Goal: Task Accomplishment & Management: Manage account settings

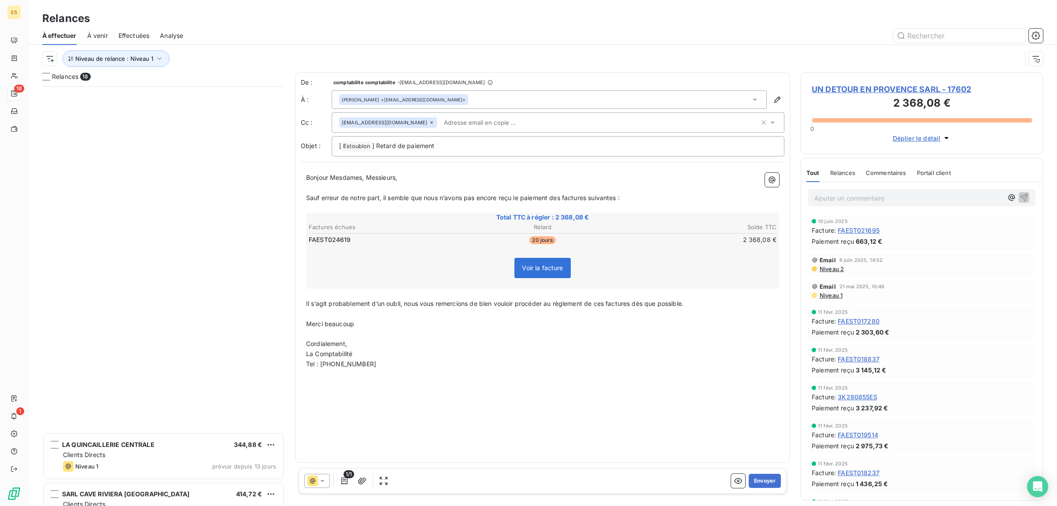
scroll to position [411, 234]
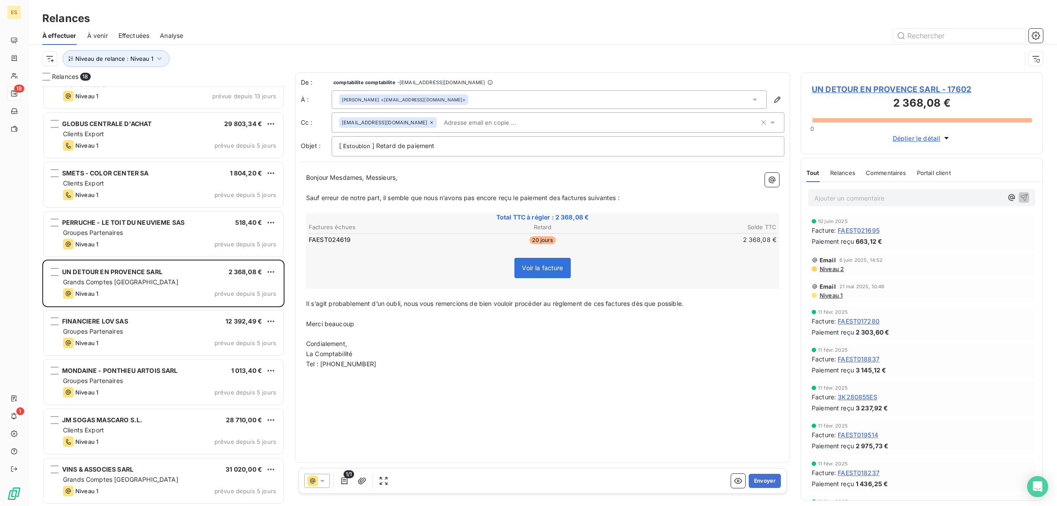
click at [66, 20] on h3 "Relances" at bounding box center [66, 19] width 48 height 16
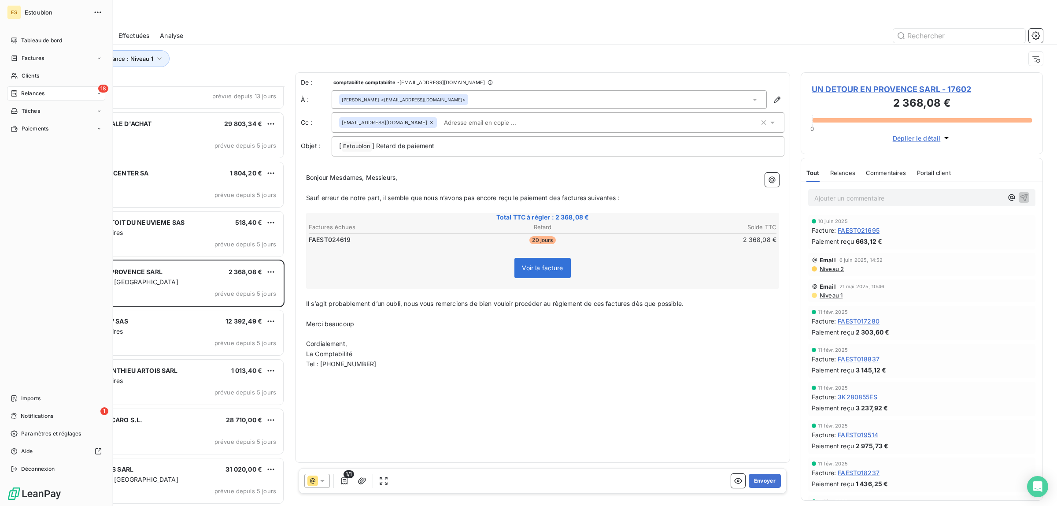
click at [15, 10] on div "ES" at bounding box center [14, 12] width 14 height 14
click at [30, 38] on span "Tableau de bord" at bounding box center [41, 41] width 41 height 8
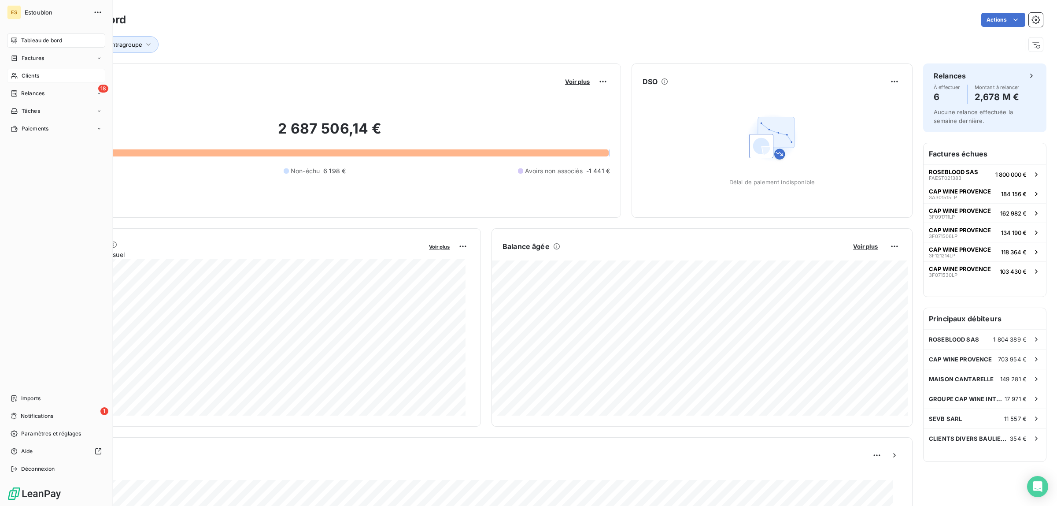
click at [17, 76] on icon at bounding box center [14, 76] width 6 height 6
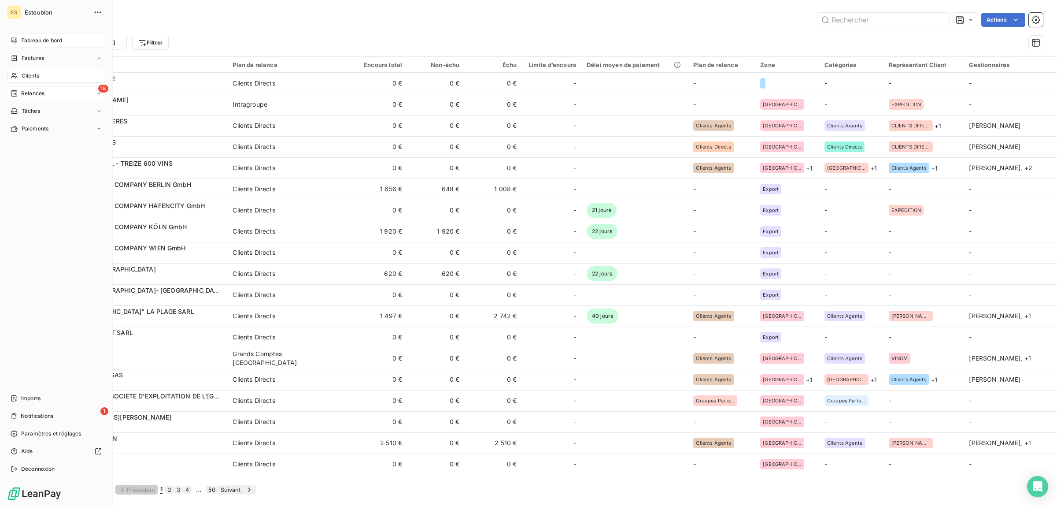
click at [25, 95] on span "Relances" at bounding box center [32, 93] width 23 height 8
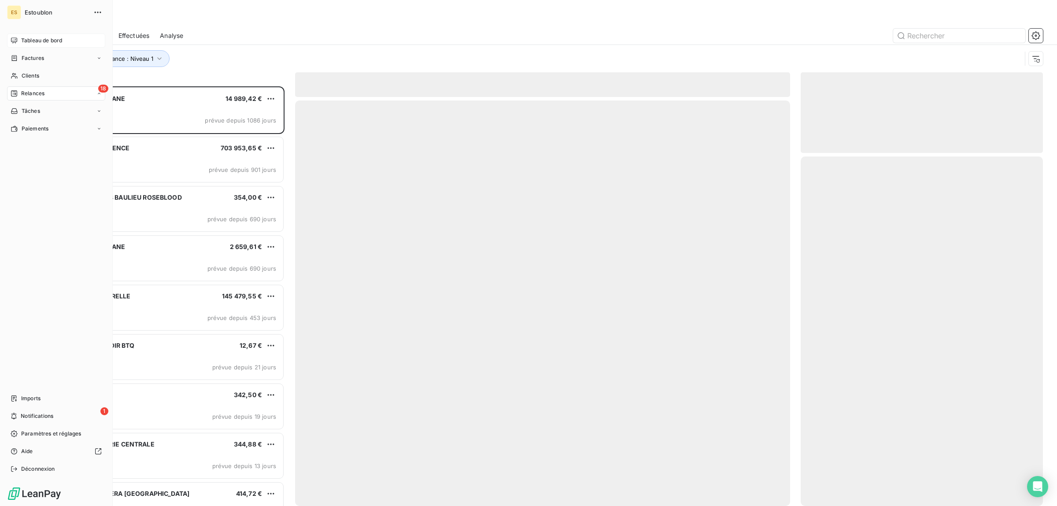
scroll to position [411, 234]
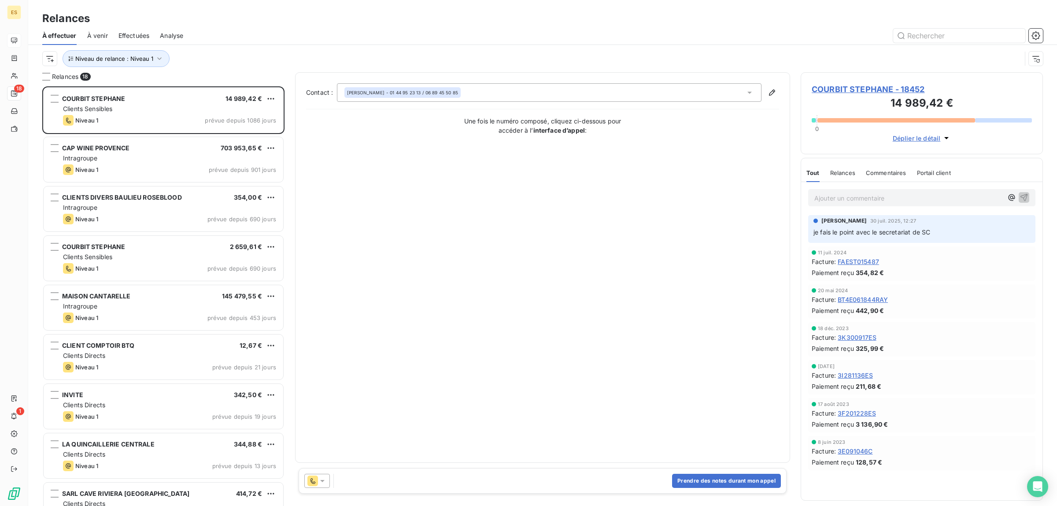
click at [250, 31] on div at bounding box center [618, 36] width 849 height 14
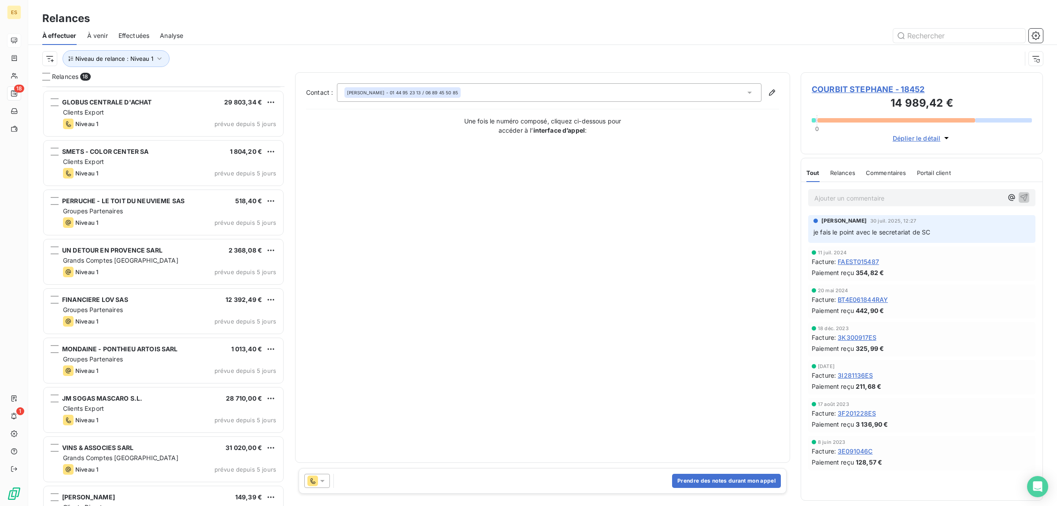
scroll to position [469, 0]
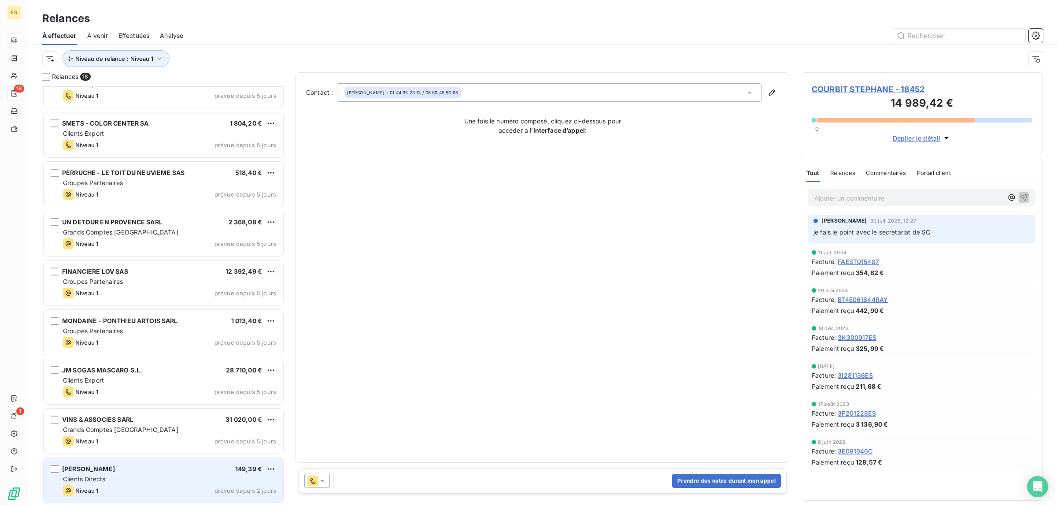
click at [204, 470] on div "[PERSON_NAME] 149,39 €" at bounding box center [169, 469] width 213 height 8
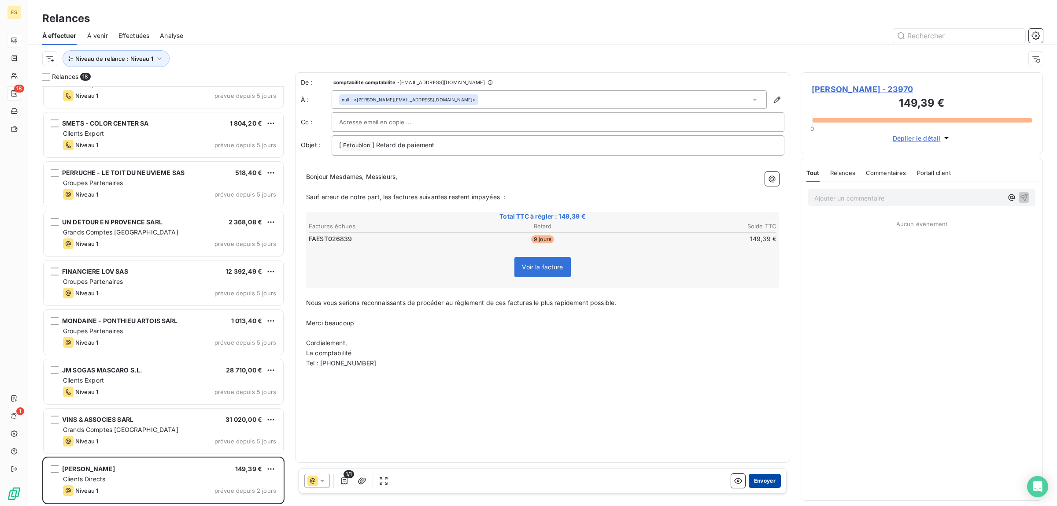
click at [773, 478] on button "Envoyer" at bounding box center [765, 481] width 32 height 14
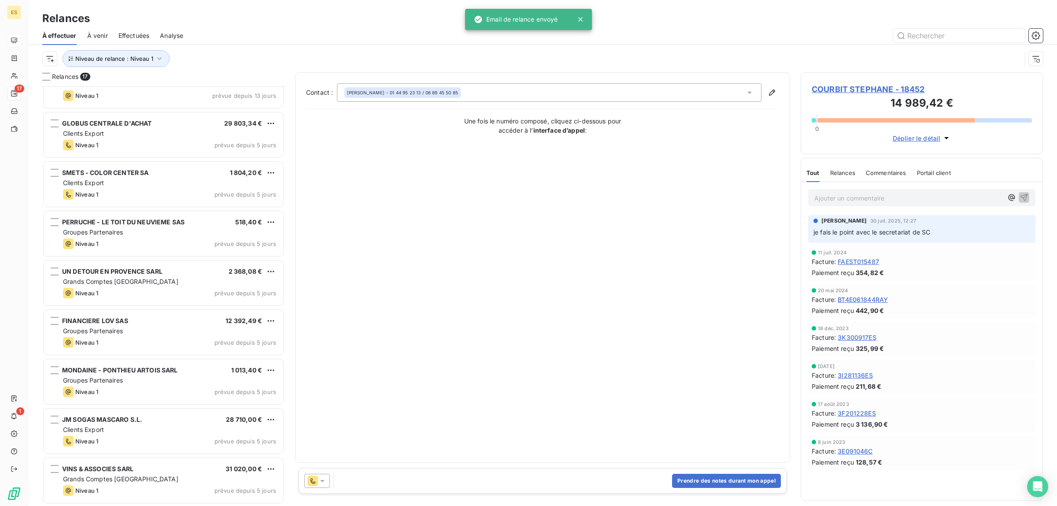
scroll to position [419, 0]
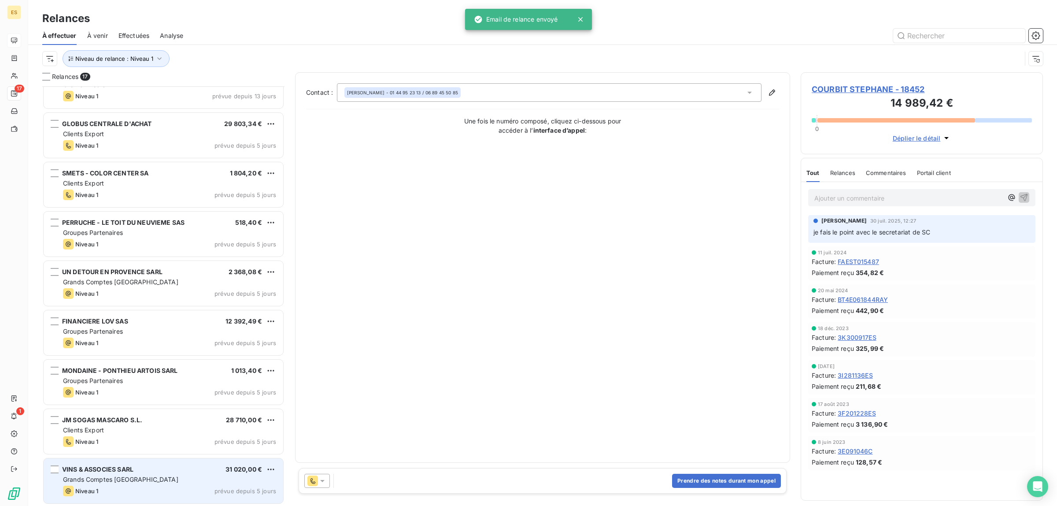
click at [197, 479] on div "Grands Comptes [GEOGRAPHIC_DATA]" at bounding box center [169, 479] width 213 height 9
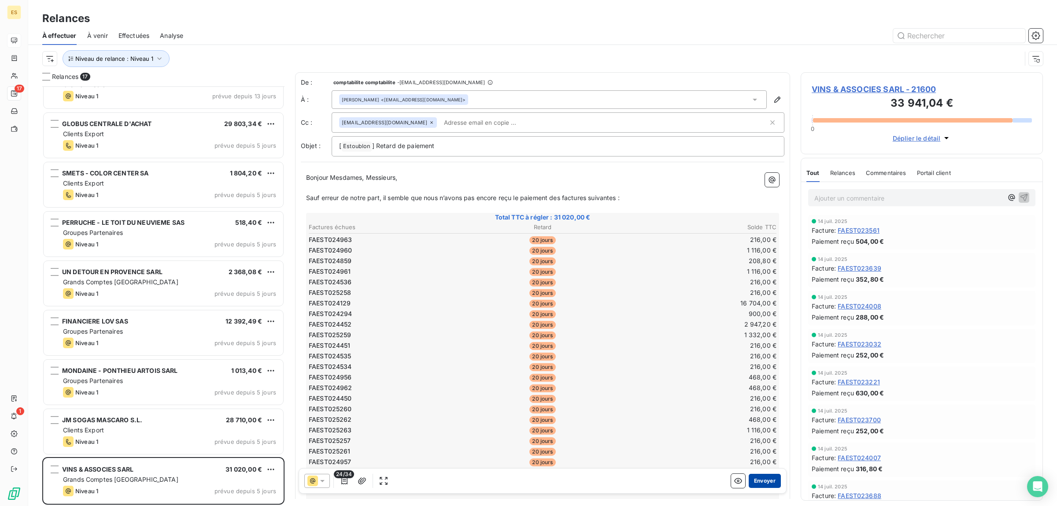
click at [756, 477] on button "Envoyer" at bounding box center [765, 481] width 32 height 14
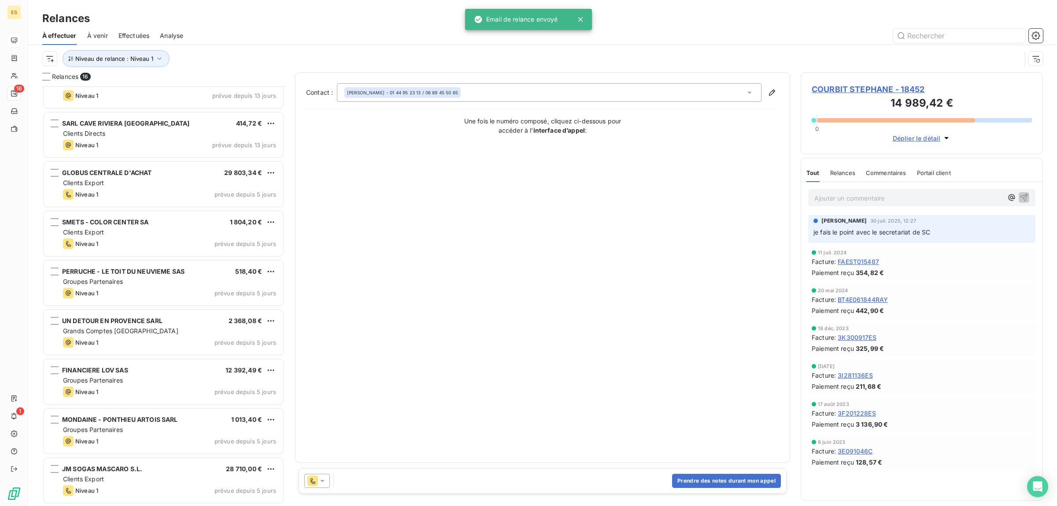
scroll to position [370, 0]
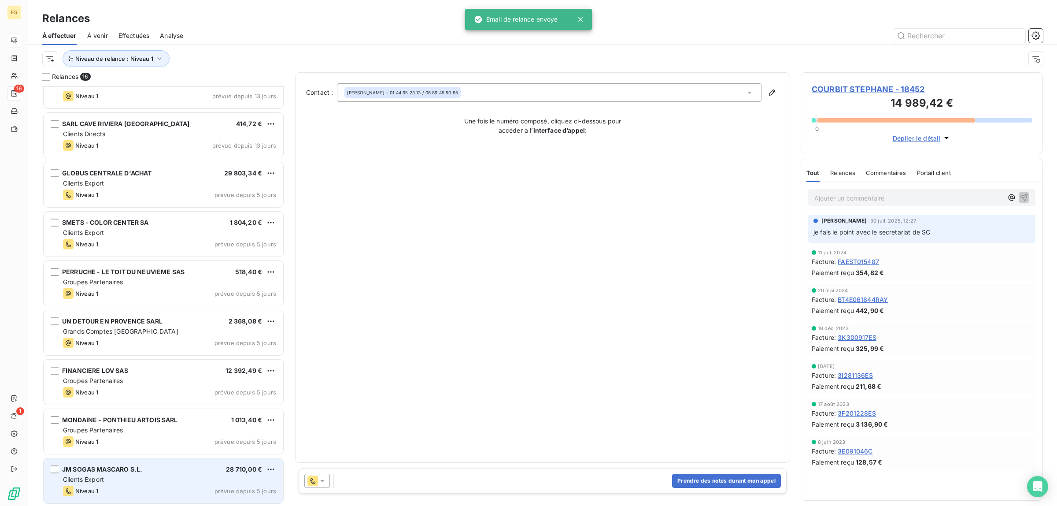
click at [156, 487] on div "Niveau 1 prévue depuis 5 jours" at bounding box center [169, 491] width 213 height 11
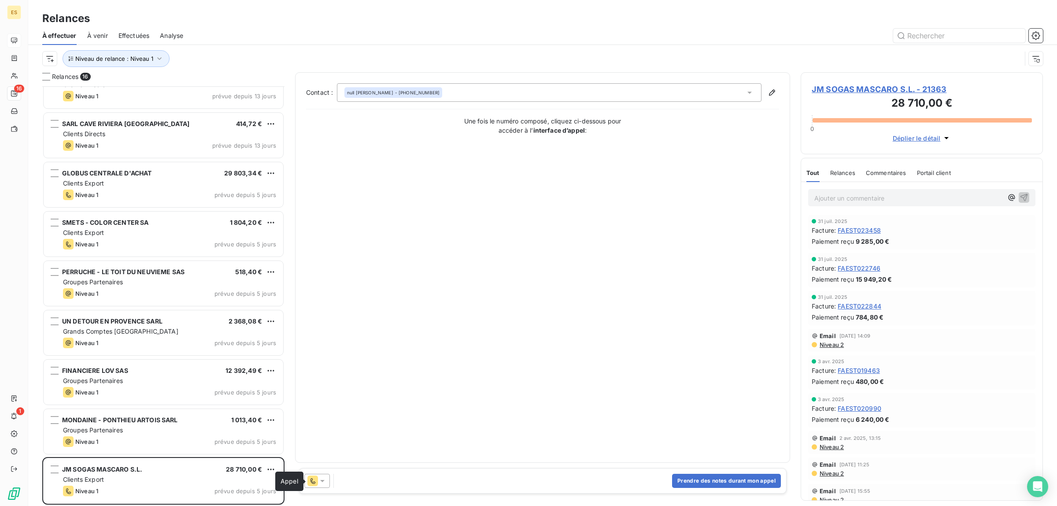
click at [315, 483] on icon at bounding box center [313, 481] width 5 height 6
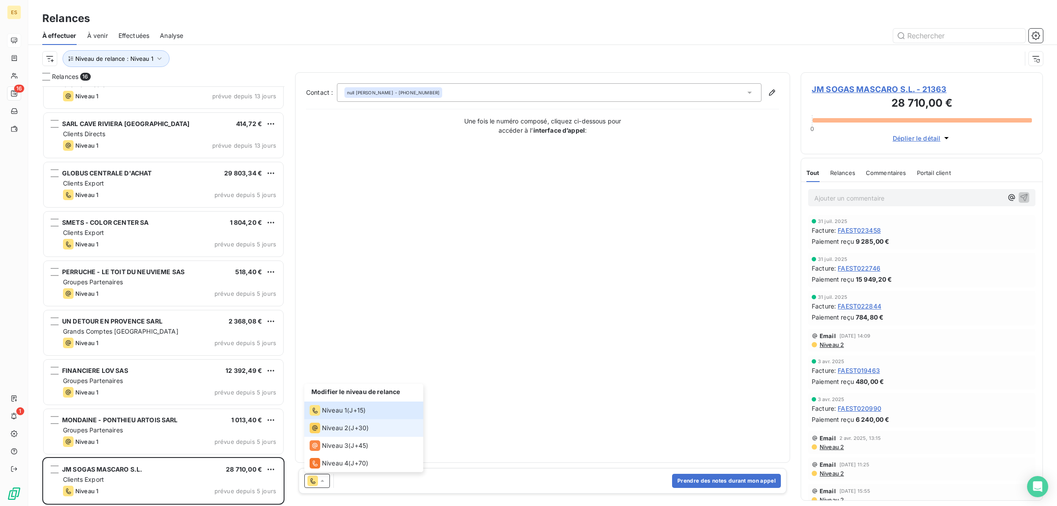
click at [344, 428] on span "Niveau 2" at bounding box center [335, 427] width 26 height 9
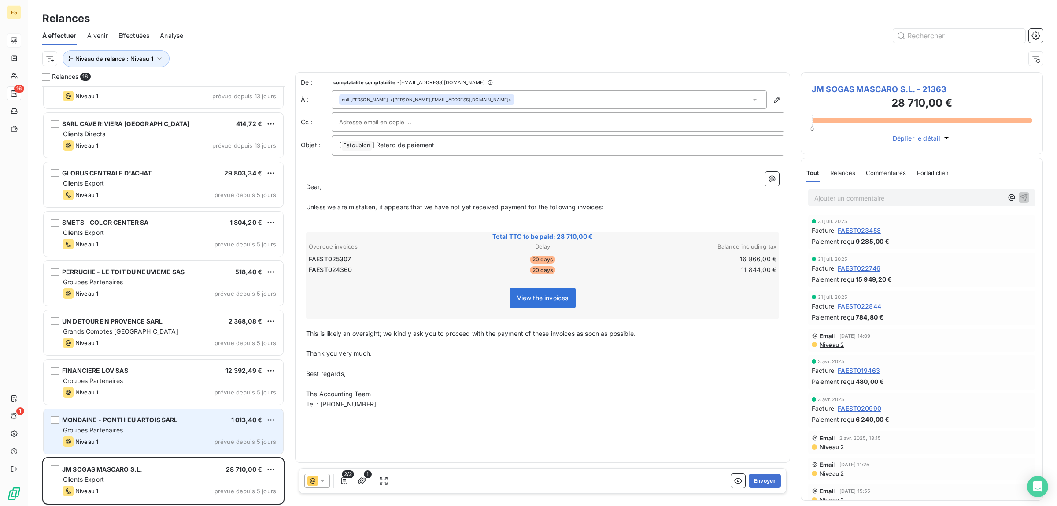
click at [157, 441] on div "Niveau 1 prévue depuis 5 jours" at bounding box center [169, 441] width 213 height 11
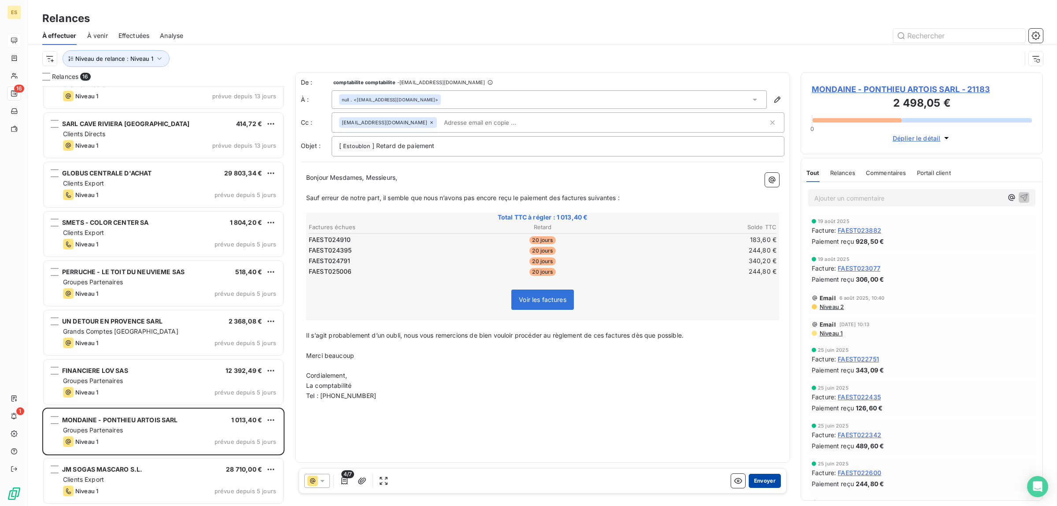
click at [764, 480] on button "Envoyer" at bounding box center [765, 481] width 32 height 14
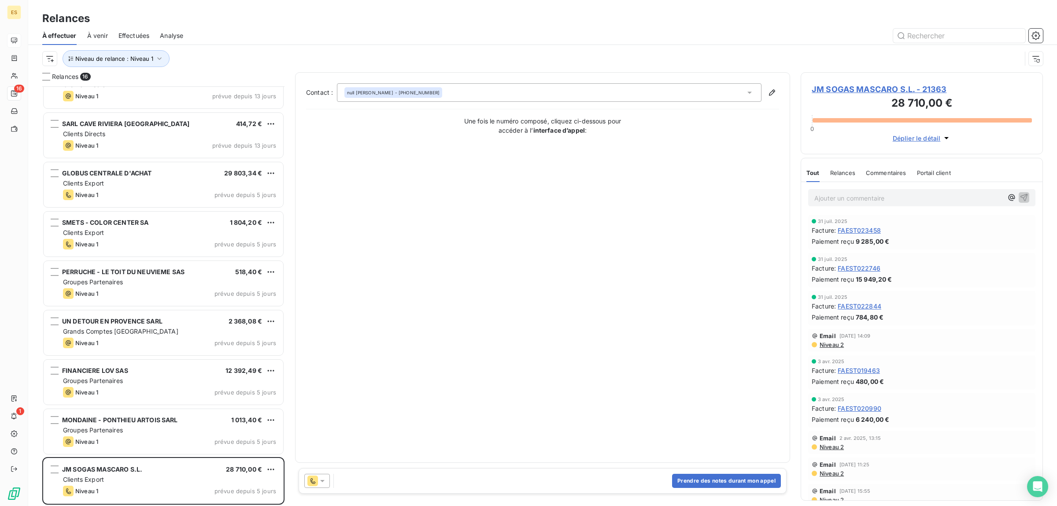
scroll to position [320, 0]
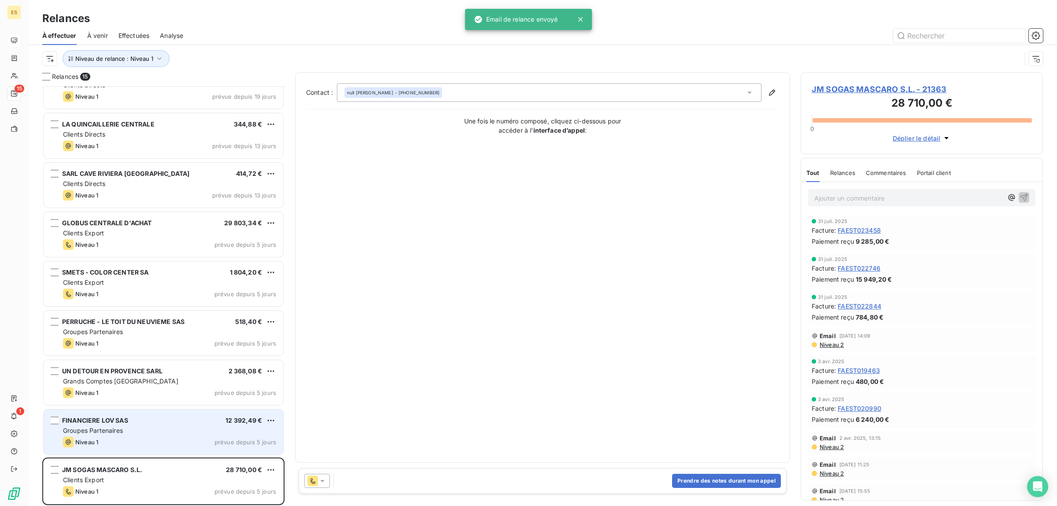
click at [119, 439] on div "Niveau 1 prévue depuis 5 jours" at bounding box center [169, 442] width 213 height 11
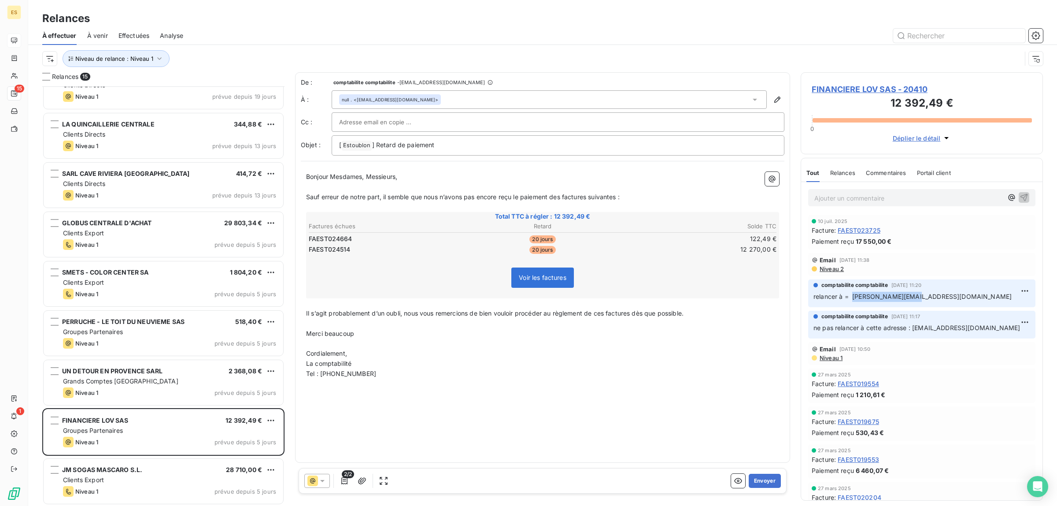
drag, startPoint x: 853, startPoint y: 294, endPoint x: 915, endPoint y: 296, distance: 61.7
click at [915, 296] on p "relancer à = [PERSON_NAME][EMAIL_ADDRESS][DOMAIN_NAME]" at bounding box center [922, 297] width 217 height 10
copy span "[PERSON_NAME][EMAIL_ADDRESS][DOMAIN_NAME]"
click at [756, 102] on icon at bounding box center [755, 99] width 9 height 9
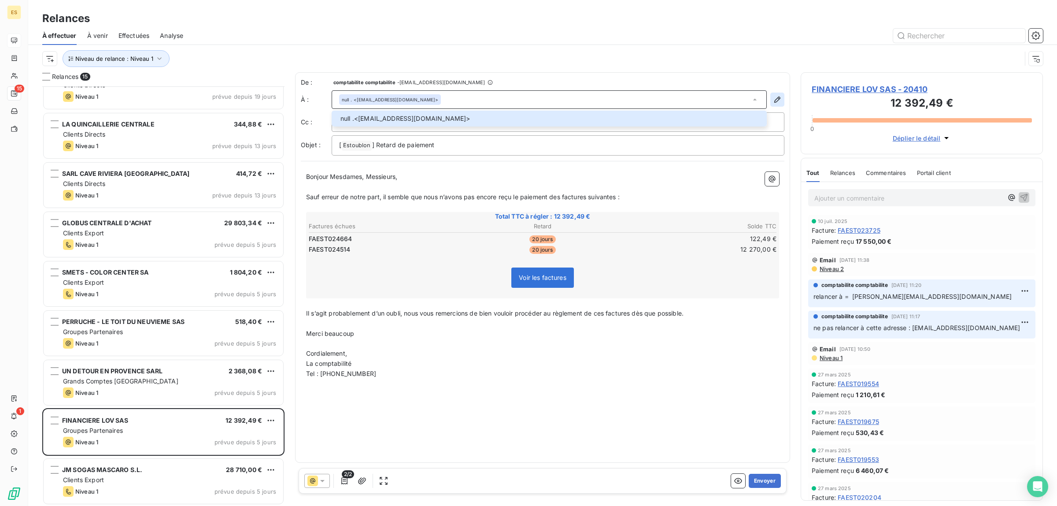
click at [780, 93] on button "button" at bounding box center [778, 100] width 14 height 14
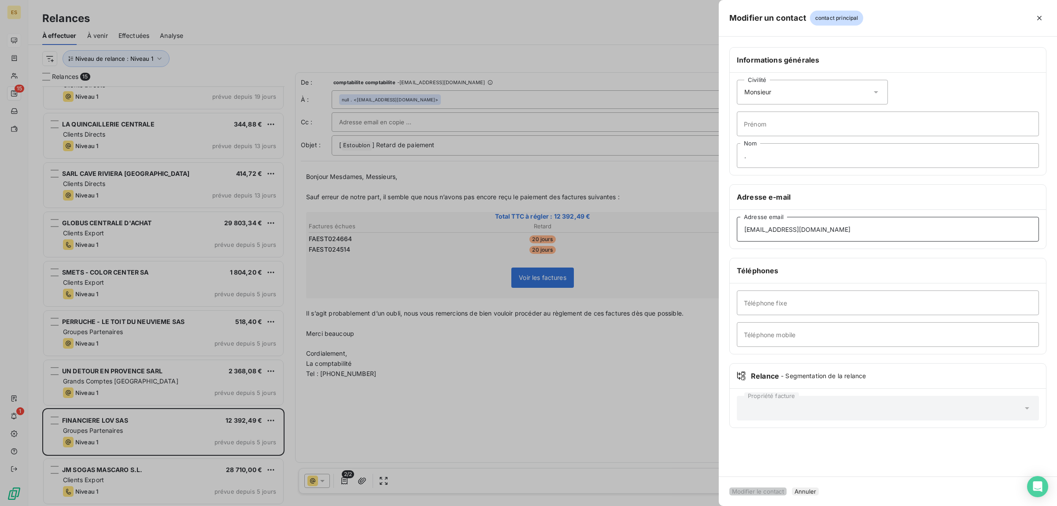
drag, startPoint x: 851, startPoint y: 237, endPoint x: 697, endPoint y: 269, distance: 157.2
click at [697, 505] on div "Modifier un contact contact principal Informations générales Civilité Monsieur …" at bounding box center [528, 506] width 1057 height 0
paste input "[PERSON_NAME]@airelles"
type input "[PERSON_NAME][EMAIL_ADDRESS][DOMAIN_NAME]"
click at [787, 489] on button "Modifier le contact" at bounding box center [758, 491] width 57 height 8
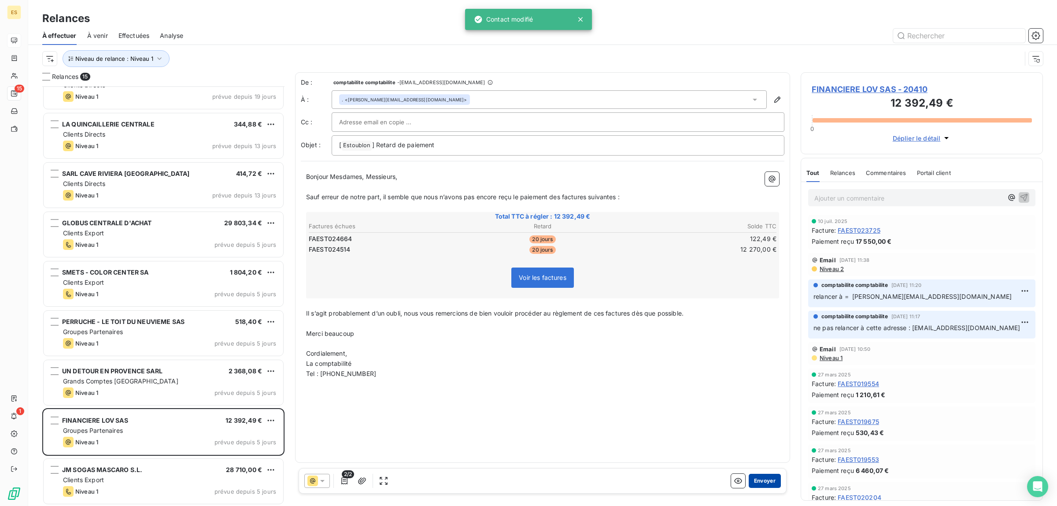
click at [760, 481] on button "Envoyer" at bounding box center [765, 481] width 32 height 14
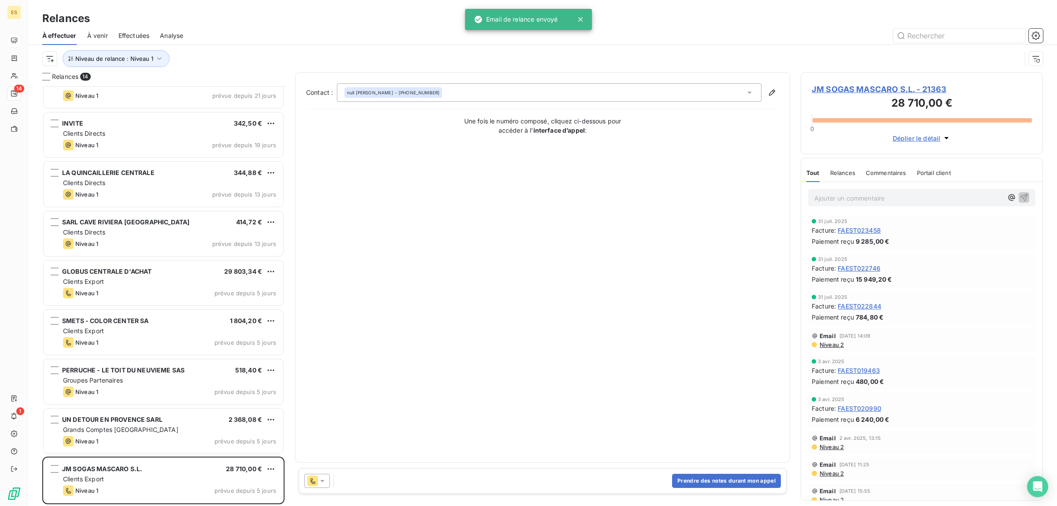
scroll to position [271, 0]
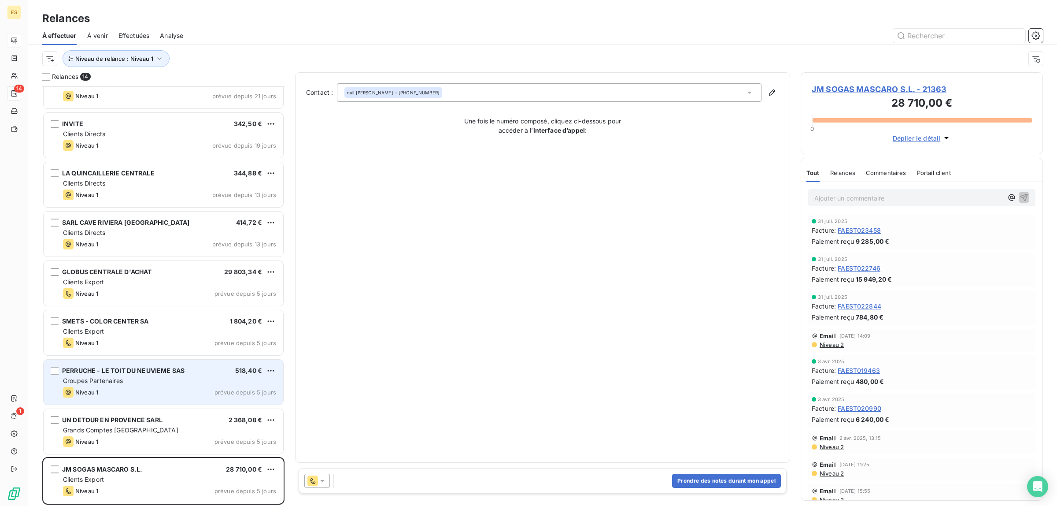
click at [123, 391] on div "Niveau 1 prévue depuis 5 jours" at bounding box center [169, 392] width 213 height 11
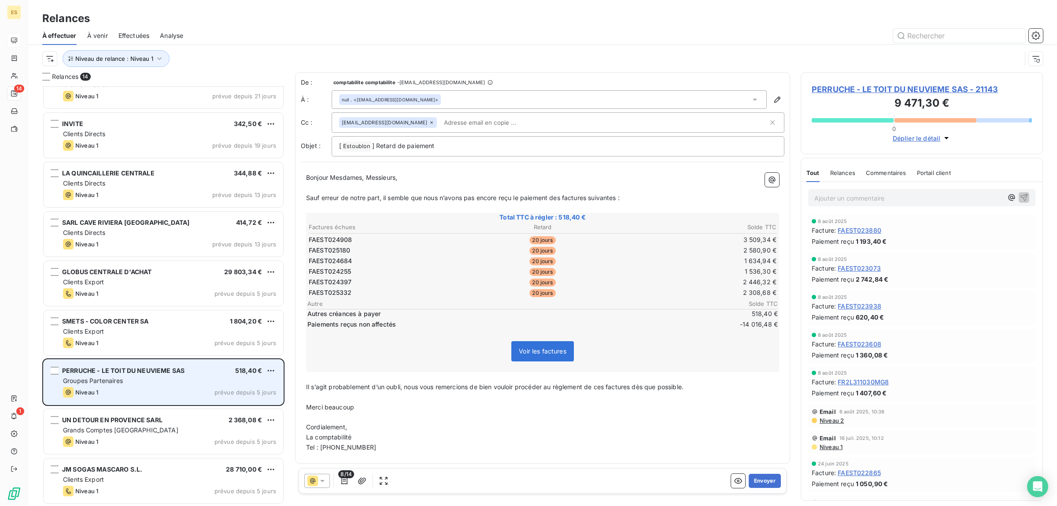
click at [123, 391] on div "Niveau 1 prévue depuis 5 jours" at bounding box center [169, 392] width 213 height 11
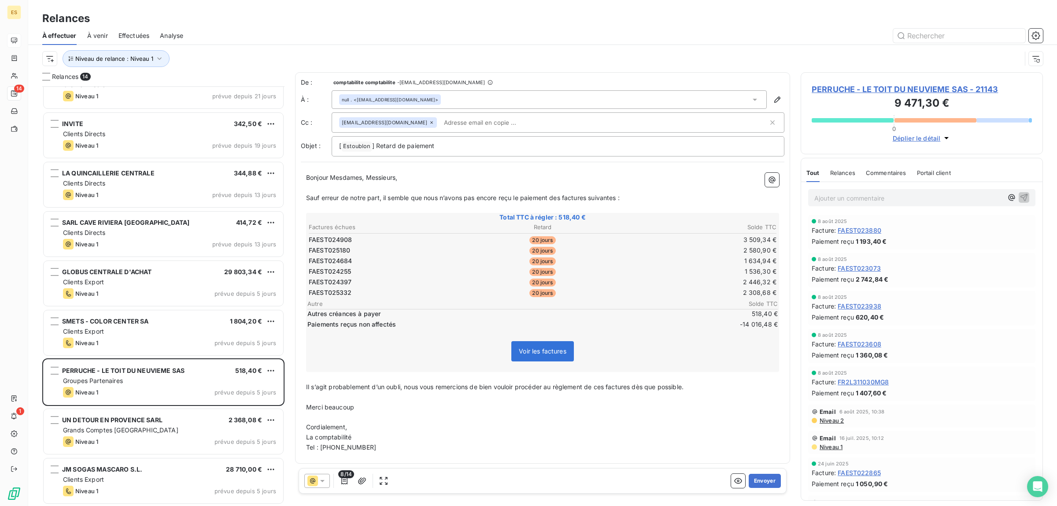
click at [742, 355] on div "Voir les factures" at bounding box center [543, 353] width 471 height 38
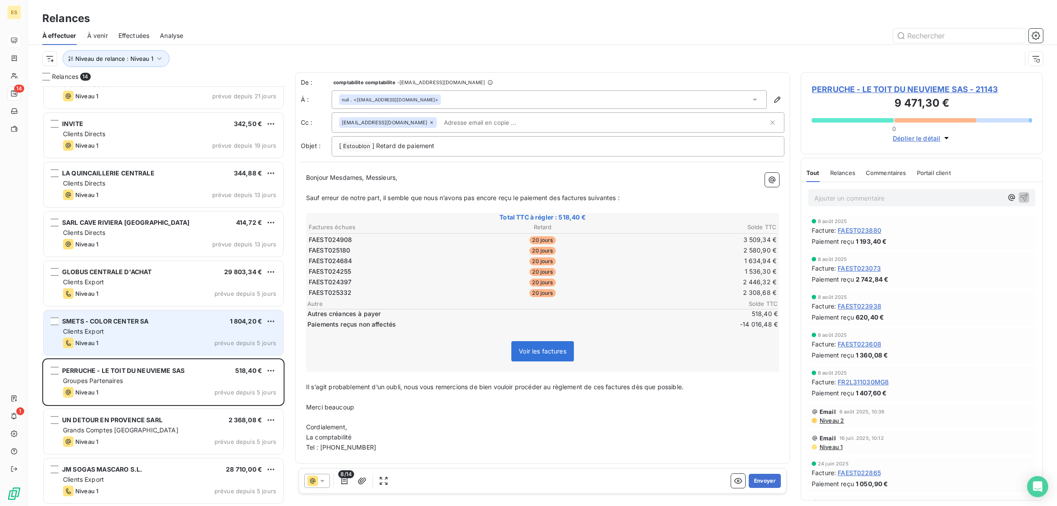
click at [126, 336] on div "SMETS - COLOR CENTER SA 1 804,20 € Clients Export Niveau 1 prévue depuis 5 jours" at bounding box center [164, 332] width 240 height 45
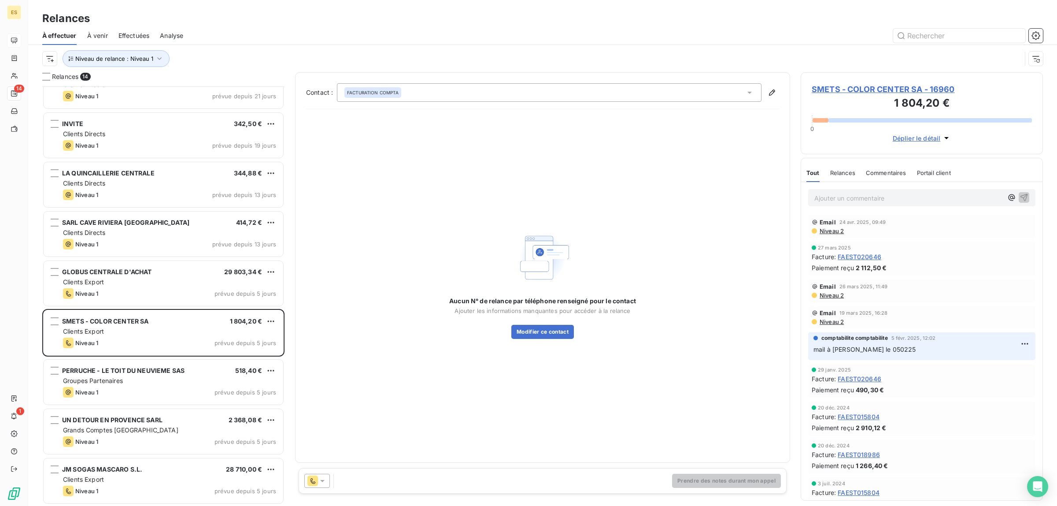
click at [330, 482] on div at bounding box center [319, 481] width 30 height 14
click at [326, 482] on icon at bounding box center [322, 480] width 9 height 9
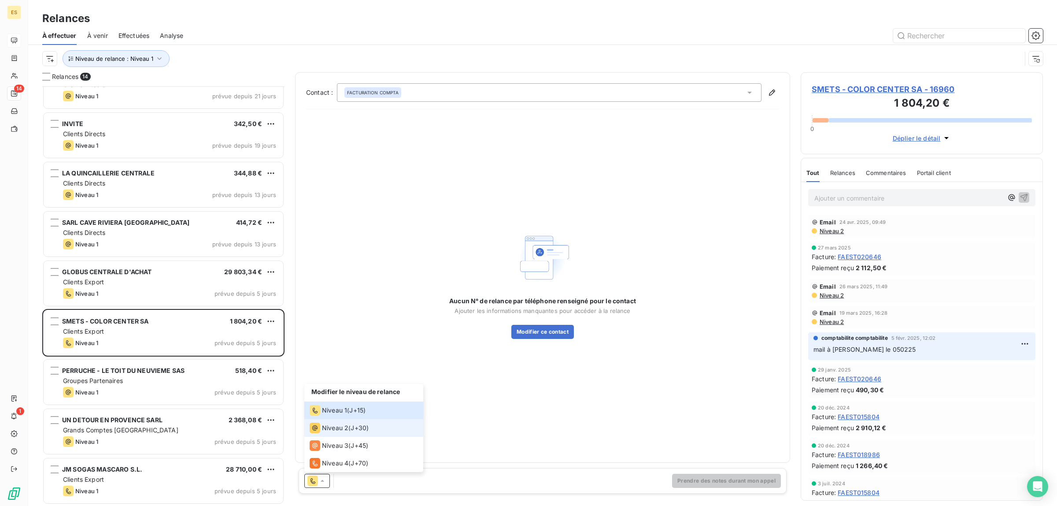
click at [332, 430] on span "Niveau 2" at bounding box center [335, 427] width 26 height 9
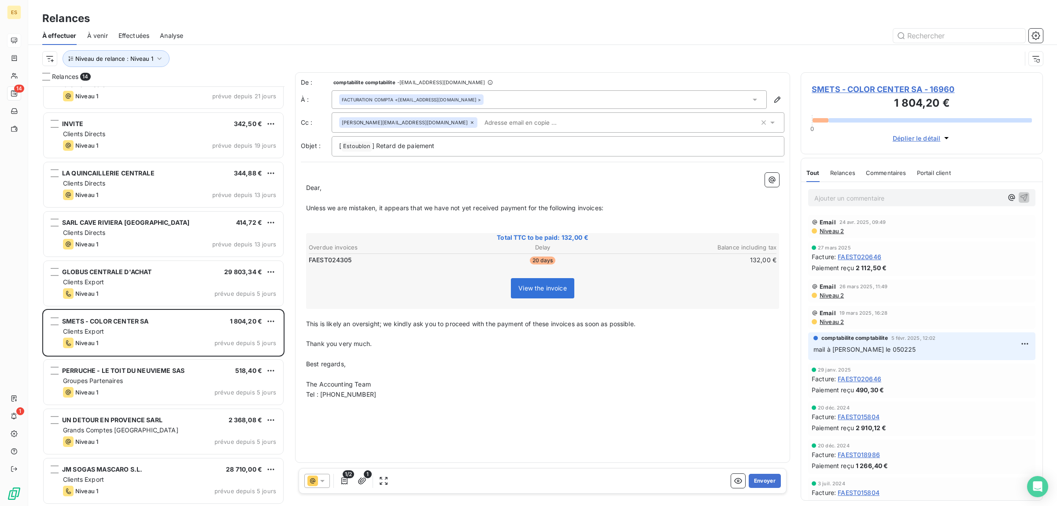
click at [326, 479] on div at bounding box center [317, 481] width 26 height 14
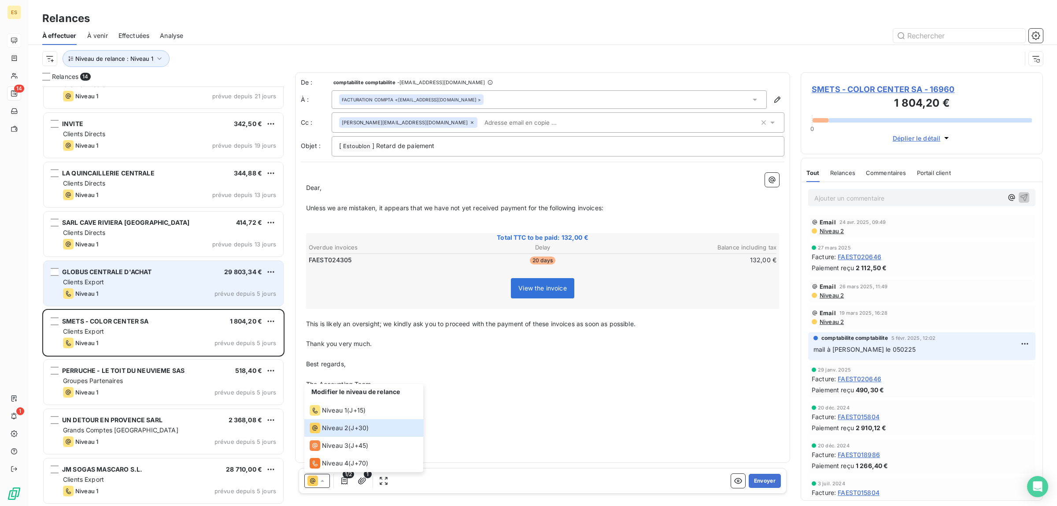
click at [133, 285] on div "Clients Export" at bounding box center [169, 282] width 213 height 9
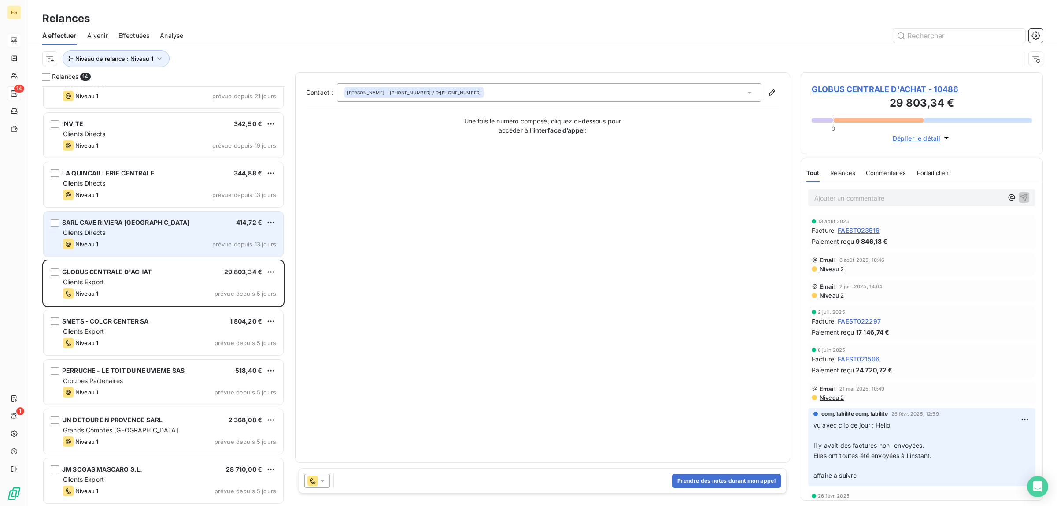
click at [130, 230] on div "Clients Directs" at bounding box center [169, 232] width 213 height 9
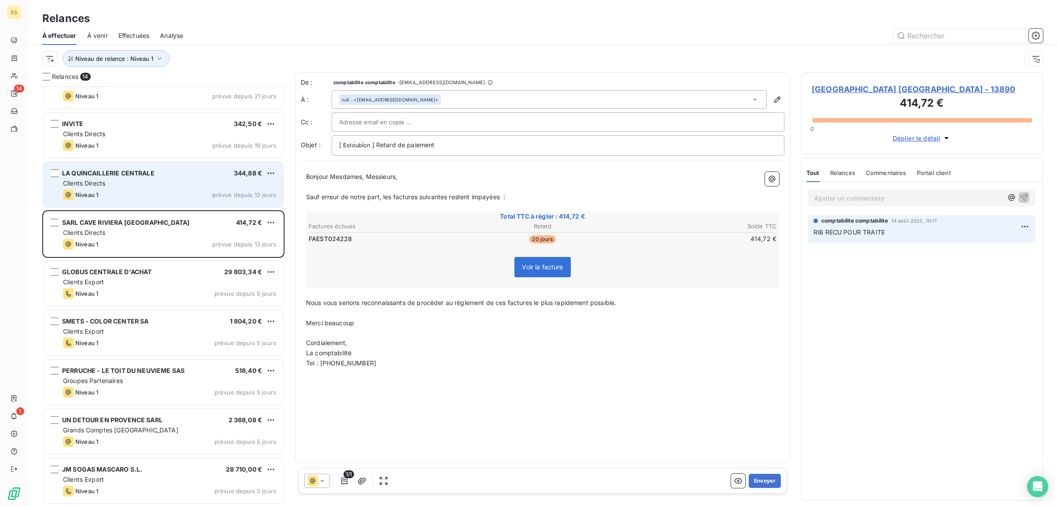
click at [146, 186] on div "Clients Directs" at bounding box center [169, 183] width 213 height 9
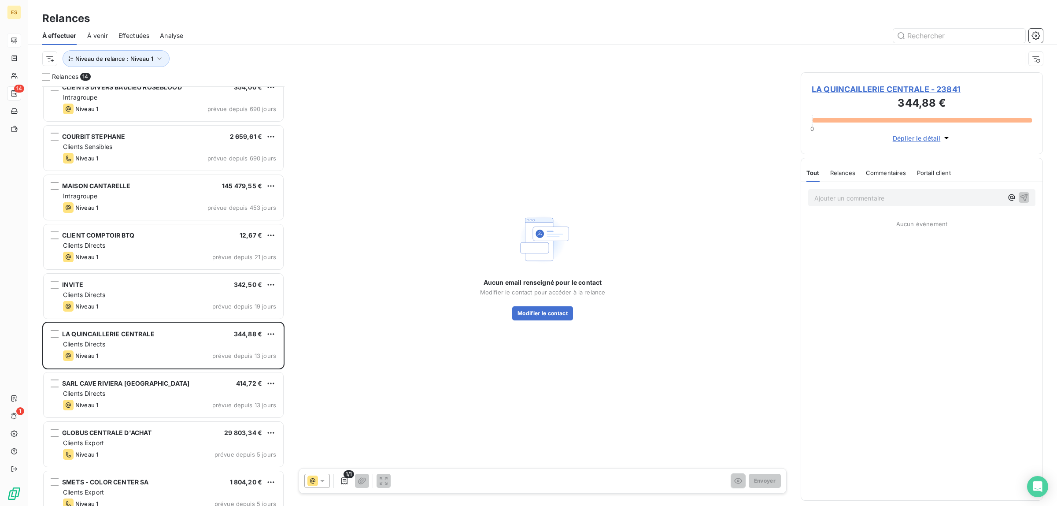
scroll to position [166, 0]
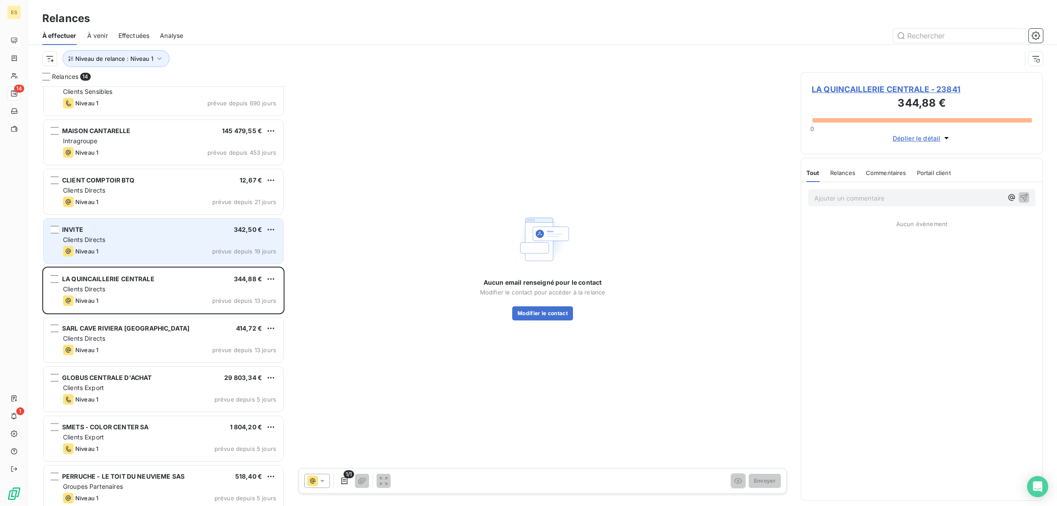
click at [181, 229] on div "INVITE 342,50 € Clients Directs Niveau 1 prévue depuis 19 jours" at bounding box center [164, 241] width 240 height 45
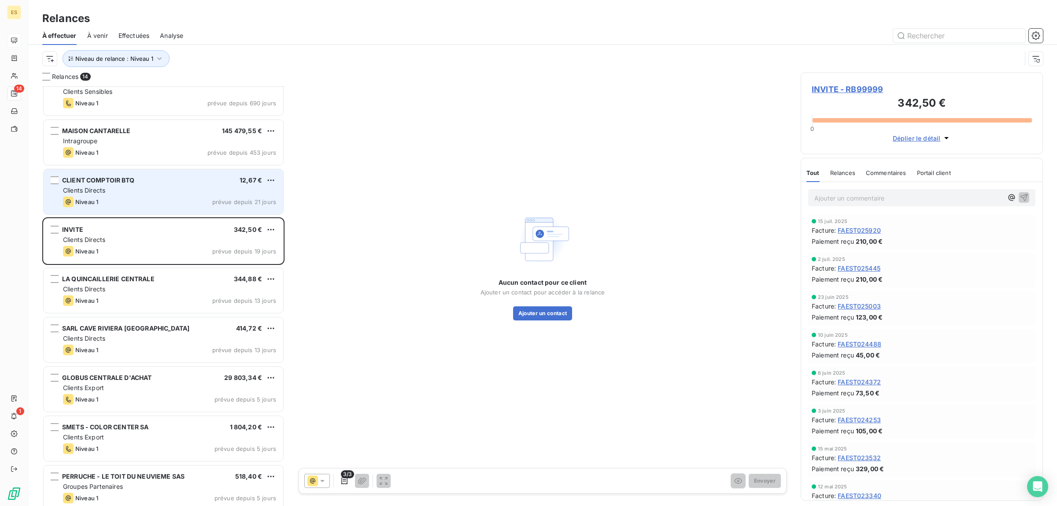
click at [167, 199] on div "Niveau 1 prévue depuis 21 jours" at bounding box center [169, 202] width 213 height 11
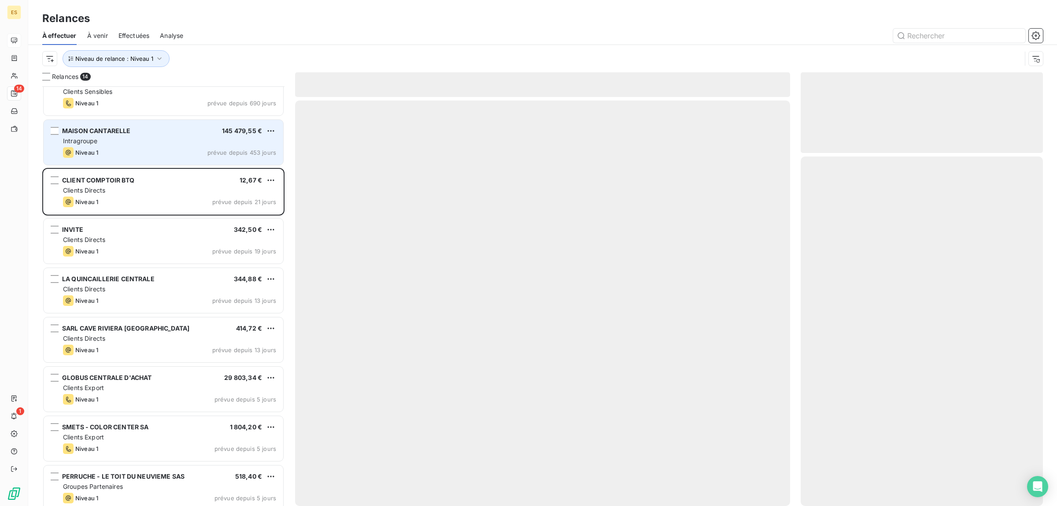
click at [146, 144] on div "Intragroupe" at bounding box center [169, 141] width 213 height 9
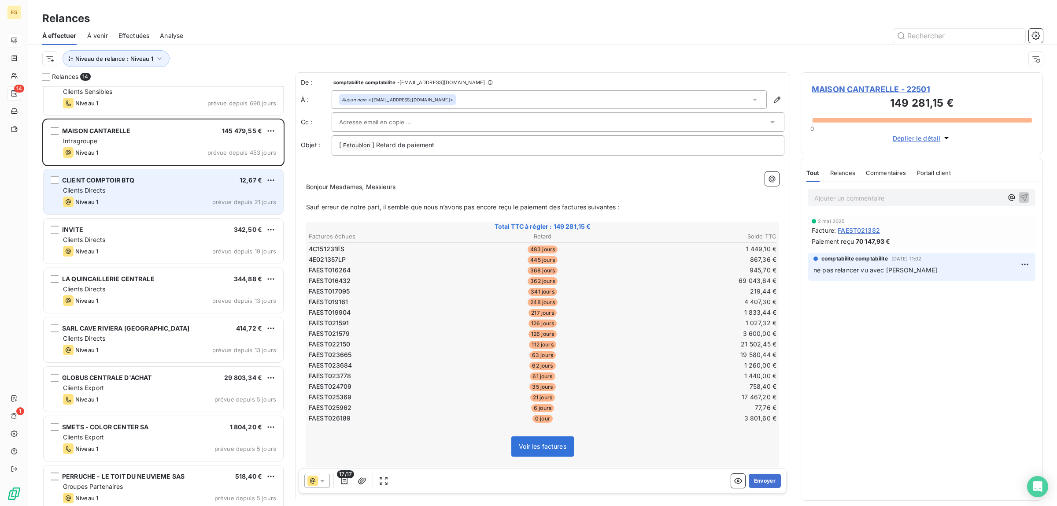
click at [147, 201] on div "Niveau 1 prévue depuis 21 jours" at bounding box center [169, 202] width 213 height 11
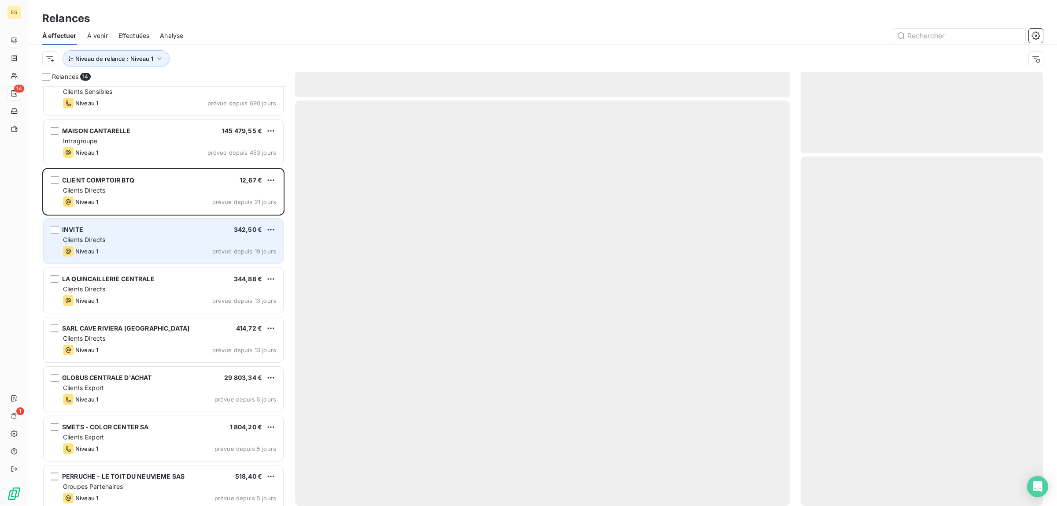
click at [148, 235] on div "Clients Directs" at bounding box center [169, 239] width 213 height 9
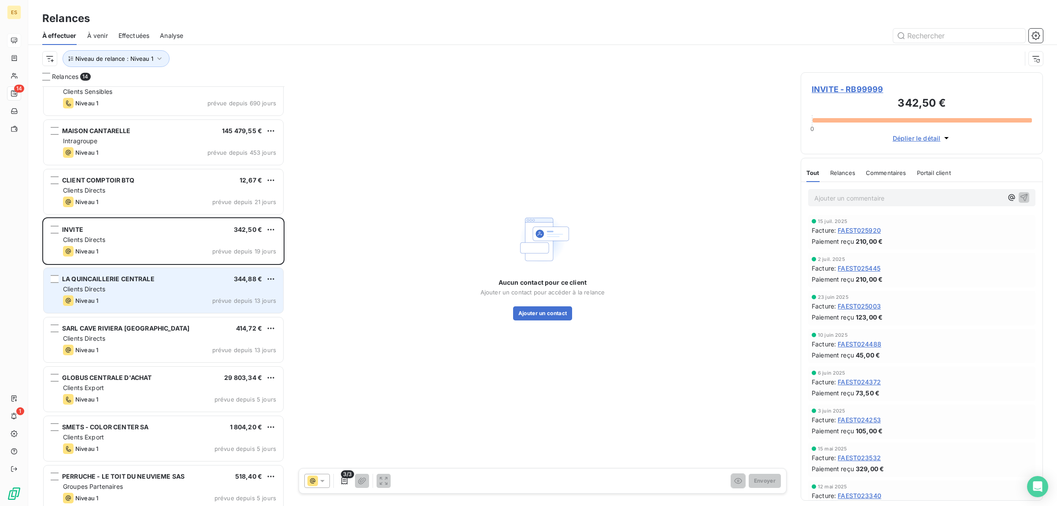
click at [165, 298] on div "Niveau 1 prévue depuis 13 jours" at bounding box center [169, 300] width 213 height 11
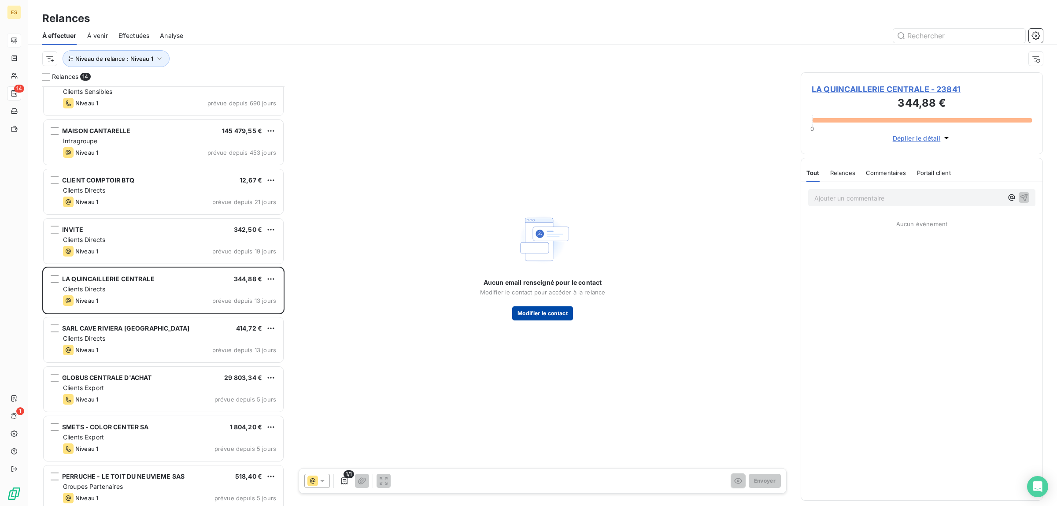
click at [533, 311] on button "Modifier le contact" at bounding box center [542, 313] width 61 height 14
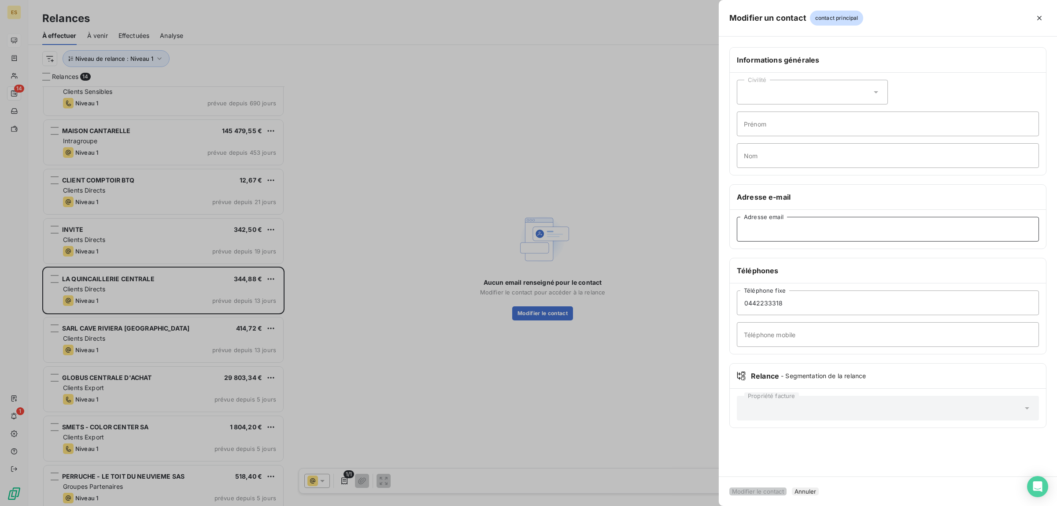
click at [793, 232] on input "Adresse email" at bounding box center [888, 229] width 302 height 25
paste input "[EMAIL_ADDRESS][DOMAIN_NAME]"
type input "[EMAIL_ADDRESS][DOMAIN_NAME]"
click at [764, 489] on button "Modifier le contact" at bounding box center [758, 491] width 57 height 8
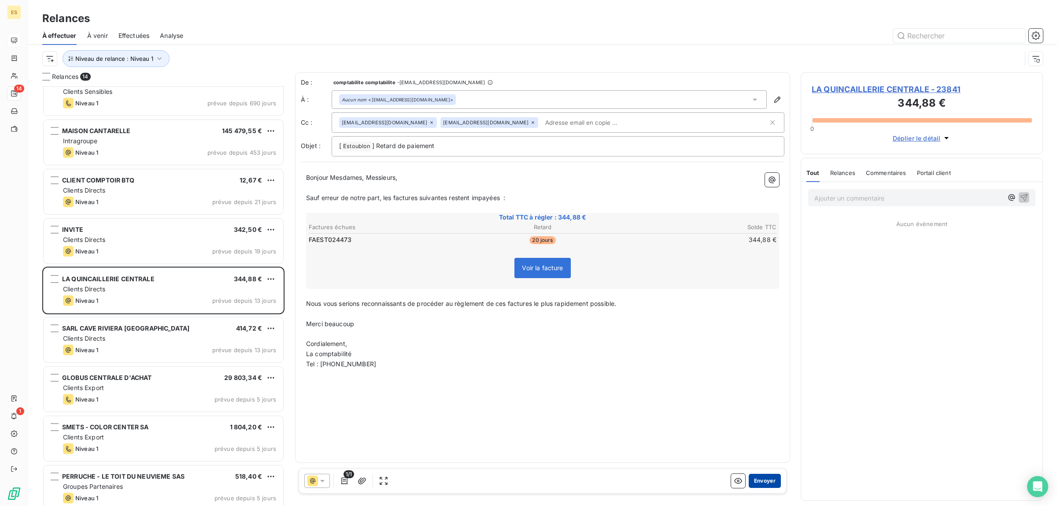
click at [763, 479] on button "Envoyer" at bounding box center [765, 481] width 32 height 14
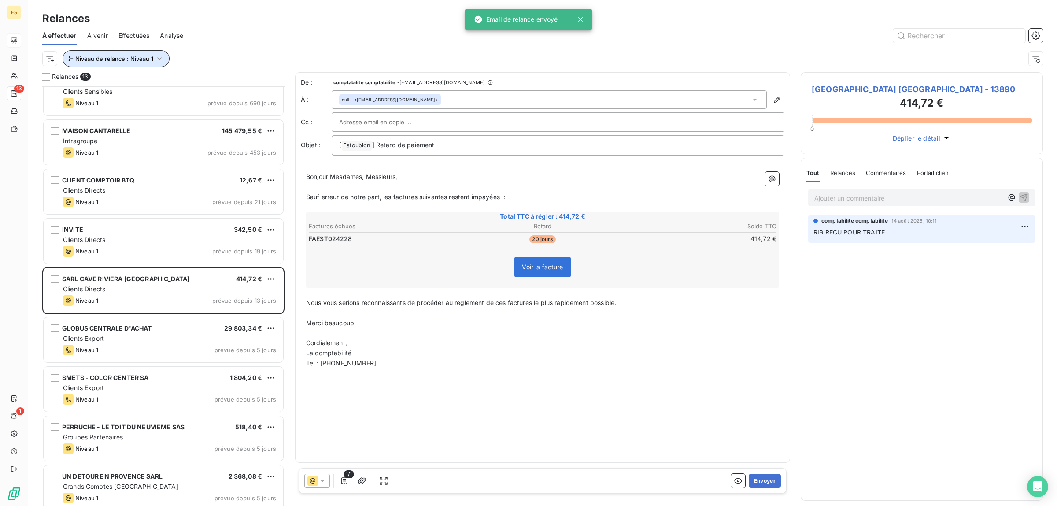
click at [137, 56] on span "Niveau de relance : Niveau 1" at bounding box center [114, 58] width 78 height 7
drag, startPoint x: 225, startPoint y: 86, endPoint x: 228, endPoint y: 91, distance: 5.7
click at [225, 86] on div "Niveau 1" at bounding box center [246, 82] width 127 height 19
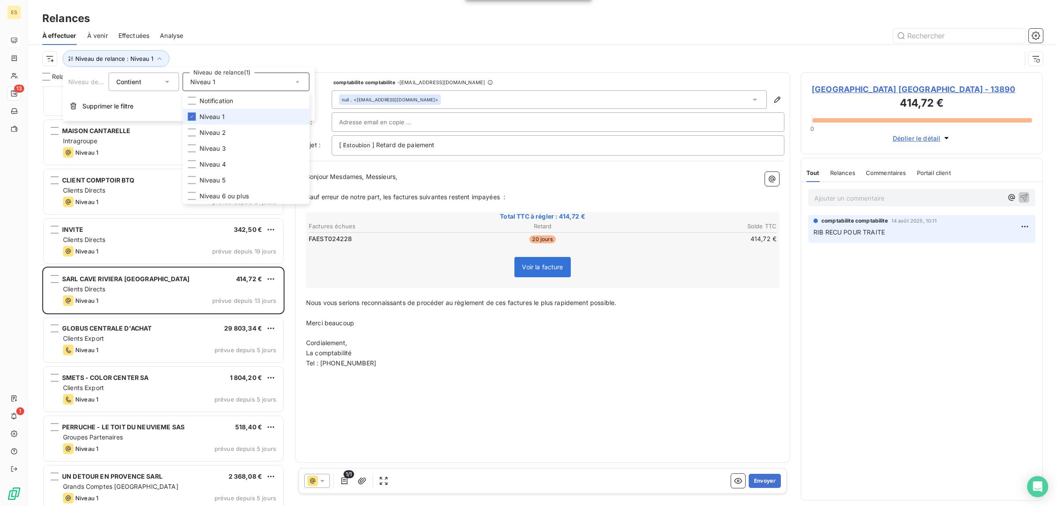
click at [221, 109] on li "Niveau 1" at bounding box center [246, 117] width 127 height 16
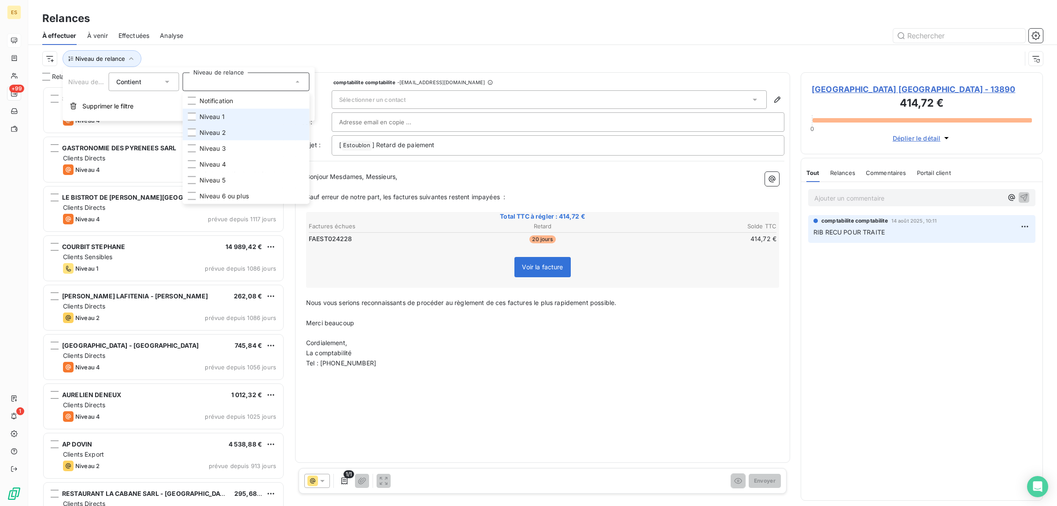
scroll to position [411, 234]
click at [207, 130] on span "Niveau 2" at bounding box center [213, 132] width 26 height 9
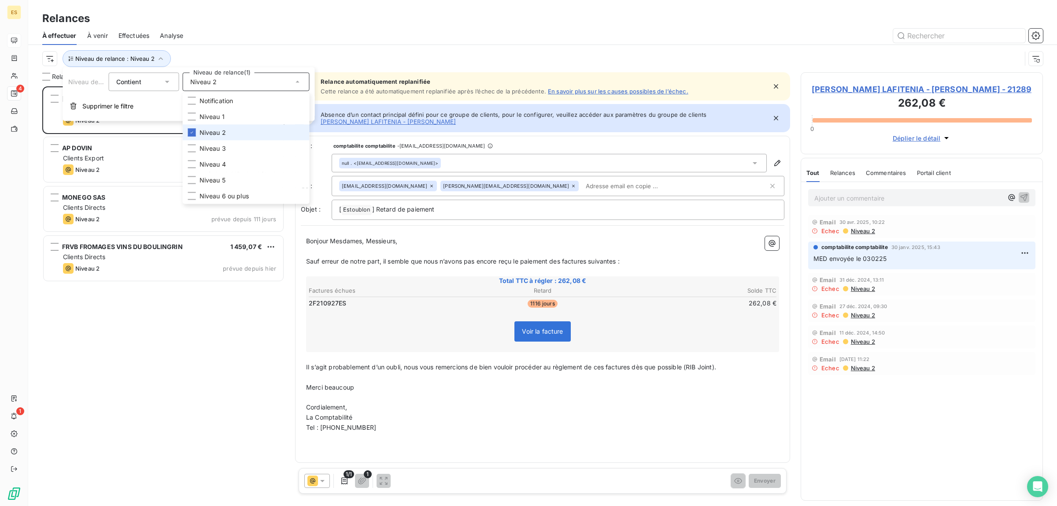
scroll to position [411, 234]
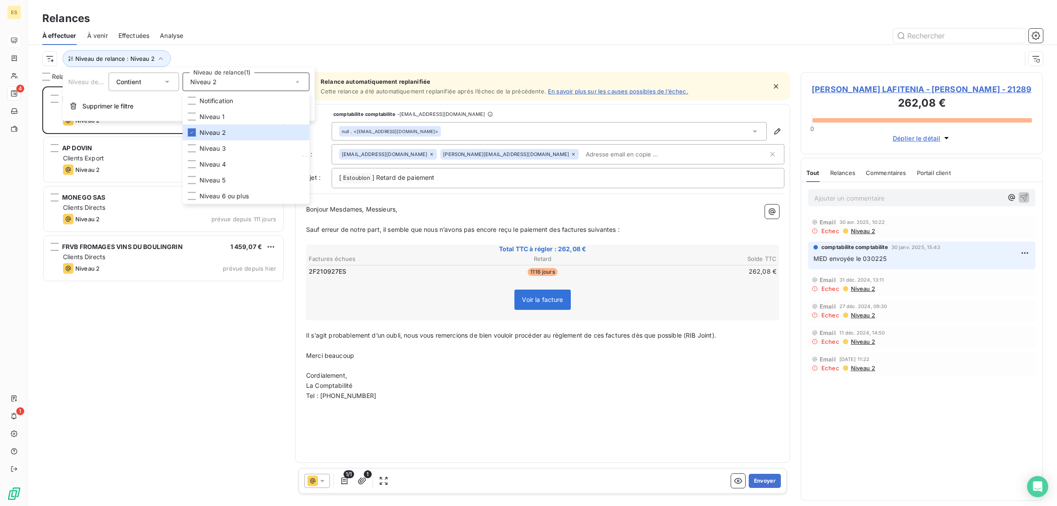
click at [357, 45] on div "Niveau de relance : Niveau 2" at bounding box center [542, 58] width 1001 height 27
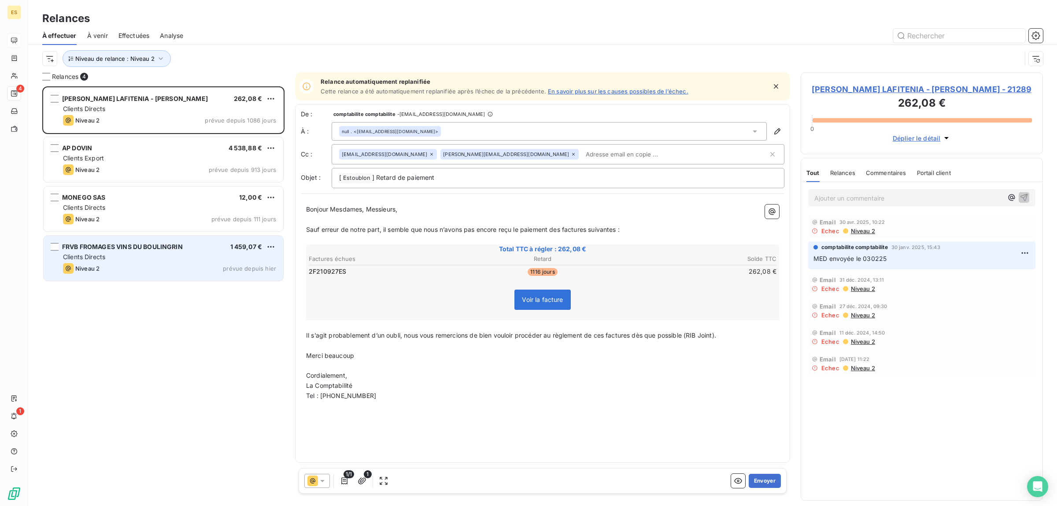
click at [193, 258] on div "Clients Directs" at bounding box center [169, 256] width 213 height 9
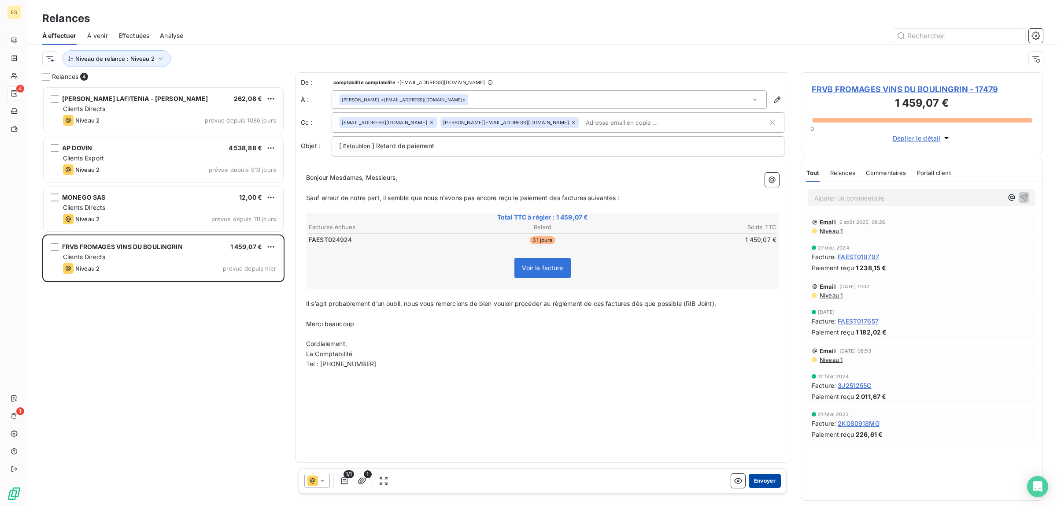
click at [767, 480] on button "Envoyer" at bounding box center [765, 481] width 32 height 14
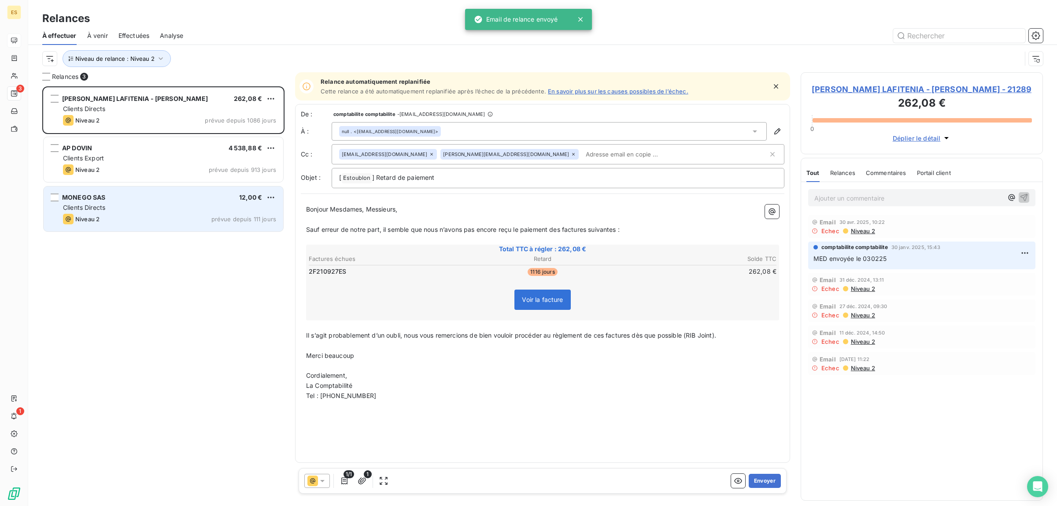
click at [178, 206] on div "Clients Directs" at bounding box center [169, 207] width 213 height 9
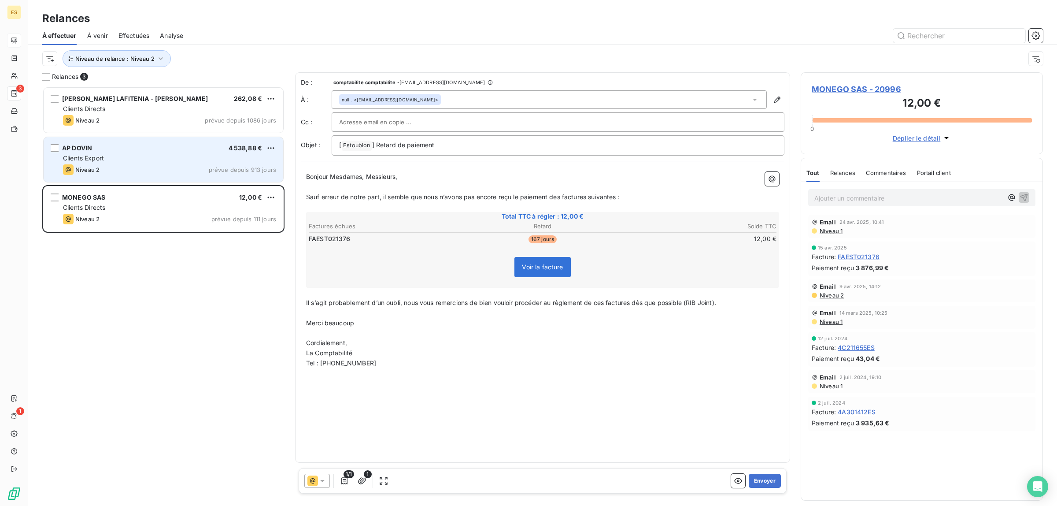
click at [139, 155] on div "Clients Export" at bounding box center [169, 158] width 213 height 9
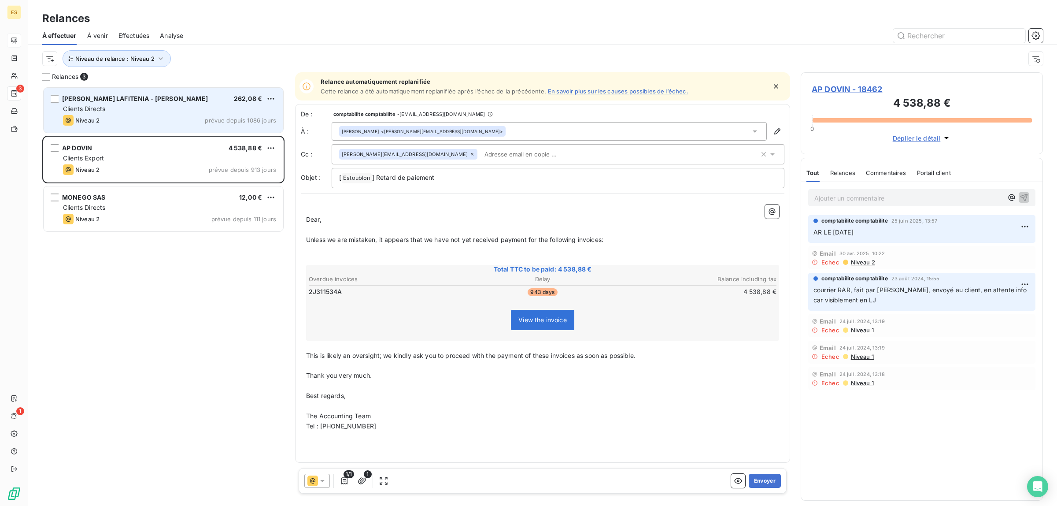
click at [140, 110] on div "Clients Directs" at bounding box center [169, 108] width 213 height 9
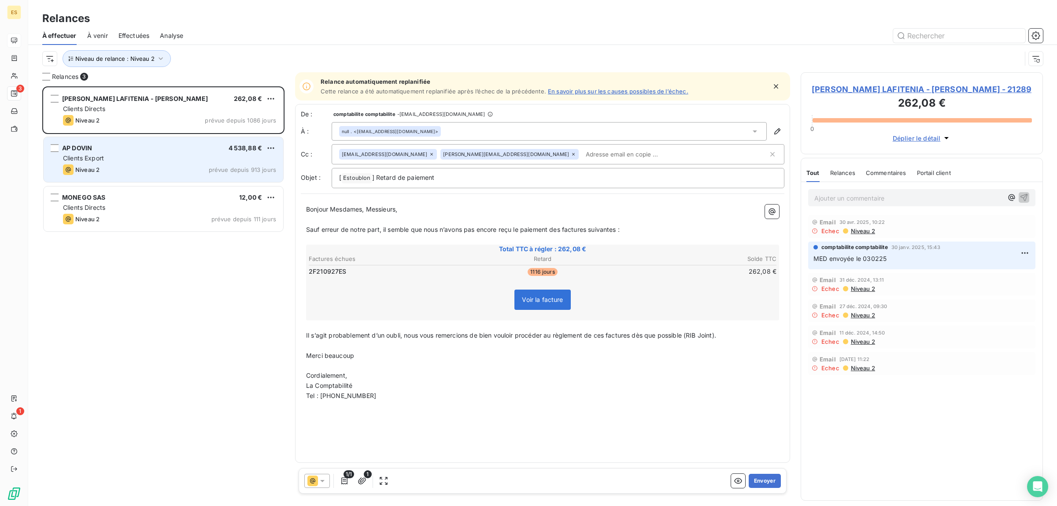
click at [128, 152] on div "AP DOVIN 4 538,88 € Clients Export Niveau 2 prévue depuis 913 jours" at bounding box center [164, 159] width 240 height 45
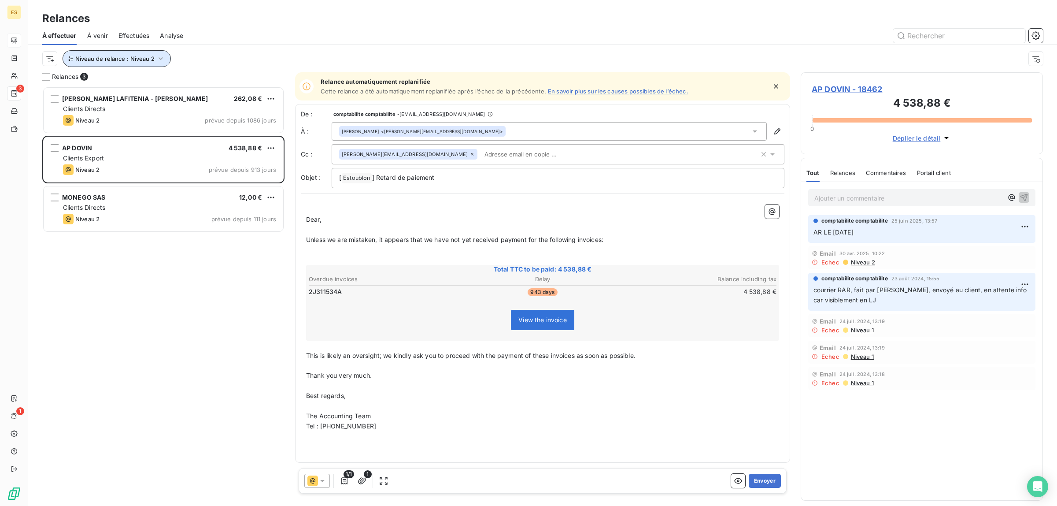
click at [142, 58] on span "Niveau de relance : Niveau 2" at bounding box center [114, 58] width 79 height 7
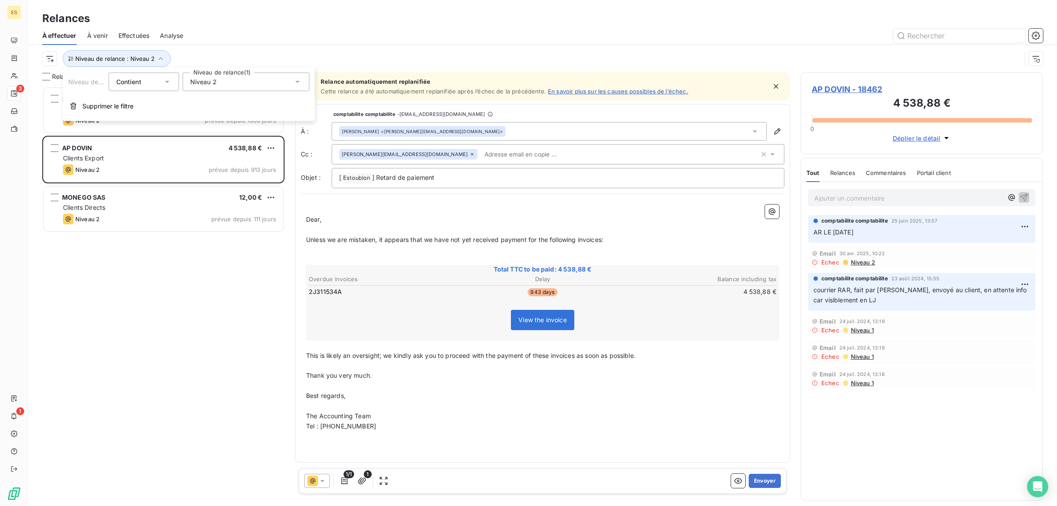
click at [212, 75] on div "Niveau 2" at bounding box center [246, 82] width 127 height 19
click at [211, 128] on span "Niveau 2" at bounding box center [213, 132] width 26 height 9
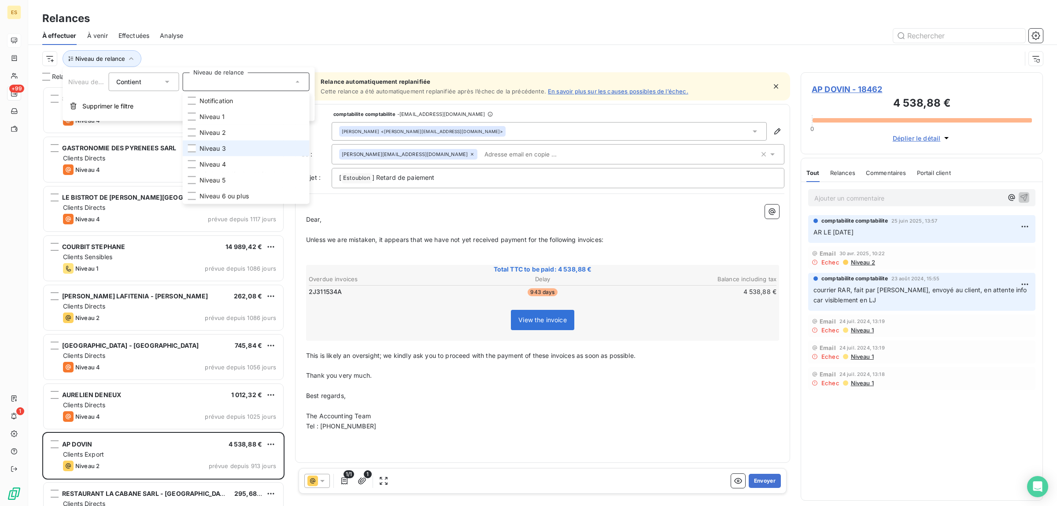
click at [201, 150] on span "Niveau 3" at bounding box center [213, 148] width 26 height 9
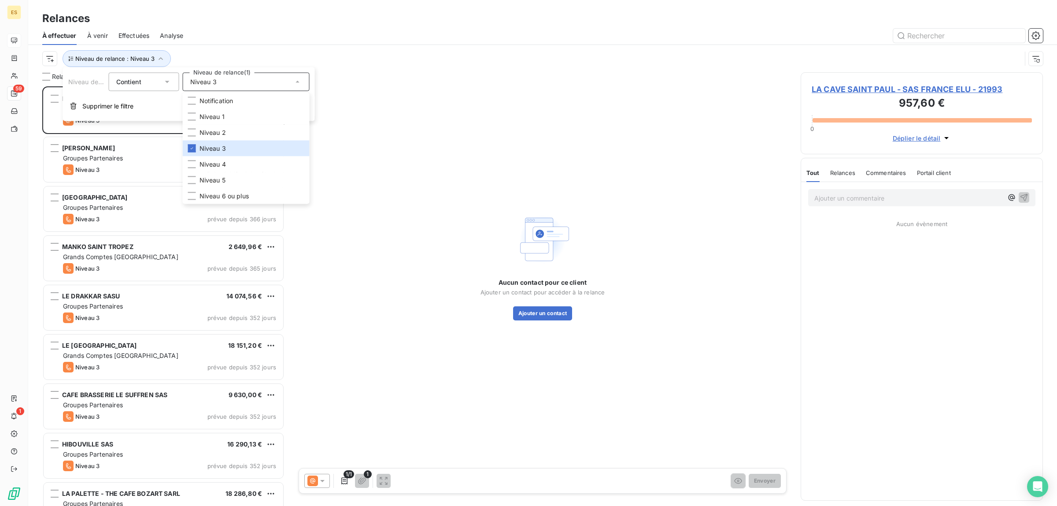
scroll to position [411, 234]
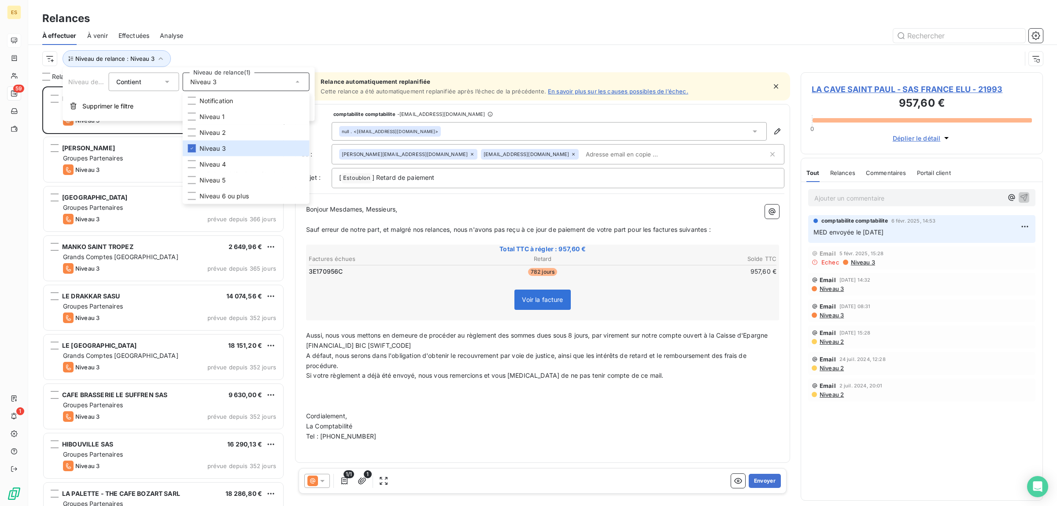
click at [251, 26] on div "À effectuer À venir Effectuées Analyse" at bounding box center [542, 35] width 1029 height 19
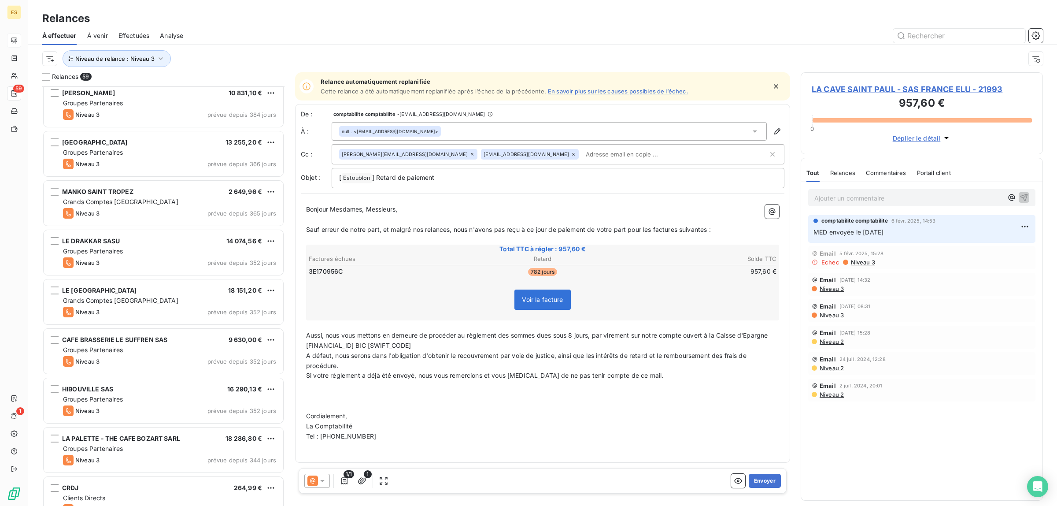
scroll to position [0, 0]
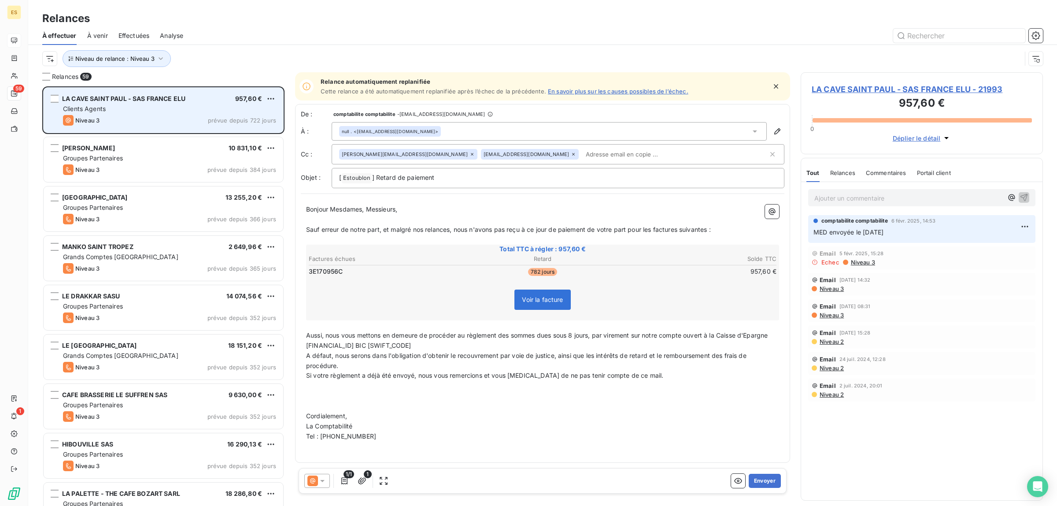
click at [171, 105] on div "Clients Agents" at bounding box center [169, 108] width 213 height 9
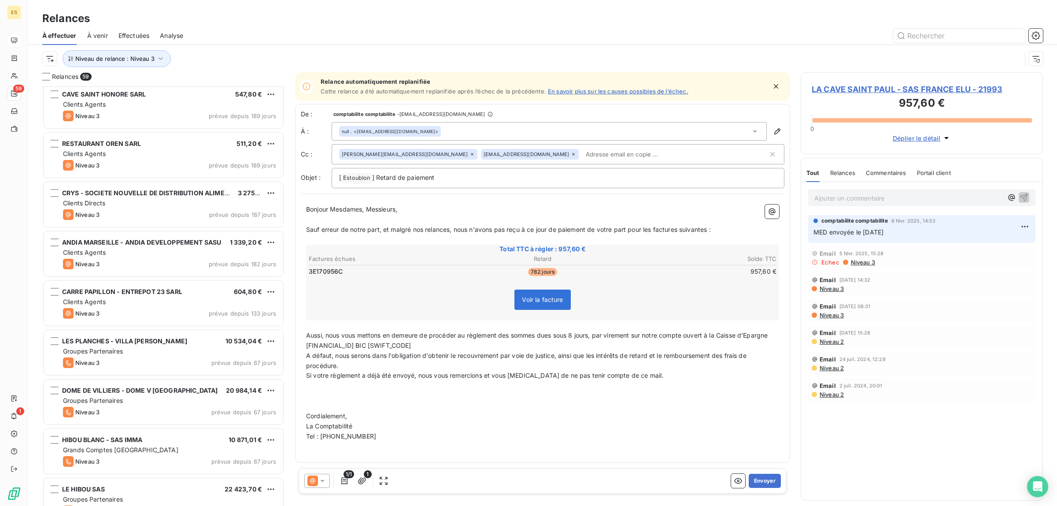
scroll to position [1047, 0]
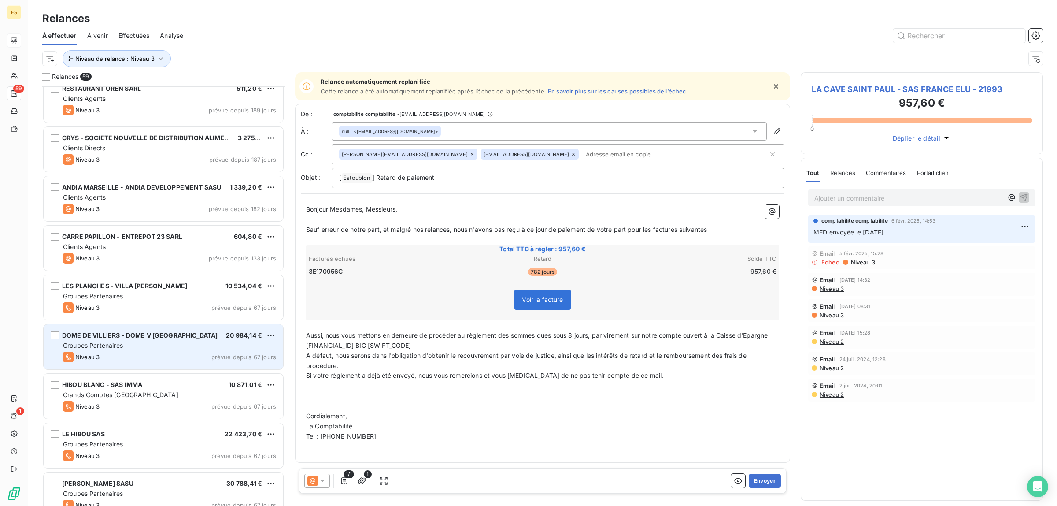
click at [178, 359] on div "Niveau 3 prévue depuis 67 jours" at bounding box center [169, 357] width 213 height 11
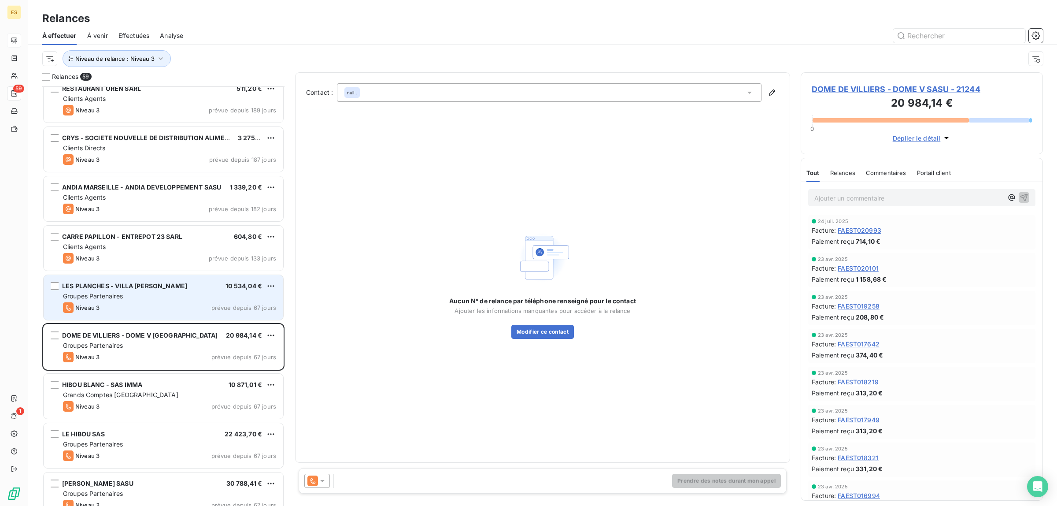
click at [159, 289] on span "LES PLANCHES - VILLA [PERSON_NAME]" at bounding box center [124, 285] width 125 height 7
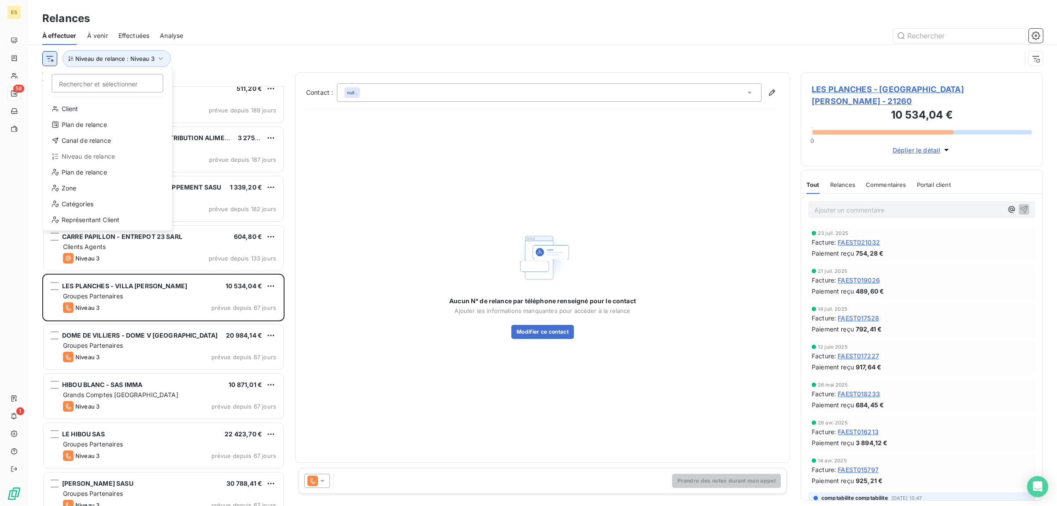
click at [48, 56] on html "ES 59 1 Relances À effectuer À venir Effectuées Analyse Rechercher et sélection…" at bounding box center [528, 253] width 1057 height 506
click at [85, 144] on div "Canal de relance" at bounding box center [108, 140] width 122 height 14
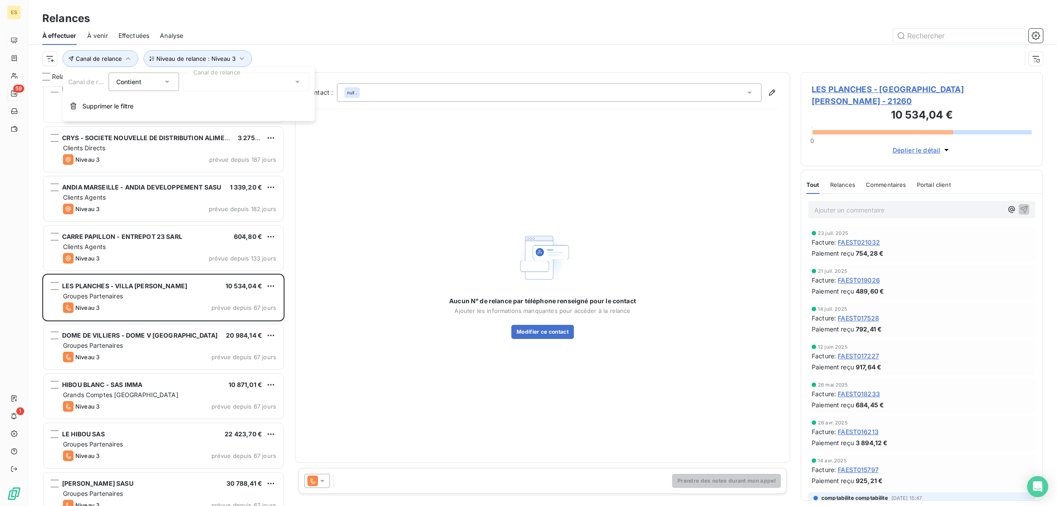
click at [228, 75] on div at bounding box center [246, 82] width 127 height 19
click at [187, 146] on li "Appel" at bounding box center [246, 149] width 127 height 16
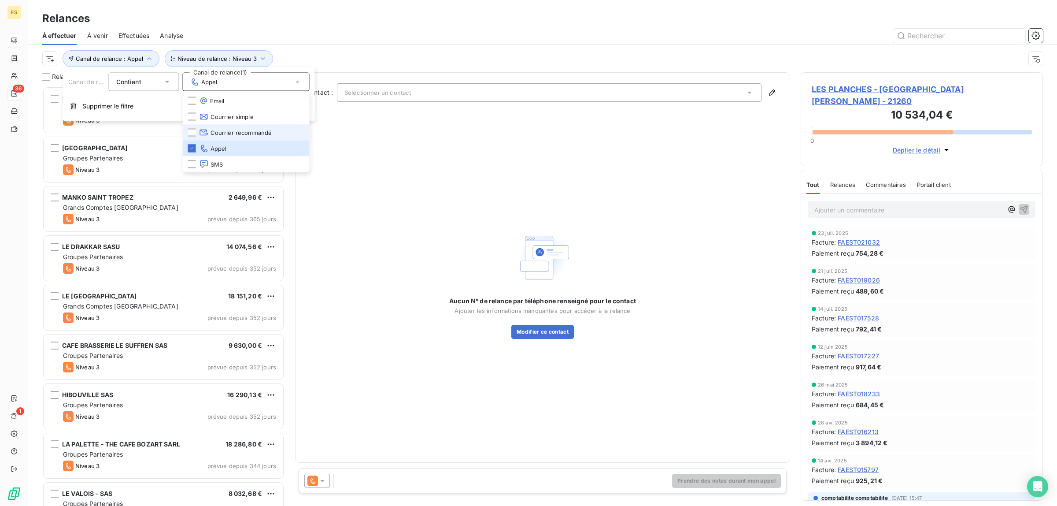
scroll to position [411, 234]
click at [195, 148] on div at bounding box center [192, 149] width 8 height 8
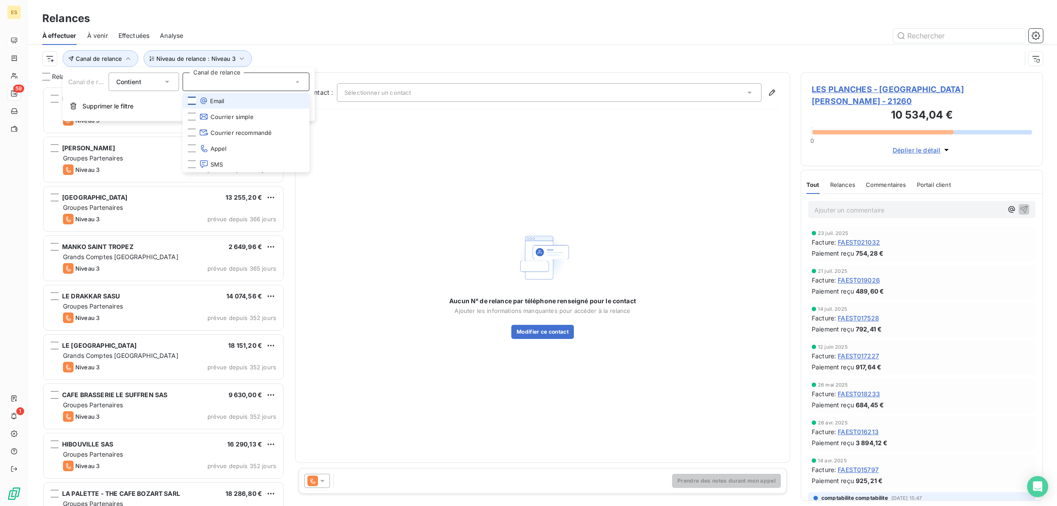
click at [190, 100] on div at bounding box center [192, 101] width 8 height 8
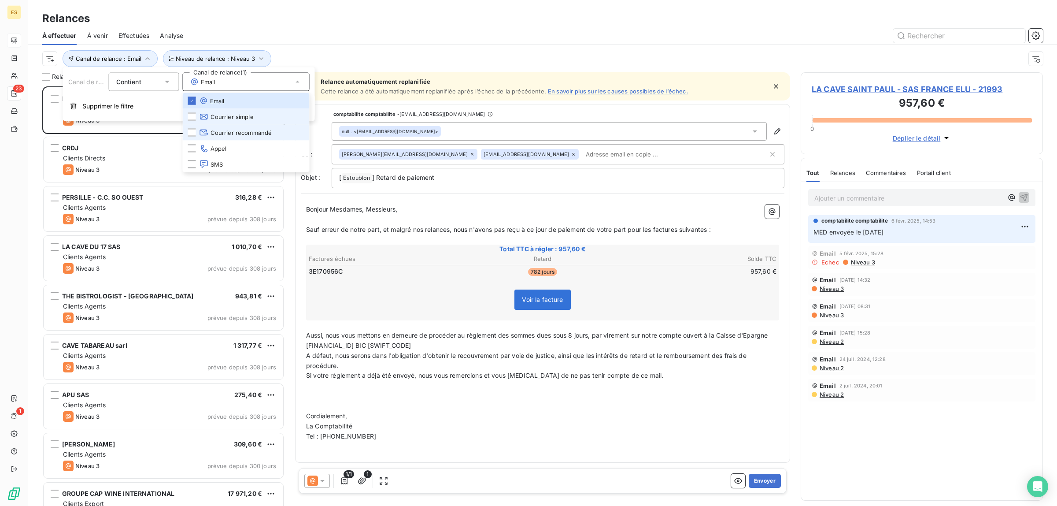
scroll to position [411, 234]
drag, startPoint x: 193, startPoint y: 122, endPoint x: 192, endPoint y: 129, distance: 7.5
click at [192, 122] on li "Courrier simple" at bounding box center [246, 117] width 127 height 16
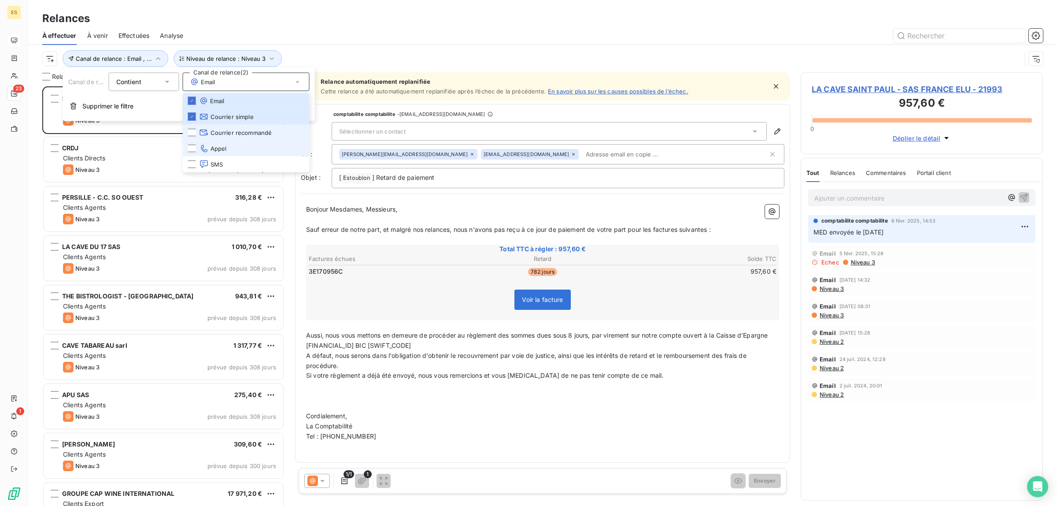
drag, startPoint x: 192, startPoint y: 129, endPoint x: 195, endPoint y: 144, distance: 14.8
click at [193, 130] on div at bounding box center [192, 133] width 8 height 8
click at [195, 158] on li "SMS" at bounding box center [246, 164] width 127 height 16
click at [329, 40] on div at bounding box center [618, 36] width 849 height 14
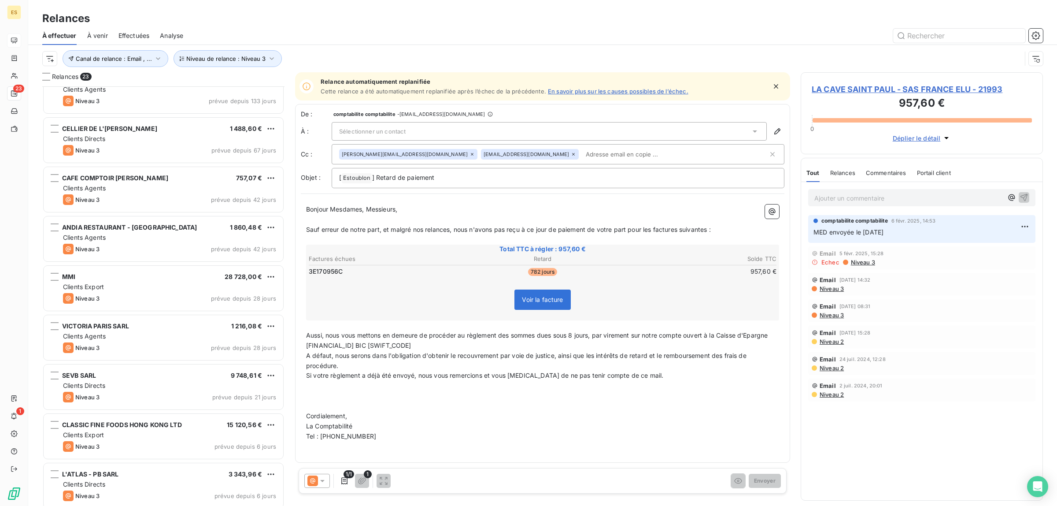
scroll to position [716, 0]
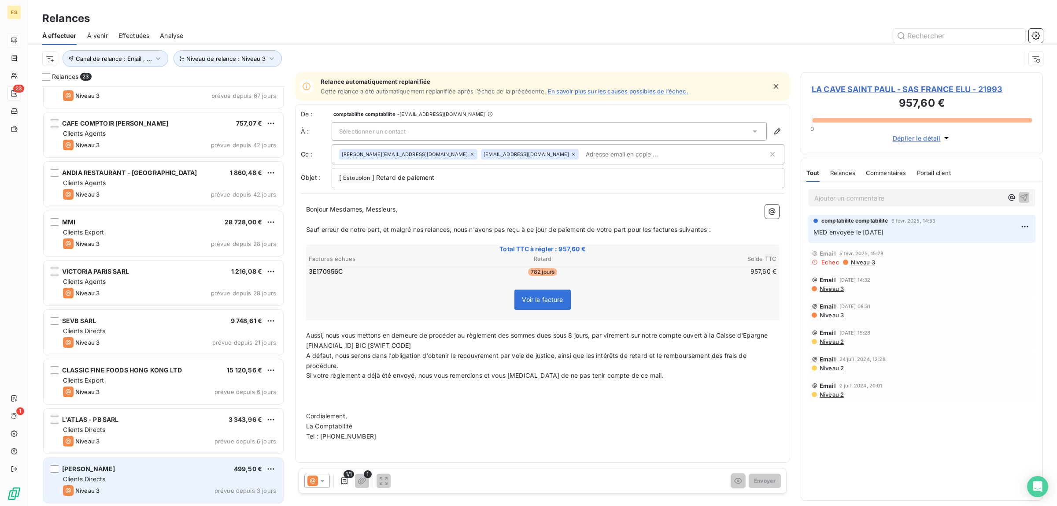
drag, startPoint x: 153, startPoint y: 474, endPoint x: 152, endPoint y: 479, distance: 5.8
click at [153, 474] on div "[PERSON_NAME] 499,50 € Clients Directs Niveau 3 prévue depuis 3 jours" at bounding box center [164, 480] width 240 height 45
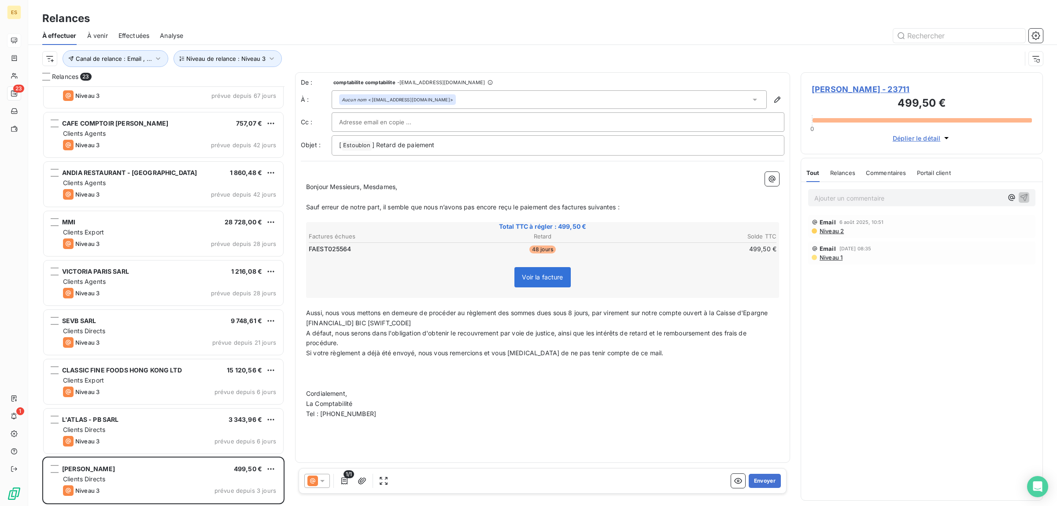
click at [320, 479] on icon at bounding box center [322, 480] width 9 height 9
click at [542, 417] on p "Tel : [PHONE_NUMBER]" at bounding box center [542, 414] width 473 height 10
click at [769, 477] on button "Envoyer" at bounding box center [765, 481] width 32 height 14
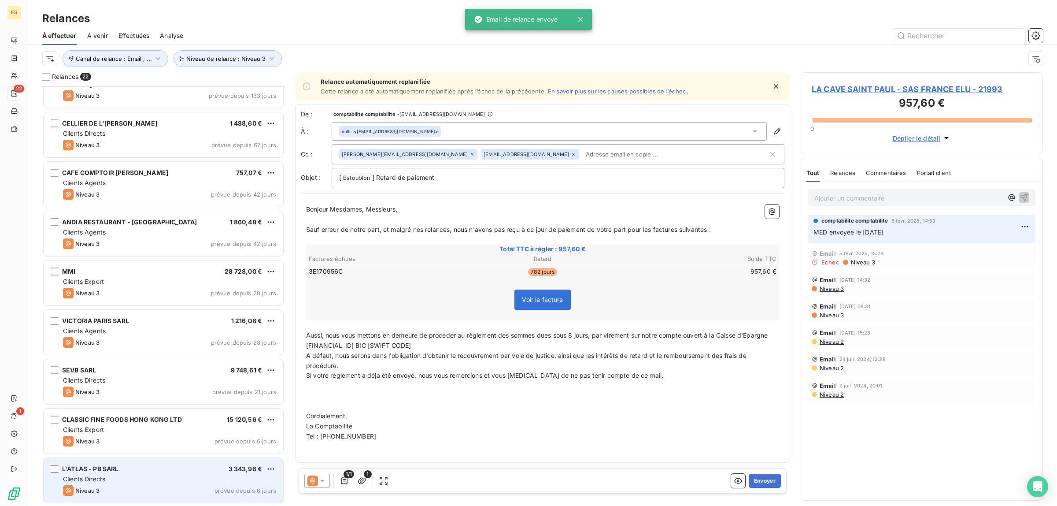
scroll to position [666, 0]
click at [100, 479] on span "Clients Directs" at bounding box center [84, 478] width 42 height 7
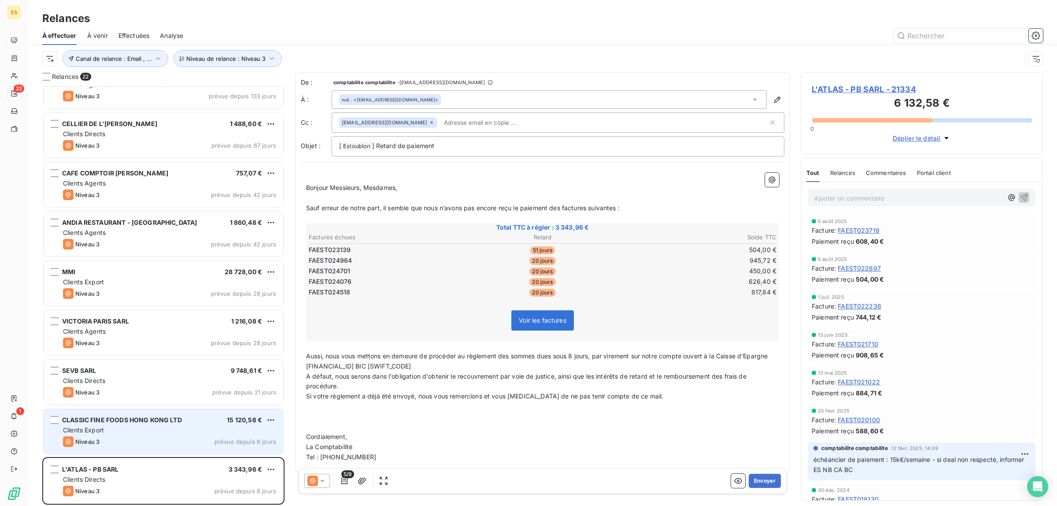
click at [95, 430] on span "Clients Export" at bounding box center [83, 429] width 41 height 7
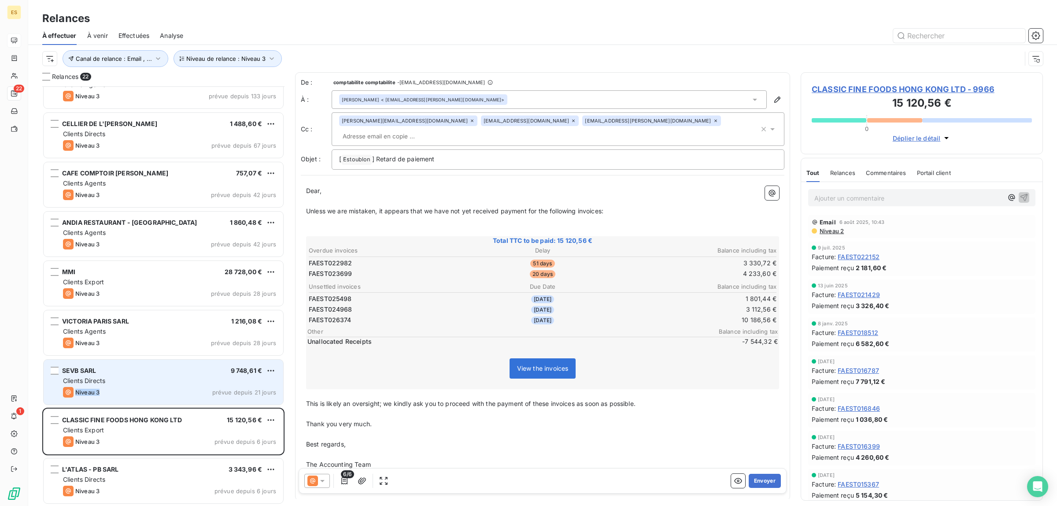
click at [115, 386] on div "SEVB SARL 9 748,61 € Clients Directs Niveau 3 prévue depuis 21 jours" at bounding box center [164, 382] width 240 height 45
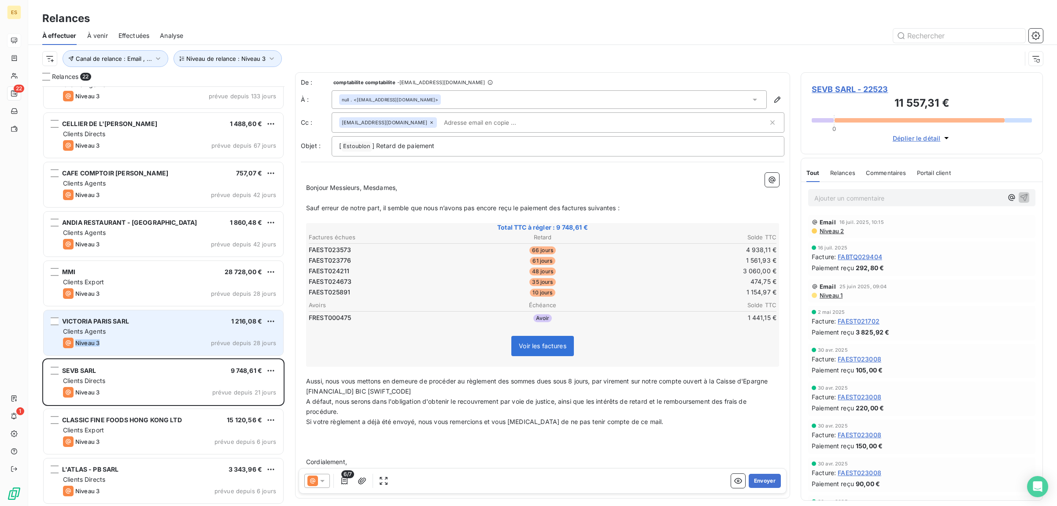
click at [119, 336] on div "VICTORIA PARIS SARL 1 216,08 € Clients Agents Niveau 3 prévue depuis 28 jours" at bounding box center [164, 332] width 240 height 45
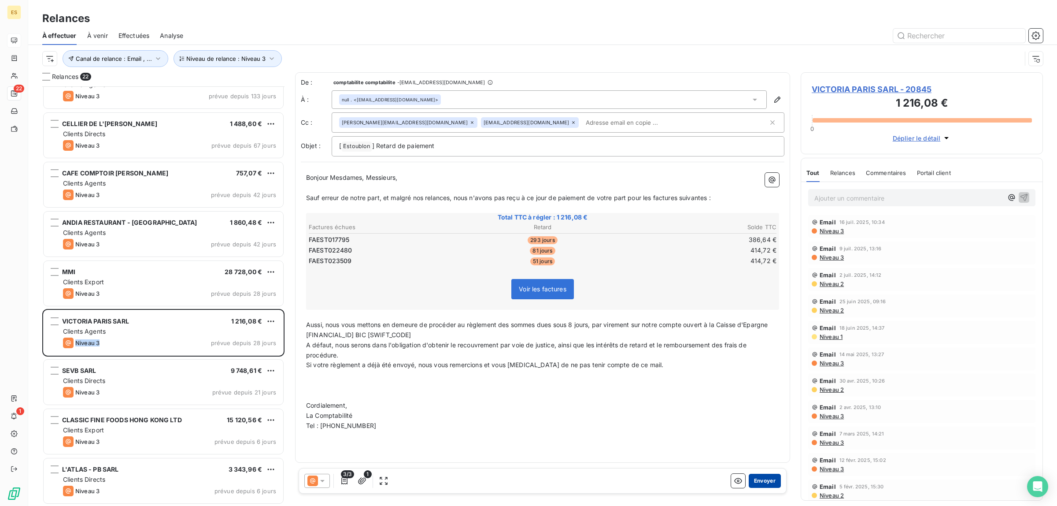
click at [754, 481] on button "Envoyer" at bounding box center [765, 481] width 32 height 14
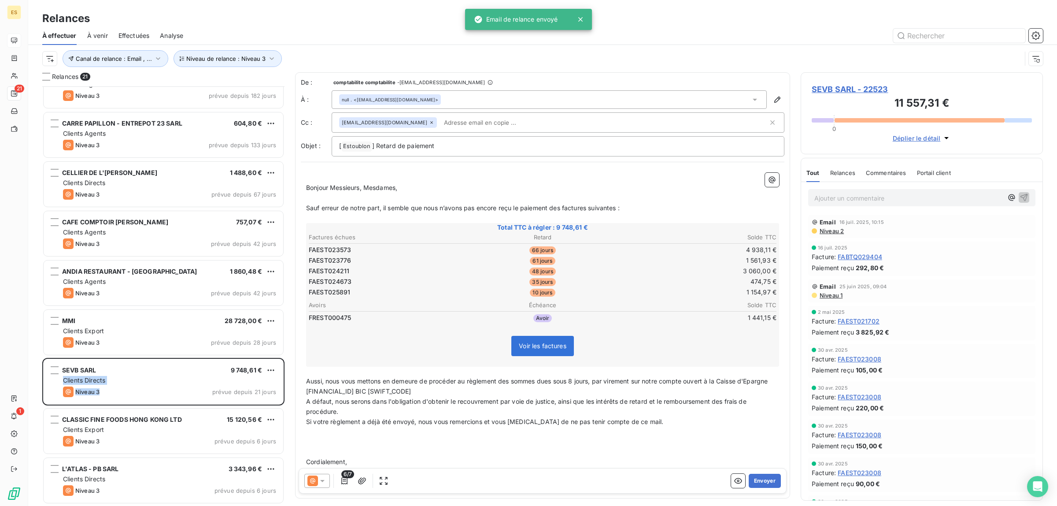
scroll to position [617, 0]
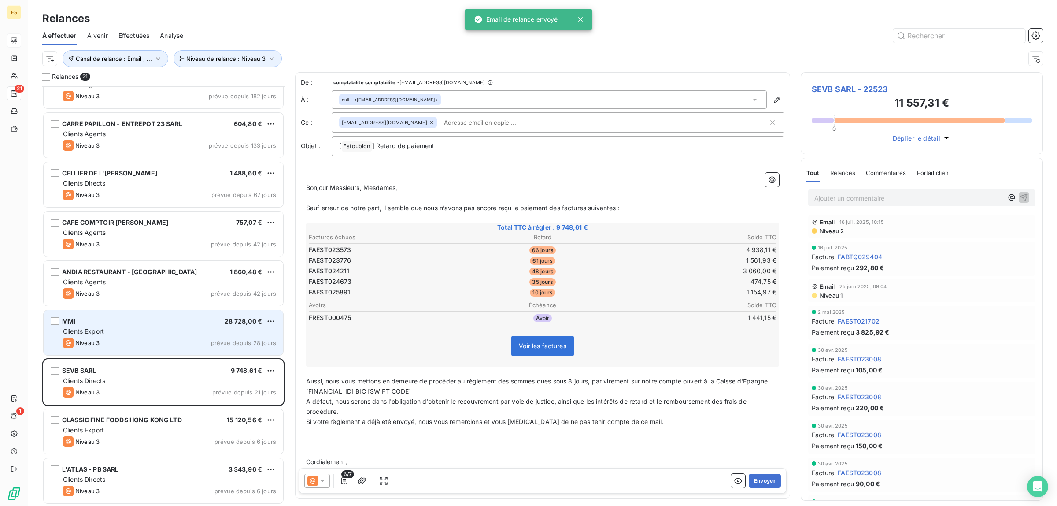
click at [116, 337] on div "MMI 28 728,00 € Clients Export Niveau 3 prévue depuis 28 jours" at bounding box center [164, 332] width 240 height 45
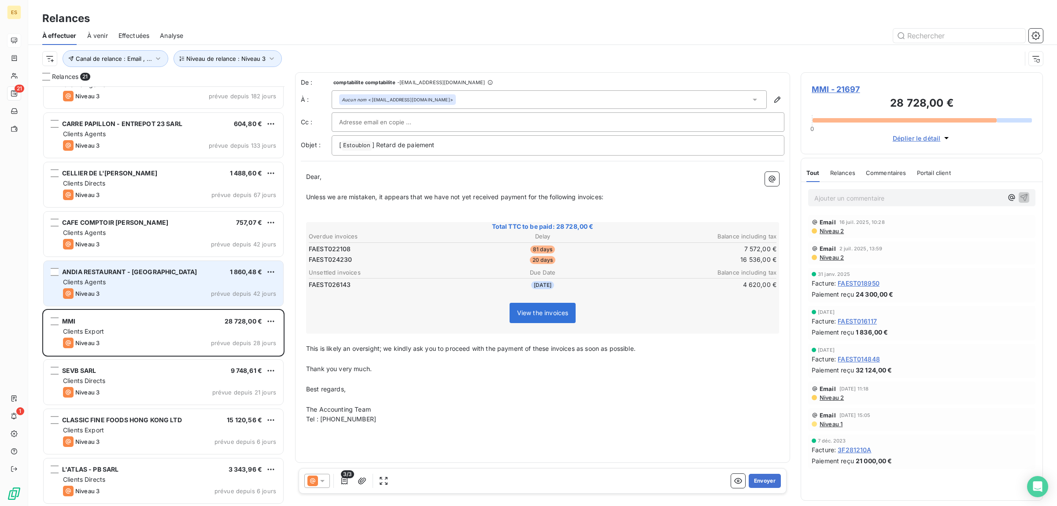
click at [126, 281] on div "Clients Agents" at bounding box center [169, 282] width 213 height 9
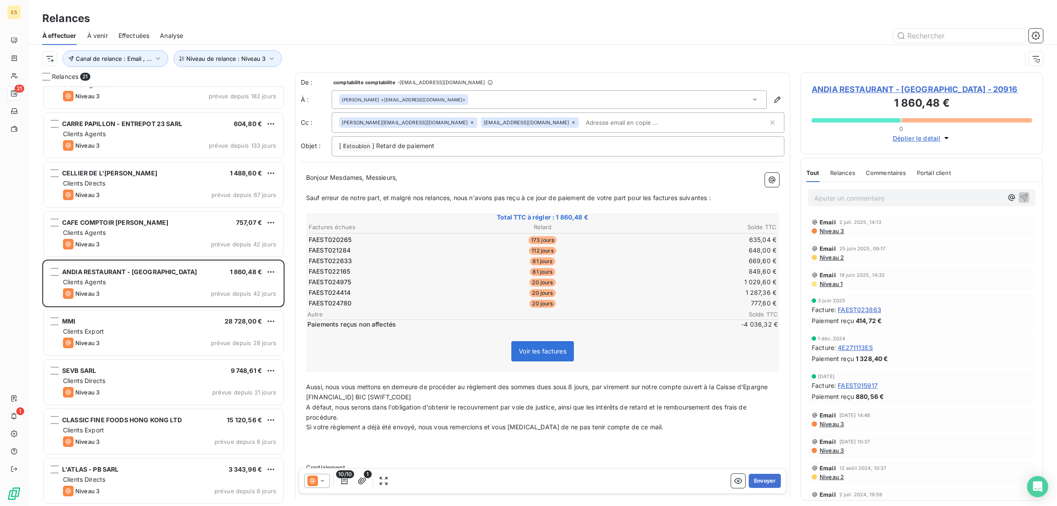
click at [888, 177] on div "Commentaires" at bounding box center [886, 172] width 41 height 19
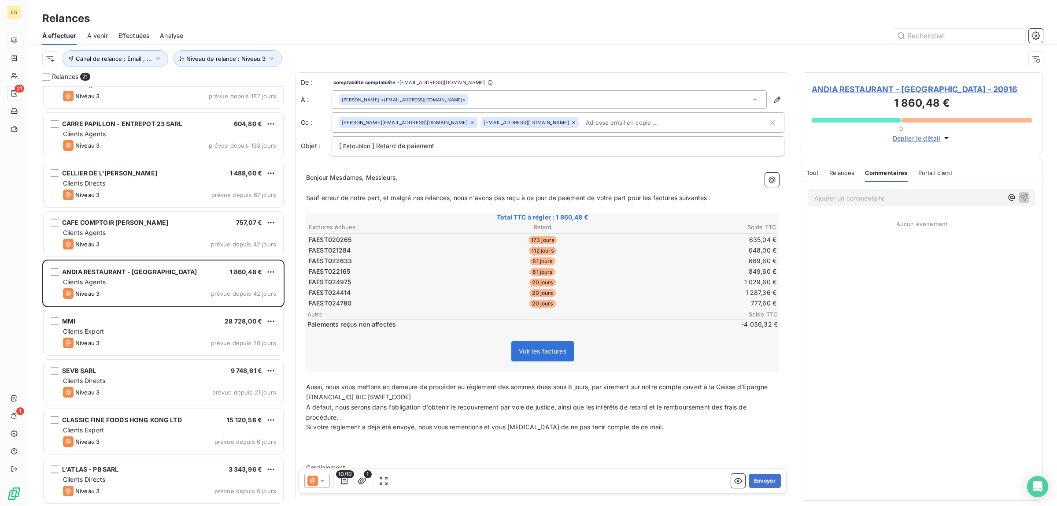
click at [325, 483] on icon at bounding box center [322, 480] width 9 height 9
click at [340, 430] on span "Niveau 1" at bounding box center [334, 427] width 25 height 9
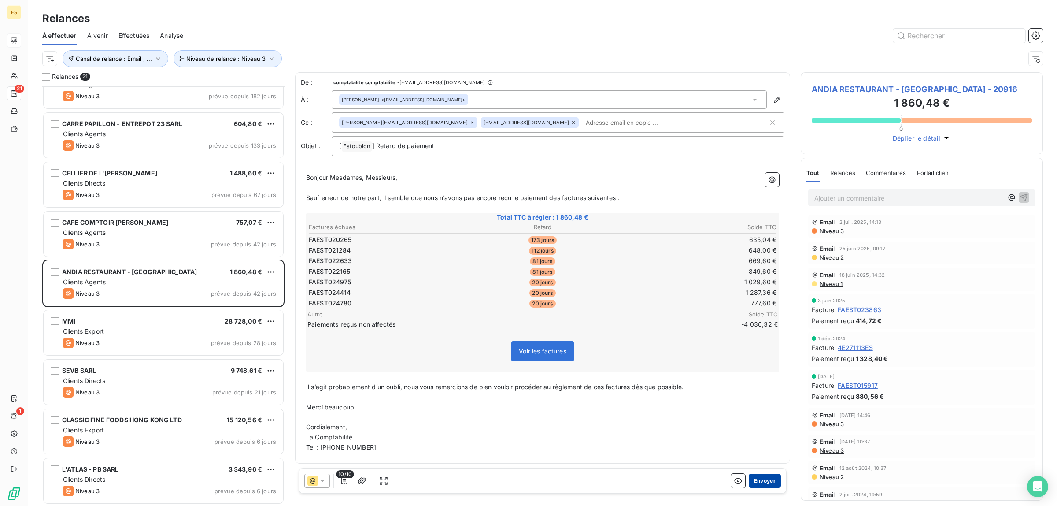
click at [767, 481] on button "Envoyer" at bounding box center [765, 481] width 32 height 14
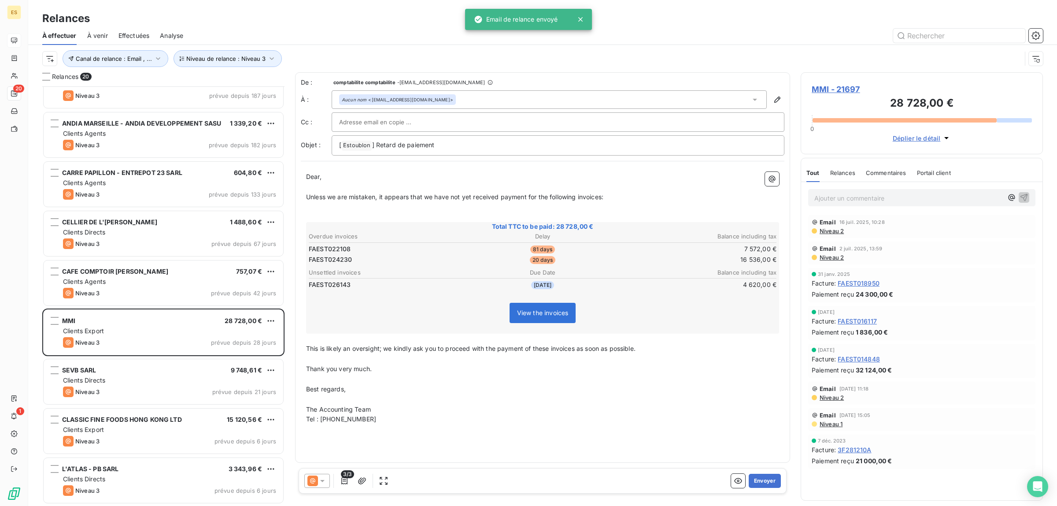
scroll to position [567, 0]
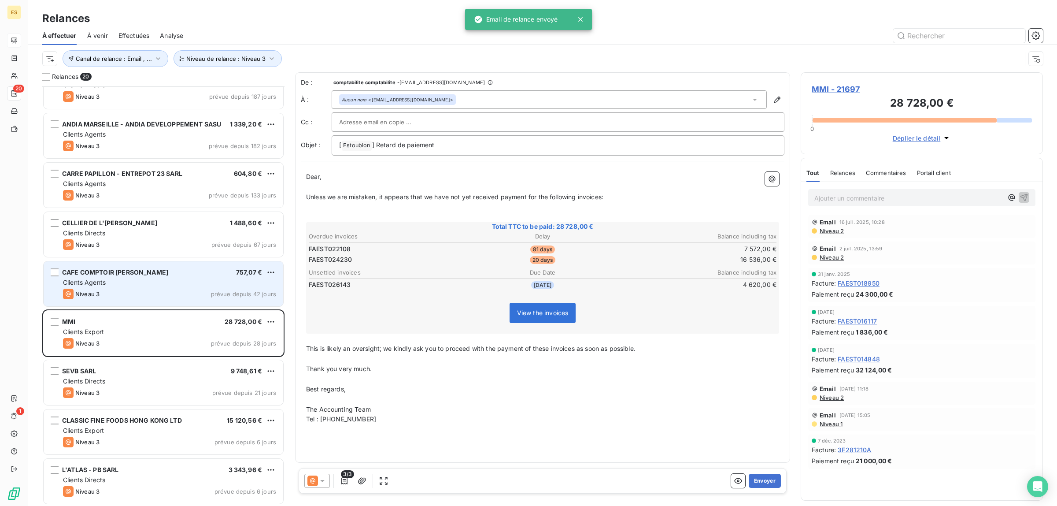
click at [111, 293] on div "Niveau 3 prévue depuis 42 jours" at bounding box center [169, 294] width 213 height 11
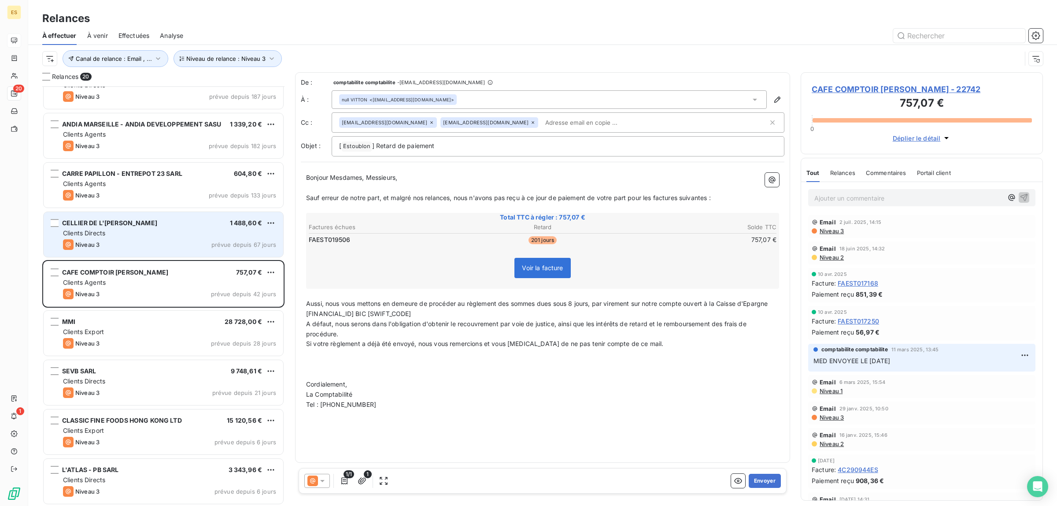
click at [104, 226] on span "CELLIER DE L'[PERSON_NAME]" at bounding box center [109, 222] width 95 height 7
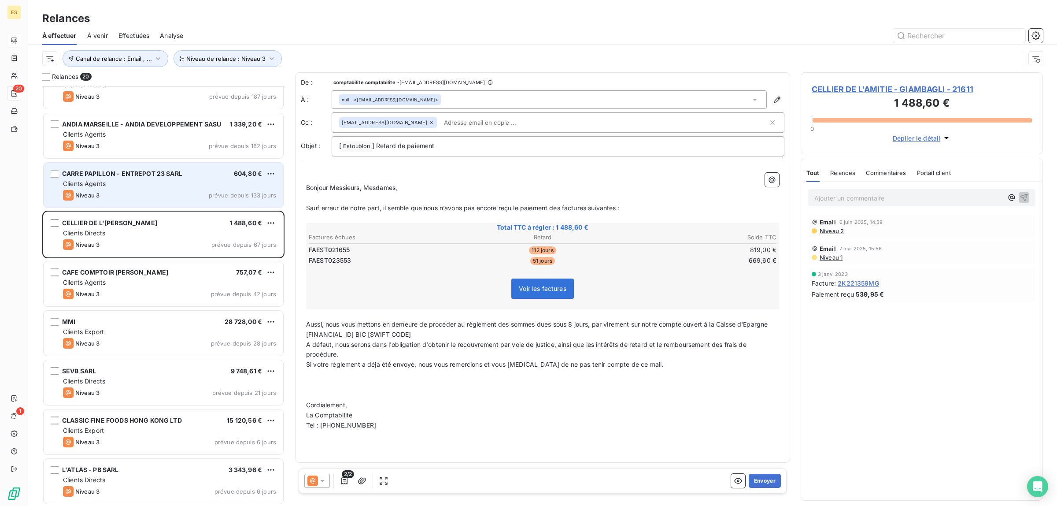
click at [105, 201] on div "CARRE PAPILLON - ENTREPOT 23 SARL 604,80 € Clients Agents Niveau 3 prévue depui…" at bounding box center [164, 185] width 240 height 45
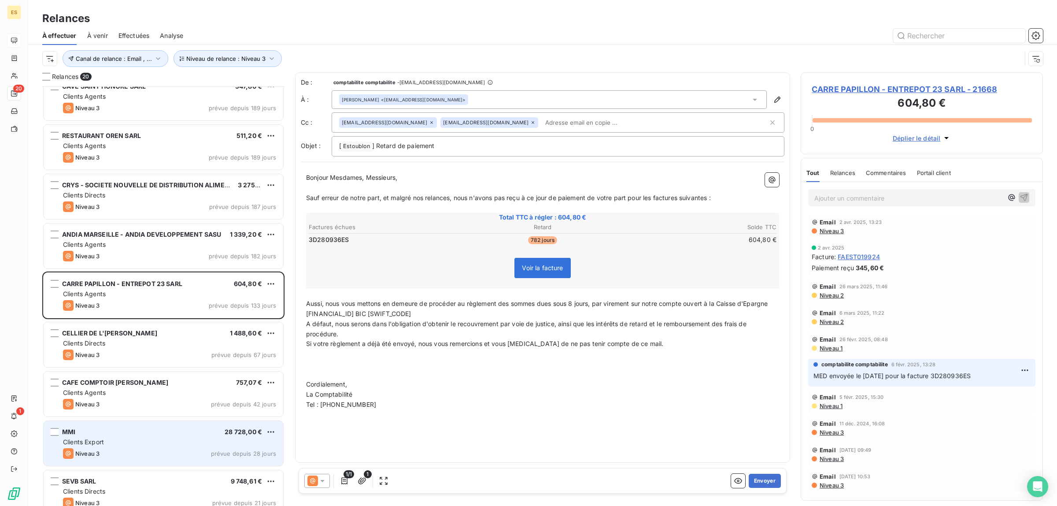
scroll to position [402, 0]
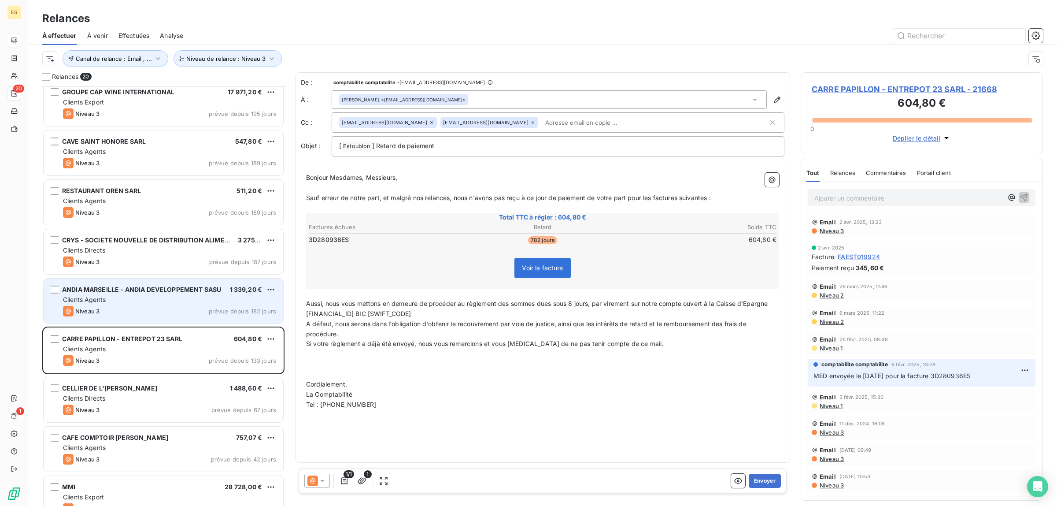
click at [115, 309] on div "Niveau 3 prévue depuis 182 jours" at bounding box center [169, 311] width 213 height 11
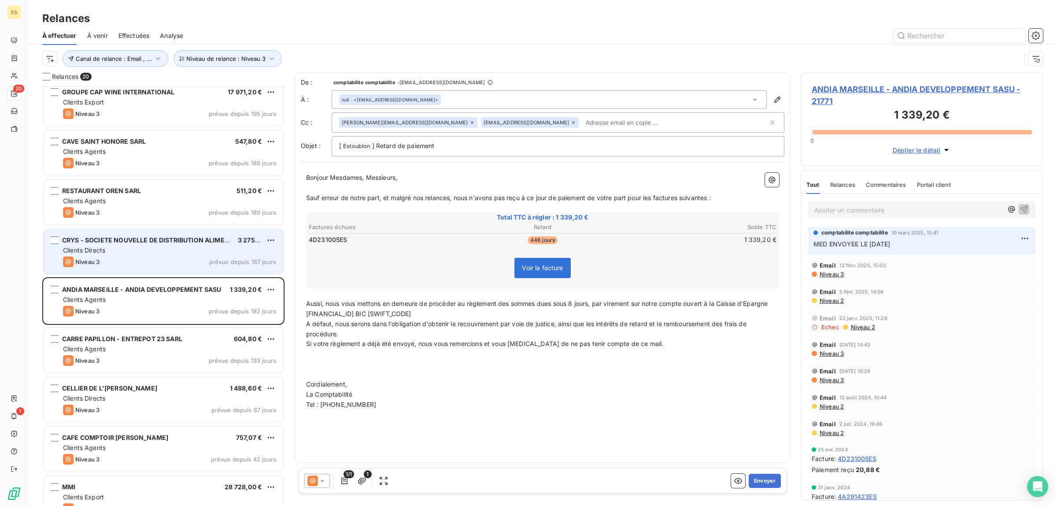
click at [109, 254] on div "Clients Directs" at bounding box center [169, 250] width 213 height 9
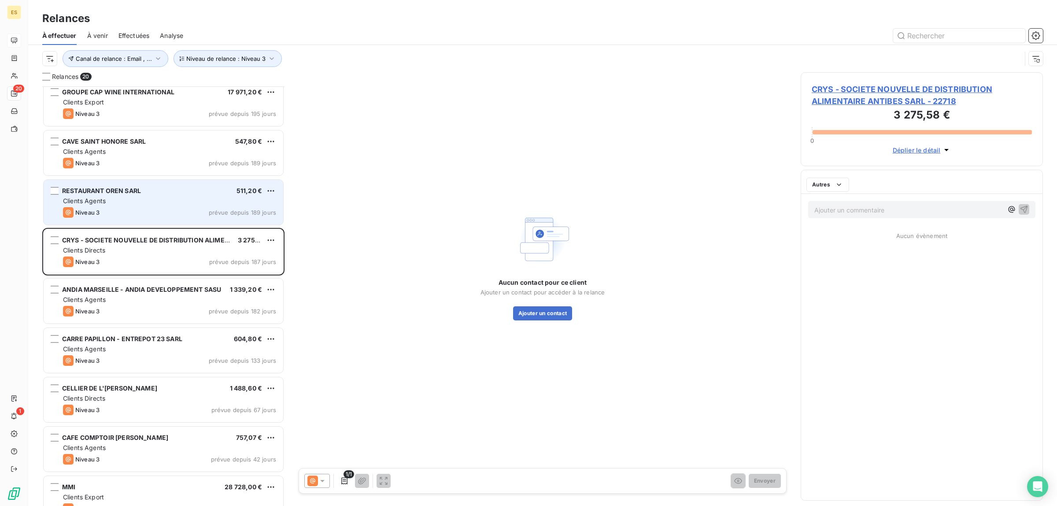
click at [117, 212] on div "Niveau 3 prévue depuis 189 jours" at bounding box center [169, 212] width 213 height 11
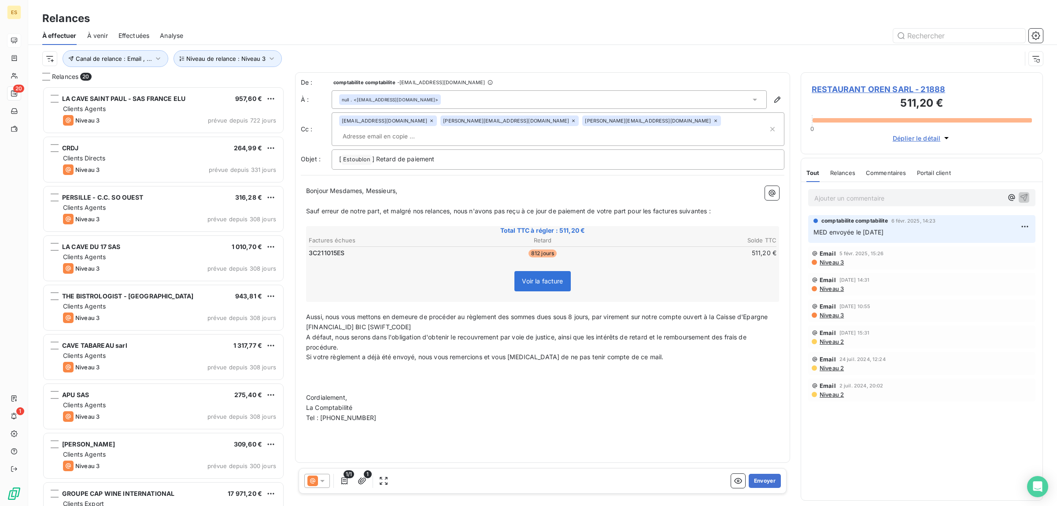
click at [98, 37] on span "À venir" at bounding box center [97, 35] width 21 height 9
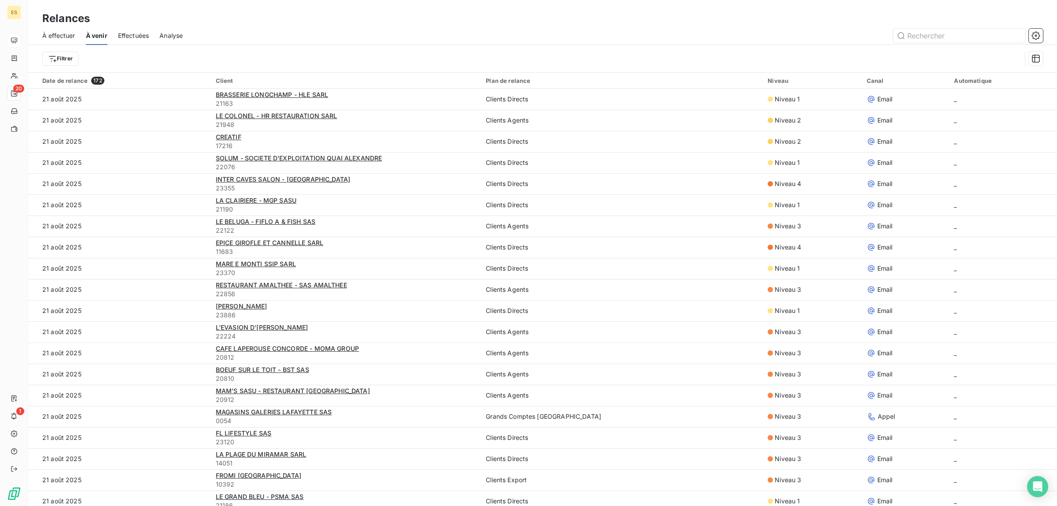
click at [164, 37] on span "Analyse" at bounding box center [170, 35] width 23 height 9
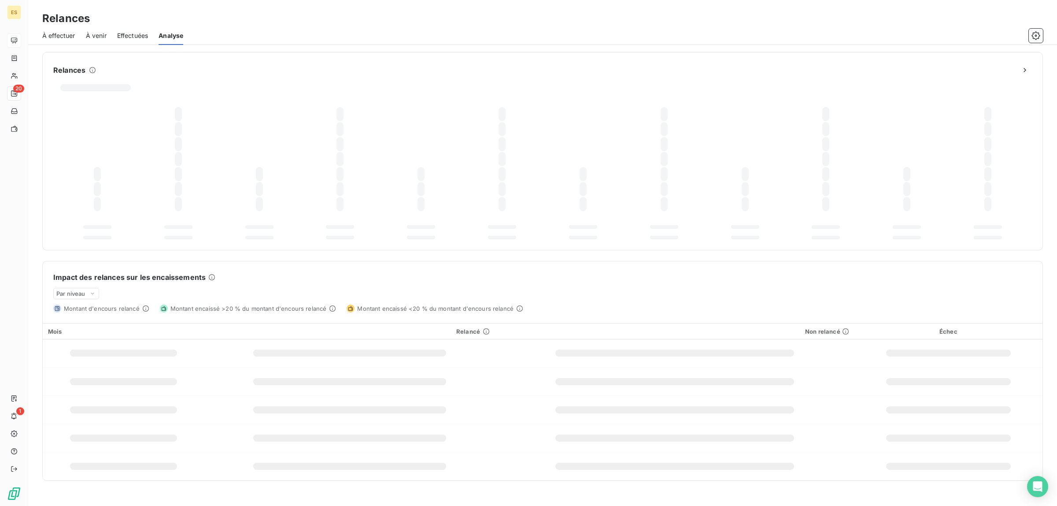
click at [128, 32] on span "Effectuées" at bounding box center [132, 35] width 31 height 9
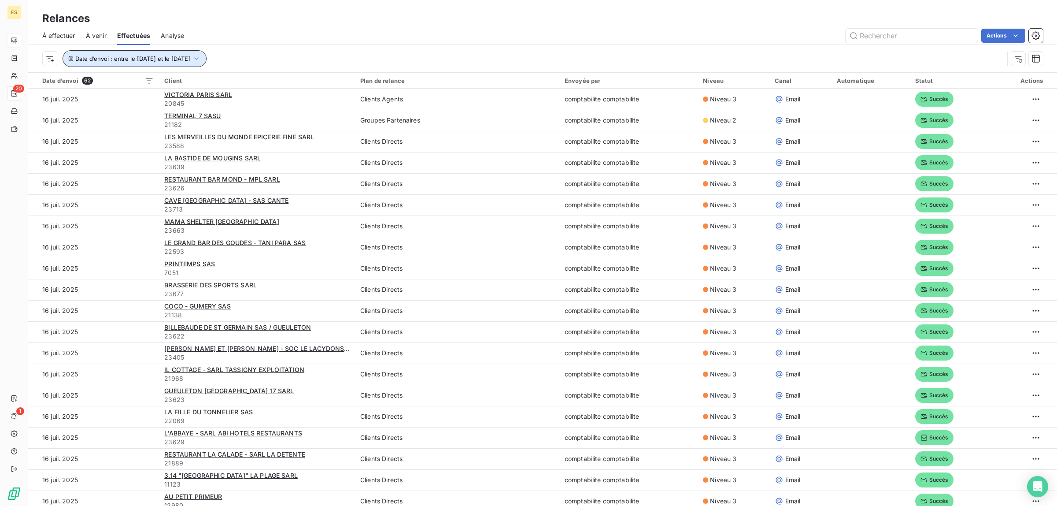
click at [137, 53] on button "Date d’envoi : entre le [DATE] et le [DATE]" at bounding box center [135, 58] width 144 height 17
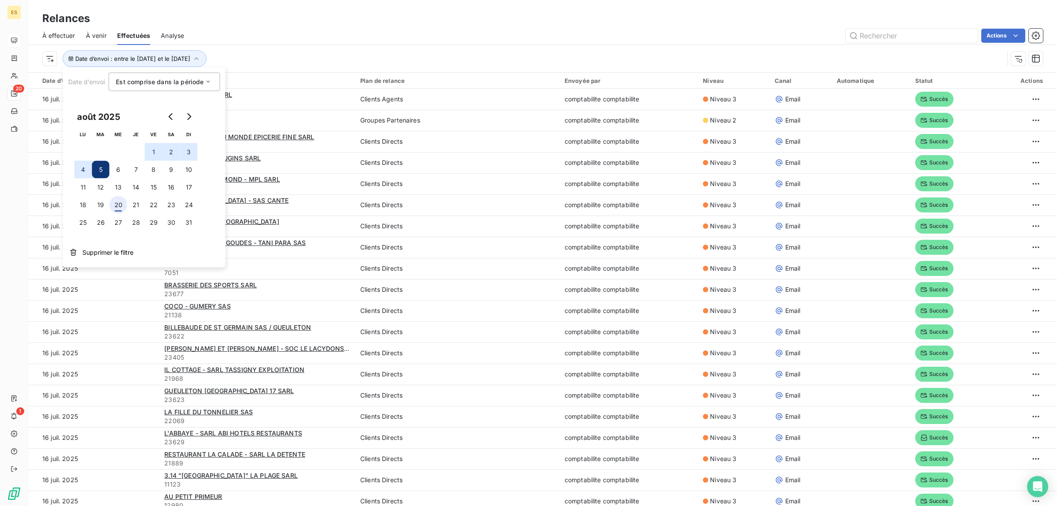
click at [117, 206] on button "20" at bounding box center [119, 205] width 18 height 18
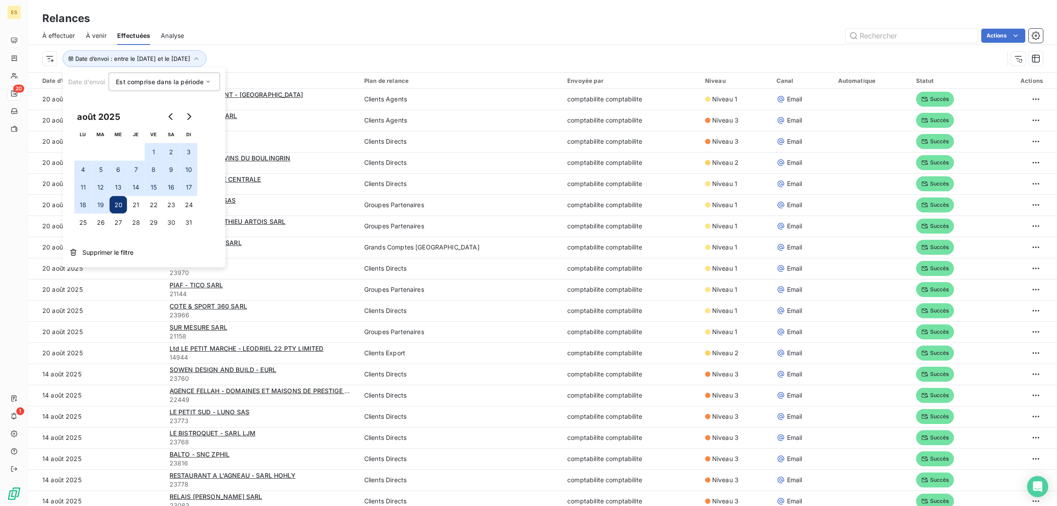
click at [273, 52] on div "Date d’envoi : entre le [DATE] et le [DATE]" at bounding box center [523, 58] width 962 height 17
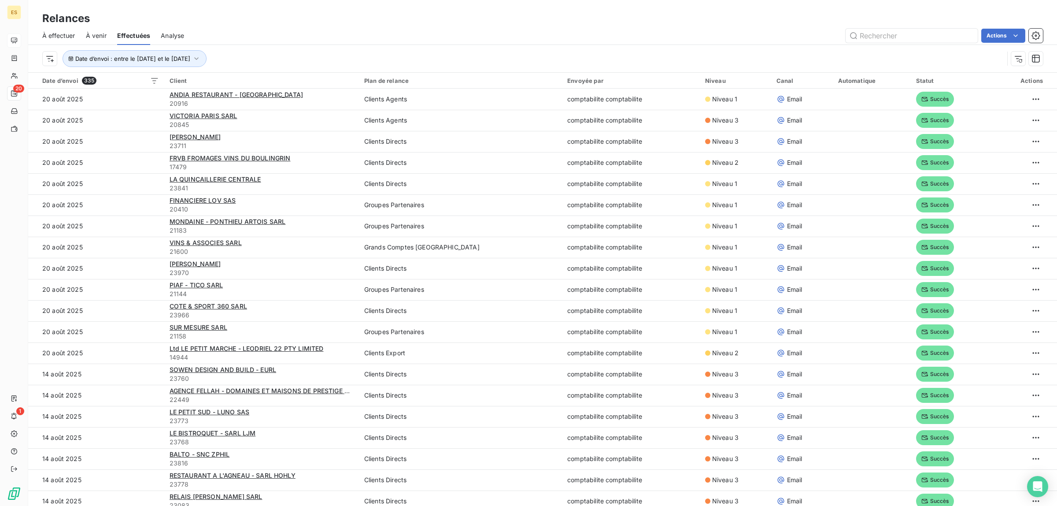
click at [47, 59] on html "ES 20 1 Relances À effectuer À venir Effectuées Analyse Actions Date d’envoi : …" at bounding box center [528, 253] width 1057 height 506
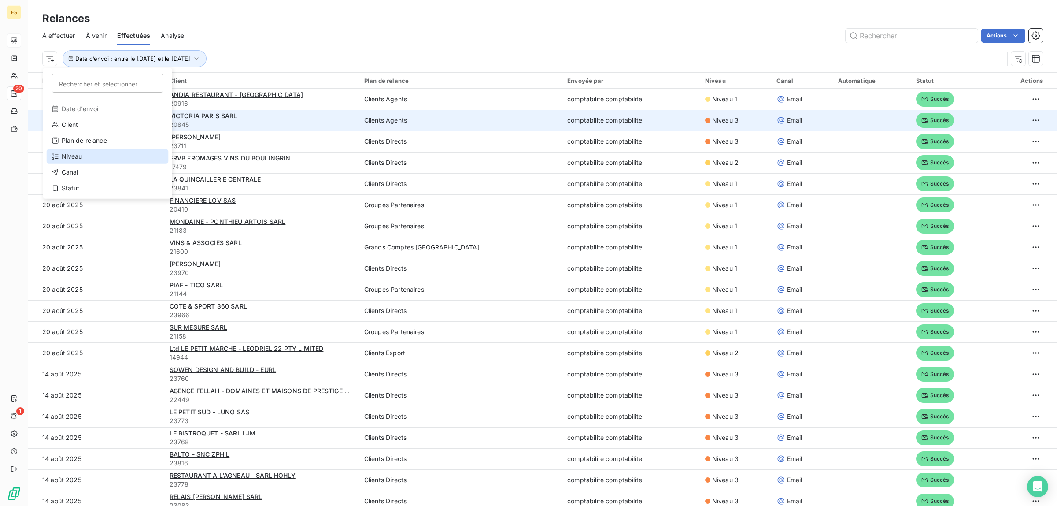
click at [85, 156] on div "Niveau" at bounding box center [108, 156] width 122 height 14
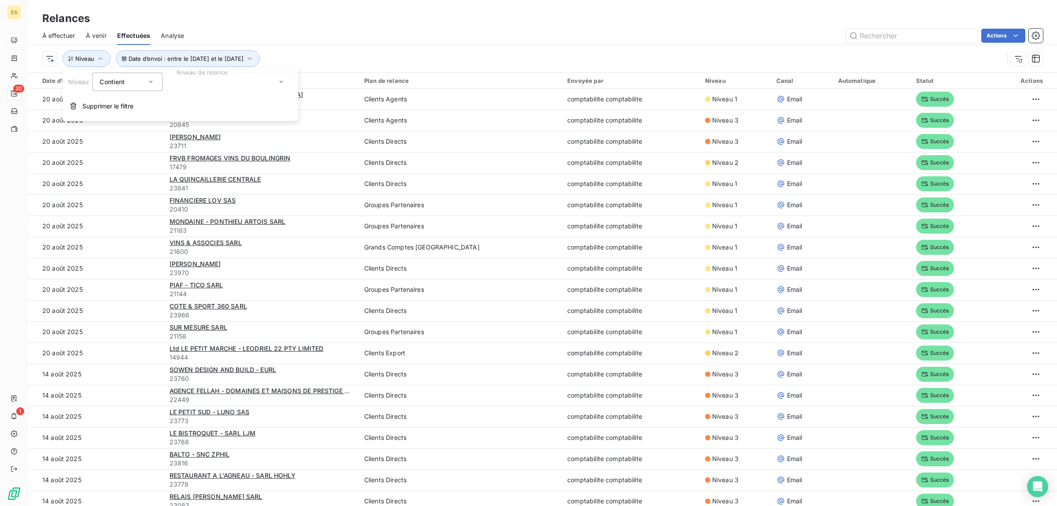
click at [212, 76] on div at bounding box center [229, 82] width 127 height 19
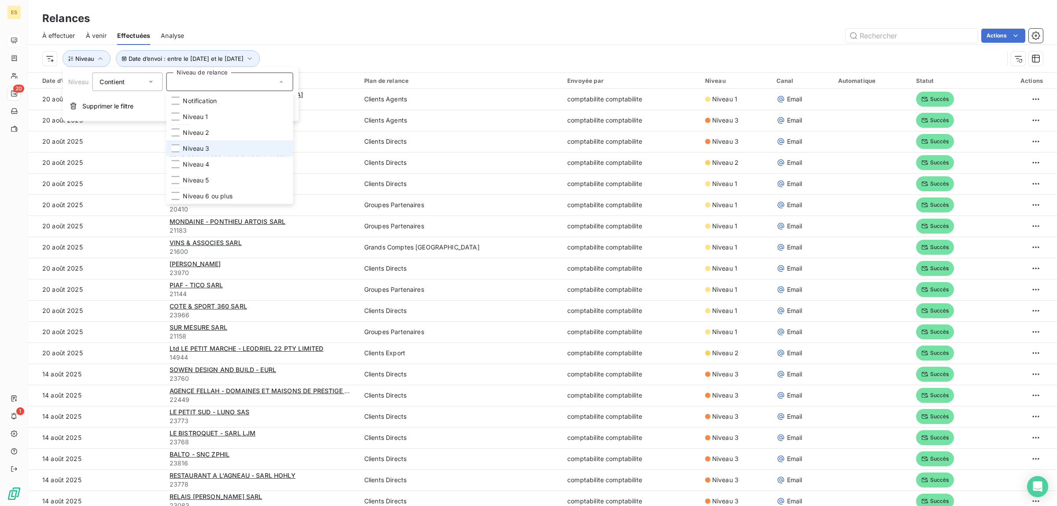
click at [208, 144] on span "Niveau 3" at bounding box center [196, 148] width 26 height 9
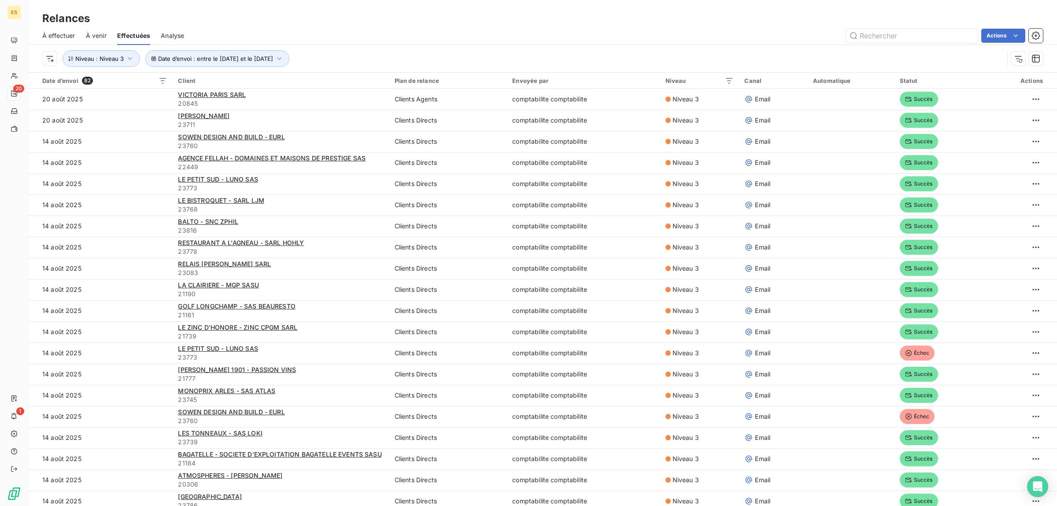
click at [294, 23] on div "Relances" at bounding box center [542, 19] width 1029 height 16
click at [230, 56] on span "Date d’envoi : entre le [DATE] et le [DATE]" at bounding box center [215, 58] width 115 height 7
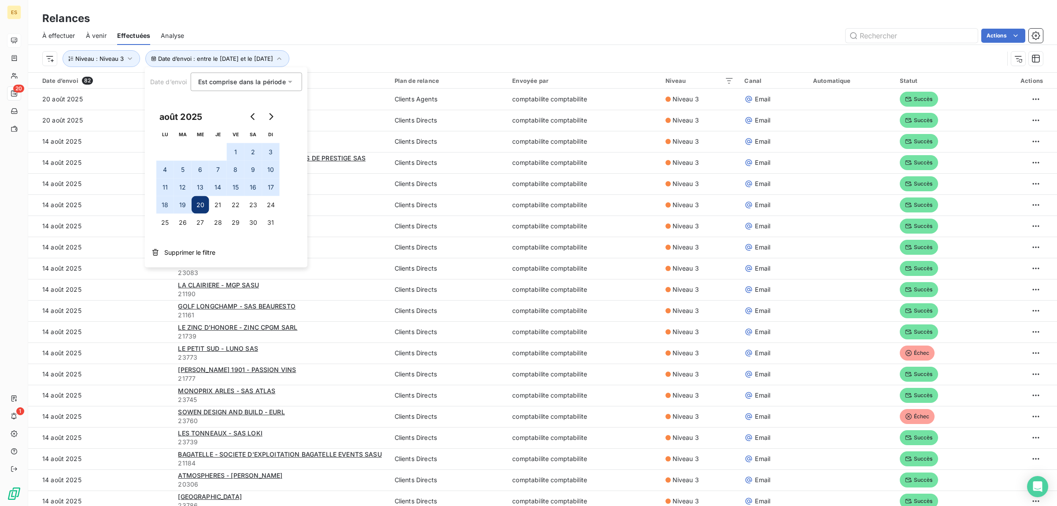
click at [234, 148] on button "1" at bounding box center [236, 152] width 18 height 18
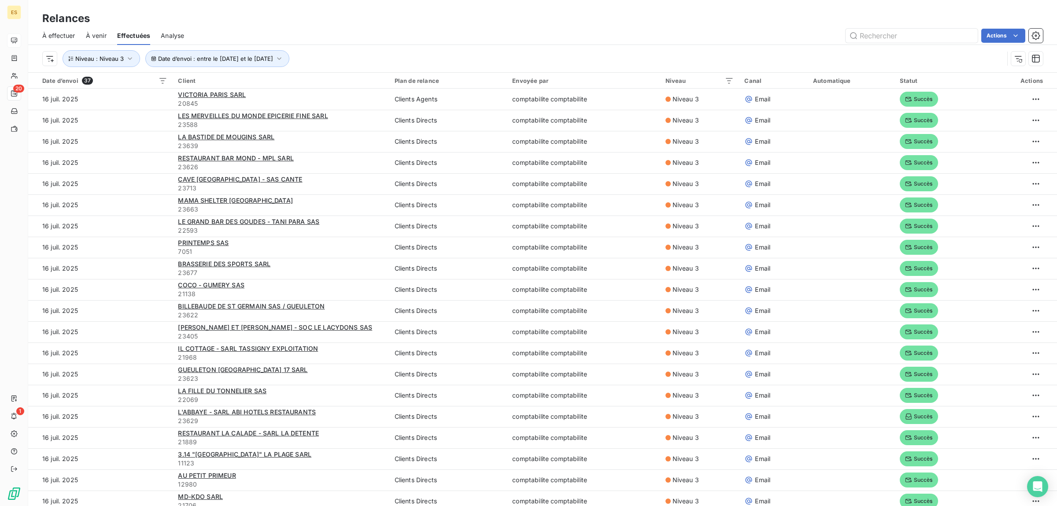
click at [361, 23] on div "Relances" at bounding box center [542, 19] width 1029 height 16
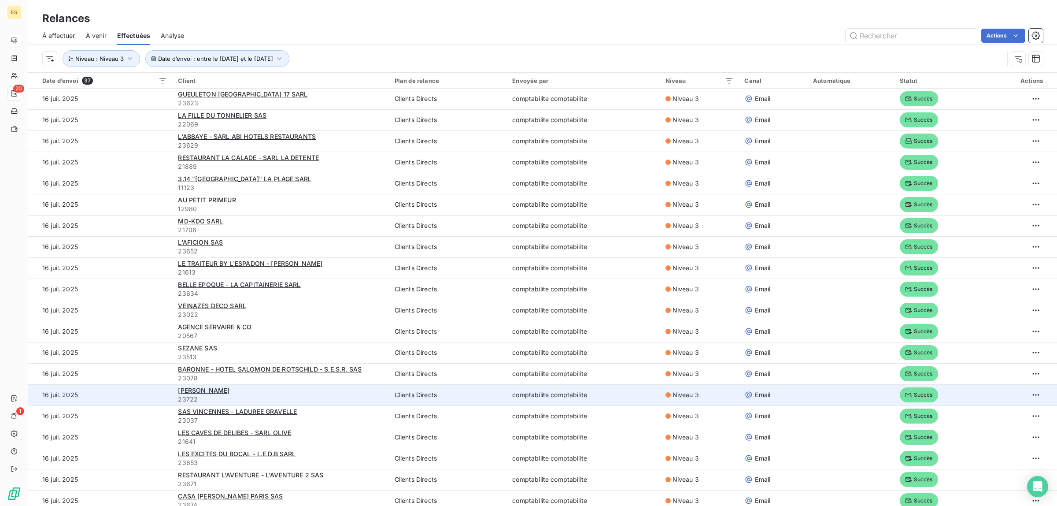
scroll to position [365, 0]
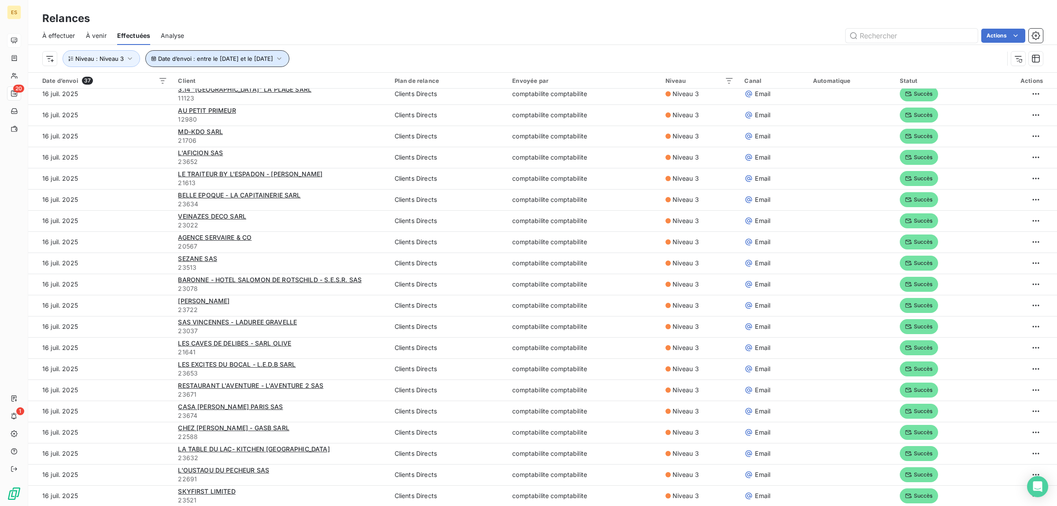
click at [230, 54] on button "Date d’envoi : entre le [DATE] et le [DATE]" at bounding box center [217, 58] width 144 height 17
click at [437, 22] on div "Relances" at bounding box center [542, 19] width 1029 height 16
click at [221, 56] on span "Date d’envoi : entre le [DATE] et le [DATE]" at bounding box center [215, 58] width 115 height 7
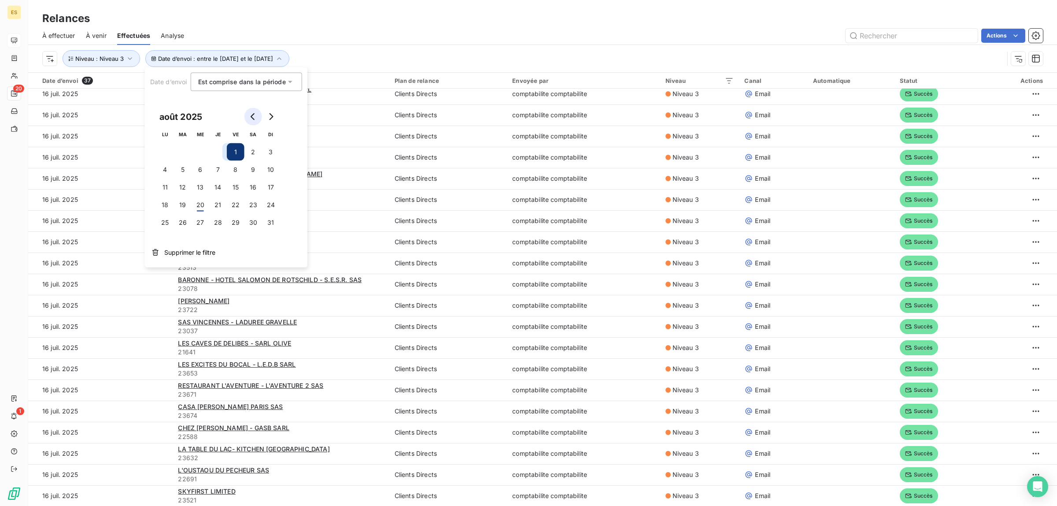
click at [256, 115] on icon "Go to previous month" at bounding box center [253, 116] width 7 height 7
click at [180, 148] on button "1" at bounding box center [183, 152] width 18 height 18
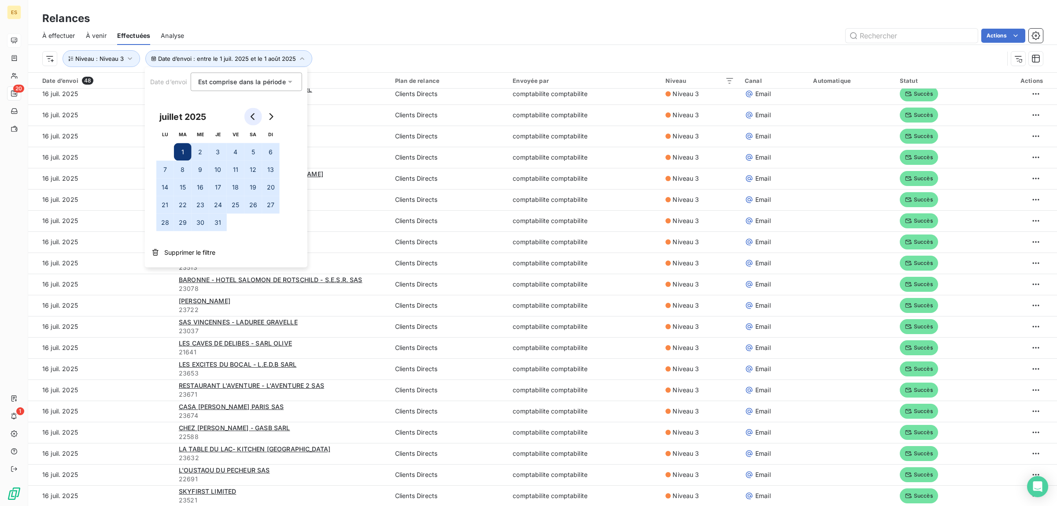
click at [248, 115] on button "Go to previous month" at bounding box center [254, 117] width 18 height 18
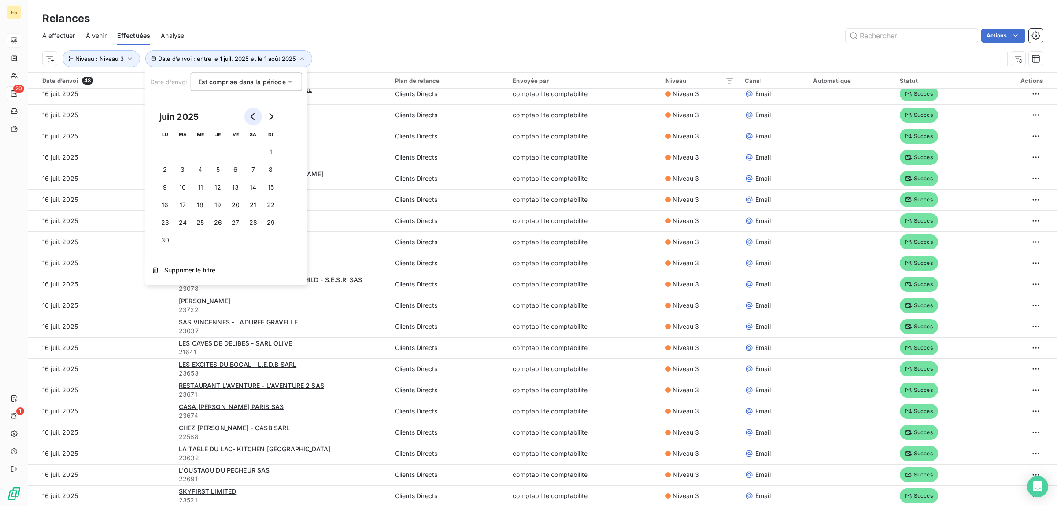
click at [254, 111] on button "Go to previous month" at bounding box center [254, 117] width 18 height 18
click at [219, 153] on button "1" at bounding box center [218, 152] width 18 height 18
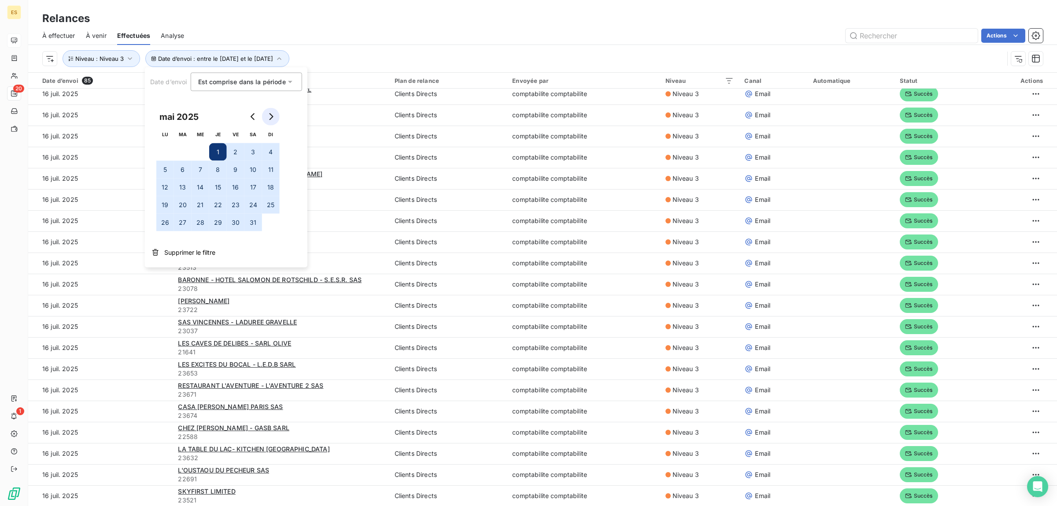
click at [269, 115] on icon "Go to next month" at bounding box center [270, 116] width 7 height 7
click at [183, 155] on button "1" at bounding box center [183, 152] width 18 height 18
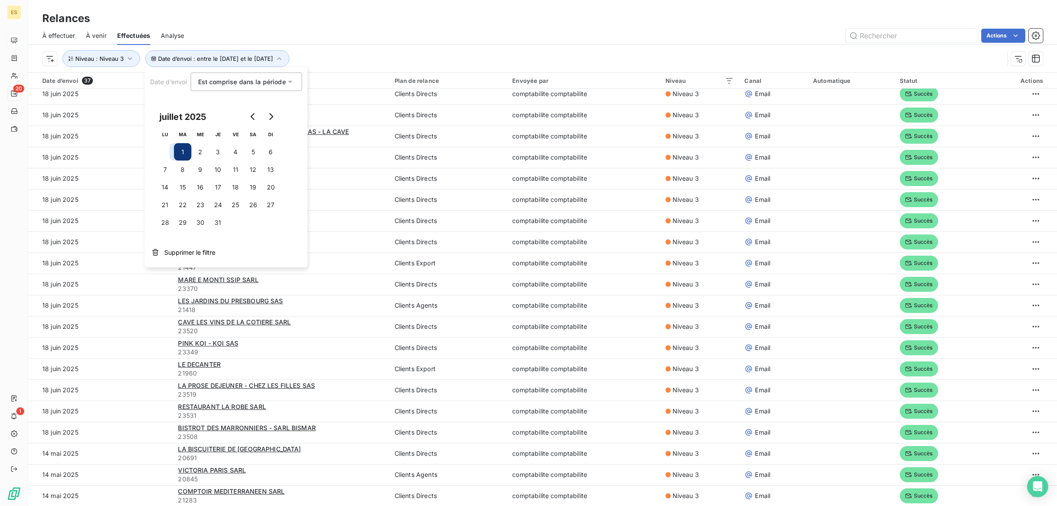
click at [367, 29] on div "Actions" at bounding box center [619, 36] width 849 height 14
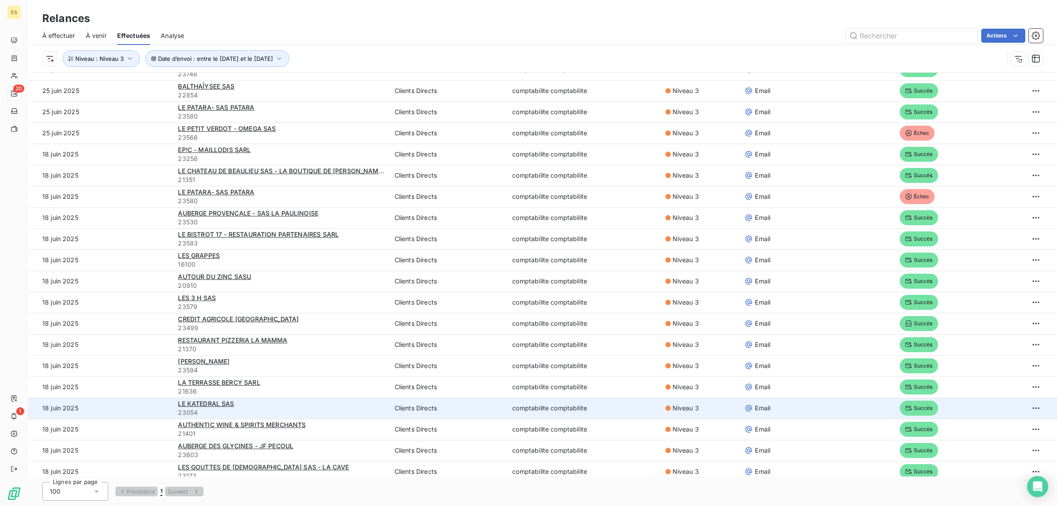
scroll to position [0, 0]
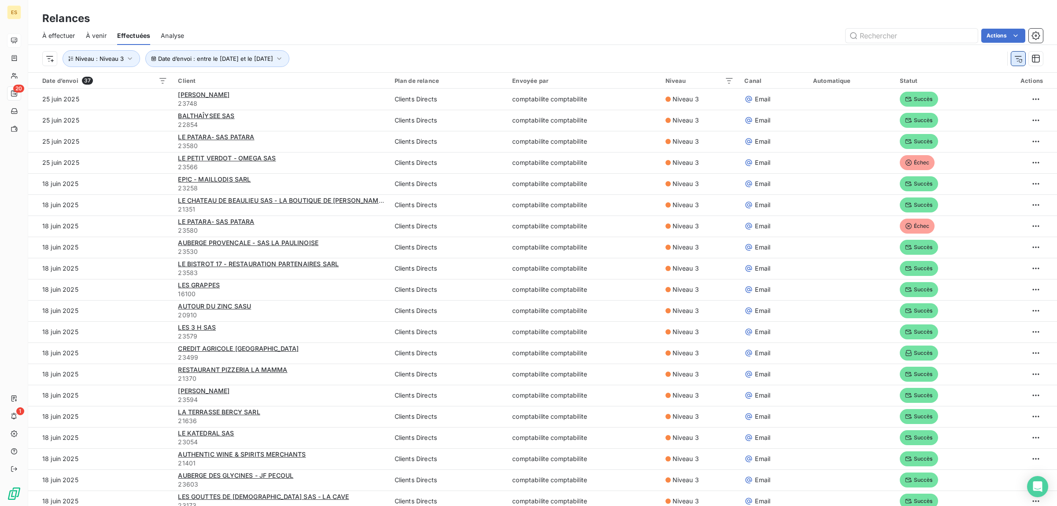
click at [1023, 64] on button "button" at bounding box center [1019, 59] width 14 height 14
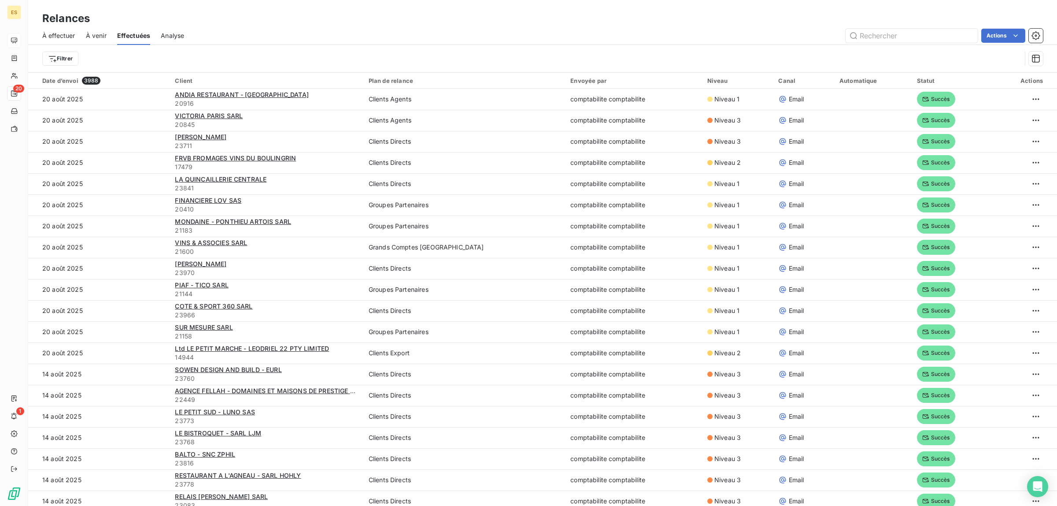
click at [1023, 64] on div "Filtrer" at bounding box center [542, 58] width 1001 height 27
click at [55, 61] on html "ES 20 1 Relances À effectuer À venir Effectuées Analyse Actions Filtrer Date d’…" at bounding box center [528, 253] width 1057 height 506
click at [85, 107] on div "Date d’envoi" at bounding box center [107, 108] width 122 height 14
click at [63, 58] on button "Date d’envoi" at bounding box center [94, 58] width 63 height 17
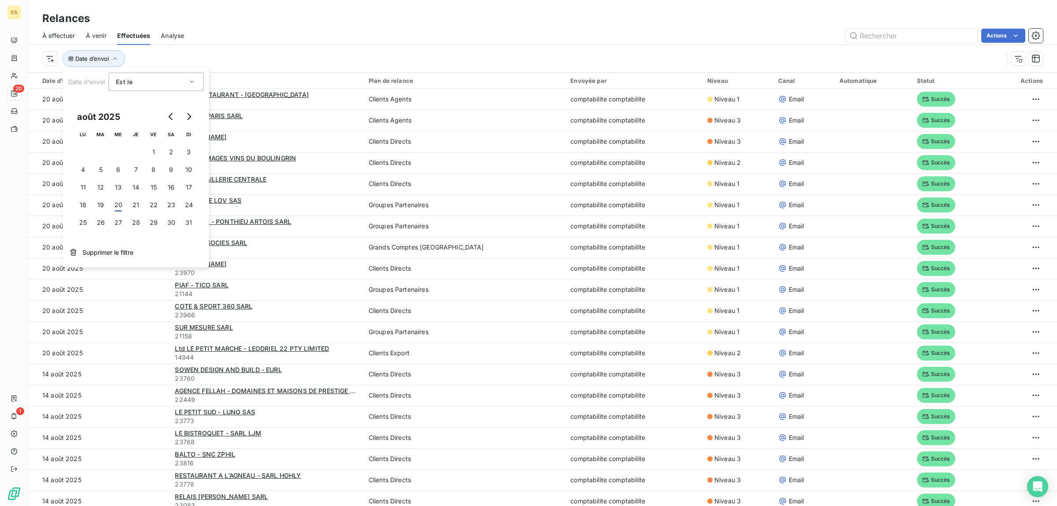
click at [140, 77] on div "Est le eq" at bounding box center [151, 81] width 71 height 12
click at [140, 182] on span "Est comprise dans la période" at bounding box center [170, 181] width 88 height 7
click at [168, 116] on icon "Go to previous month" at bounding box center [171, 116] width 7 height 7
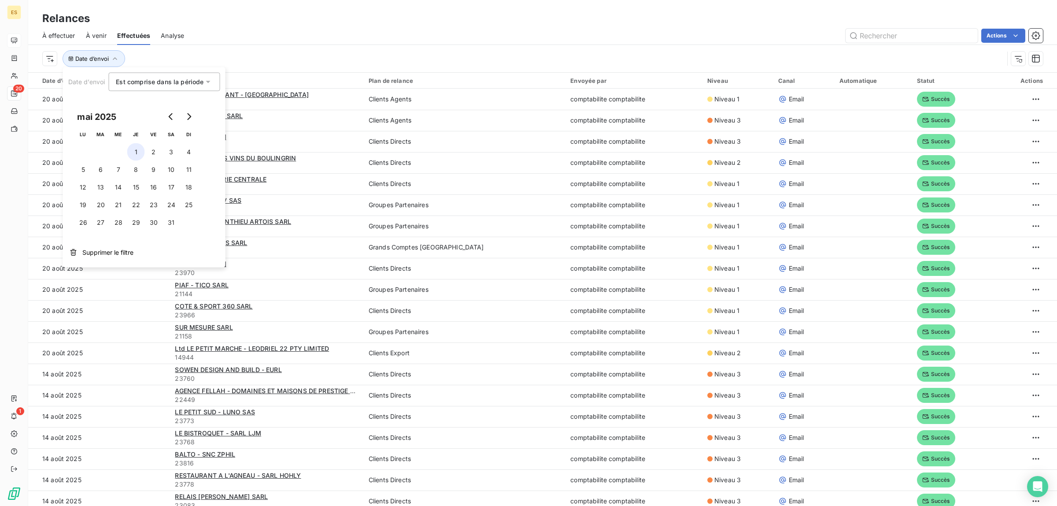
click at [137, 150] on button "1" at bounding box center [136, 152] width 18 height 18
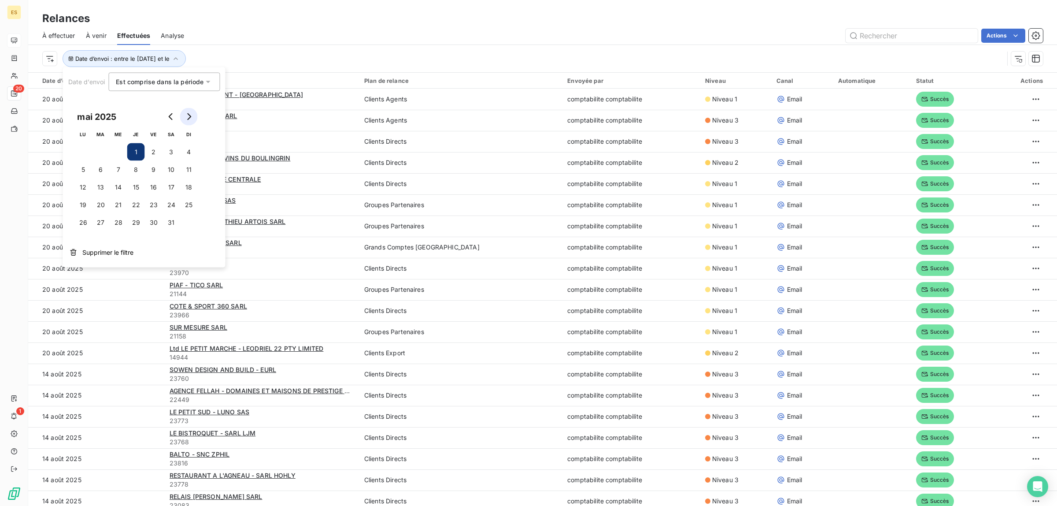
click at [187, 115] on icon "Go to next month" at bounding box center [188, 116] width 7 height 7
click at [174, 117] on icon "Go to previous month" at bounding box center [171, 116] width 7 height 7
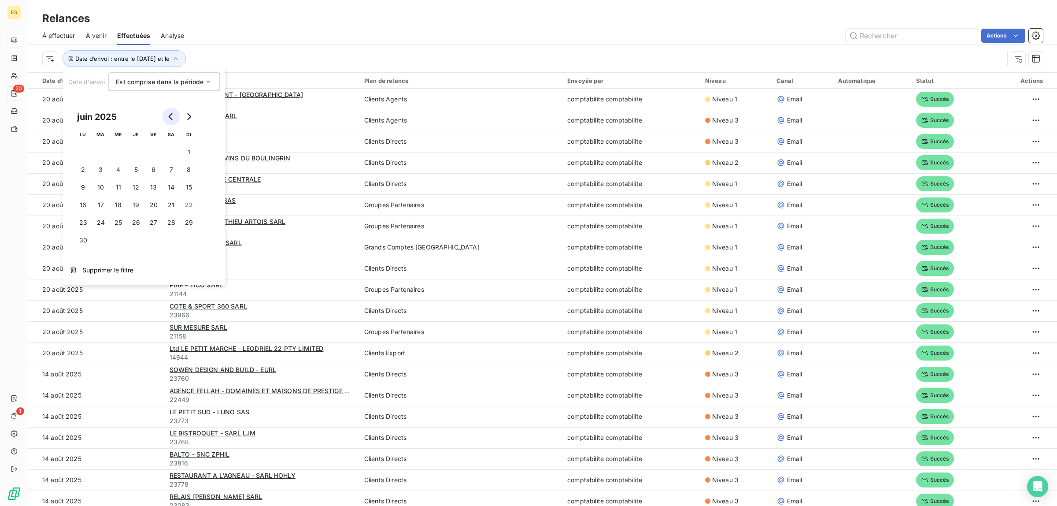
click at [173, 117] on icon "Go to previous month" at bounding box center [171, 116] width 7 height 7
click at [197, 116] on button "Go to next month" at bounding box center [189, 117] width 18 height 18
click at [192, 114] on icon "Go to next month" at bounding box center [188, 116] width 7 height 7
click at [193, 114] on button "Go to next month" at bounding box center [189, 117] width 18 height 18
click at [174, 114] on icon "Go to previous month" at bounding box center [171, 116] width 7 height 7
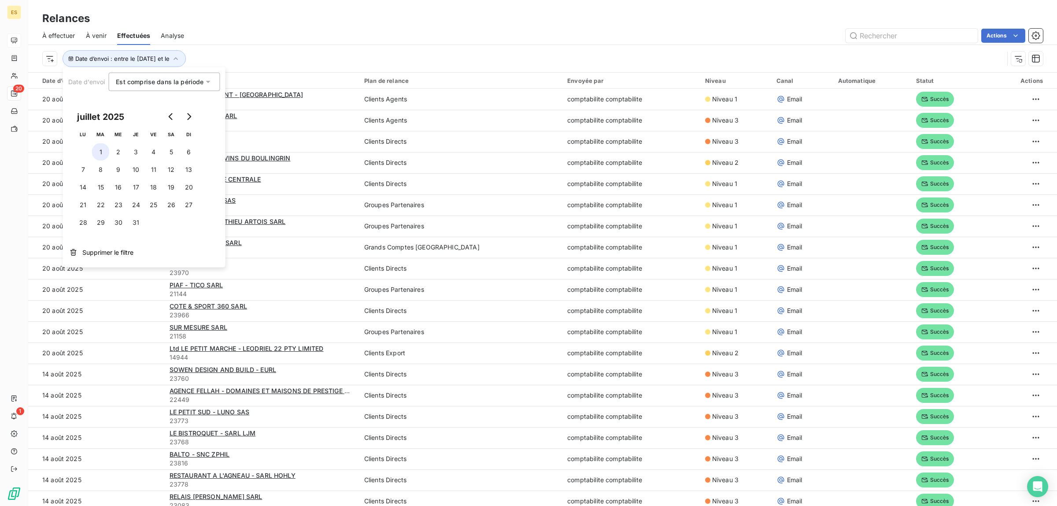
click at [101, 151] on button "1" at bounding box center [101, 152] width 18 height 18
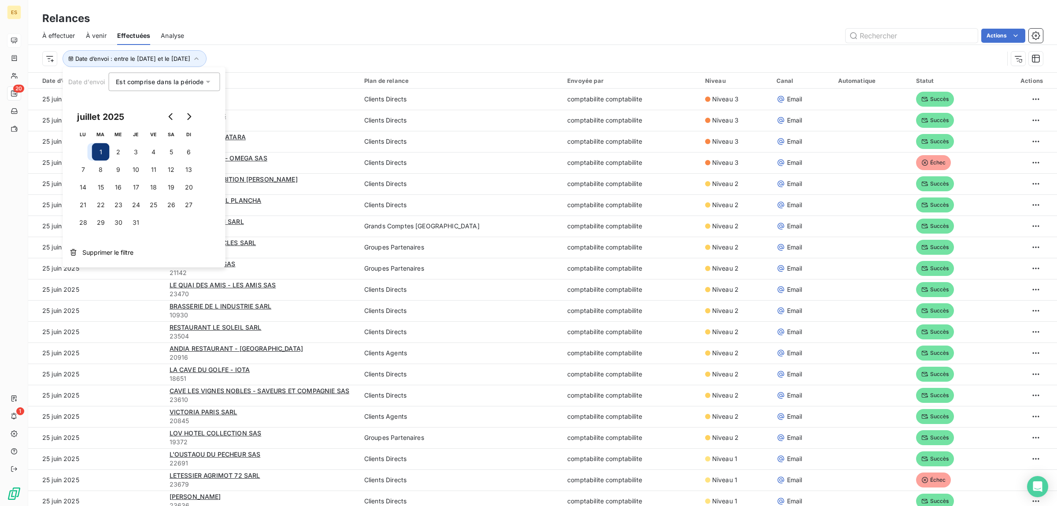
click at [262, 47] on div "Date d’envoi : entre le [DATE] et le [DATE]" at bounding box center [542, 58] width 1001 height 27
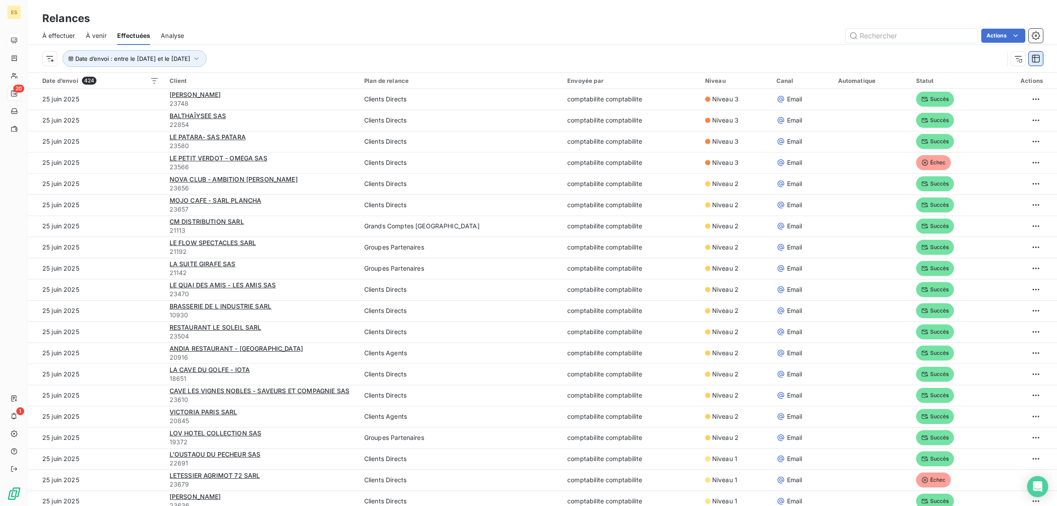
click at [1036, 60] on icon "button" at bounding box center [1036, 58] width 9 height 9
click at [1042, 32] on button "button" at bounding box center [1036, 36] width 14 height 14
drag, startPoint x: 1039, startPoint y: 0, endPoint x: 418, endPoint y: 49, distance: 623.2
click at [418, 49] on div "Date d’envoi : entre le [DATE] et le [DATE]" at bounding box center [542, 58] width 1001 height 27
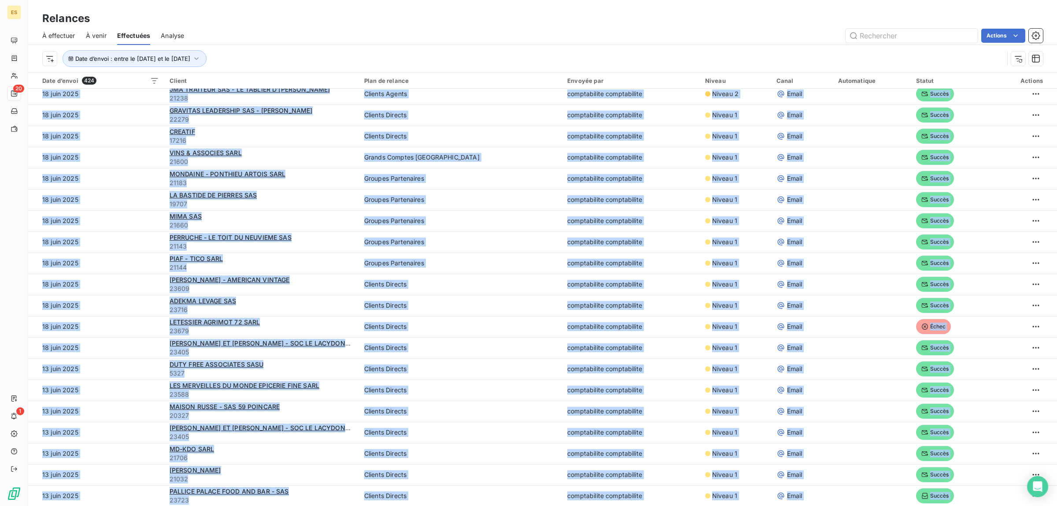
scroll to position [30, 0]
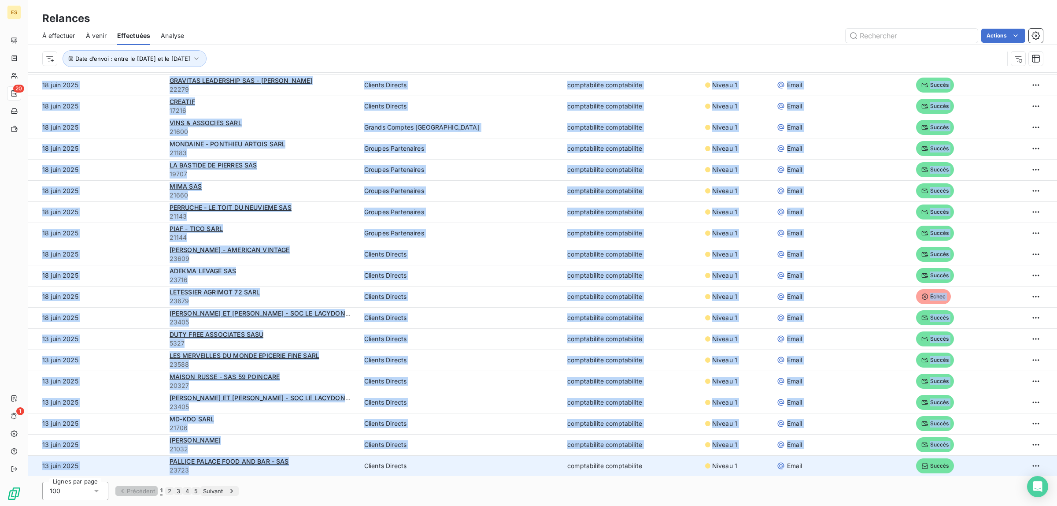
drag, startPoint x: 38, startPoint y: 98, endPoint x: 350, endPoint y: 470, distance: 485.7
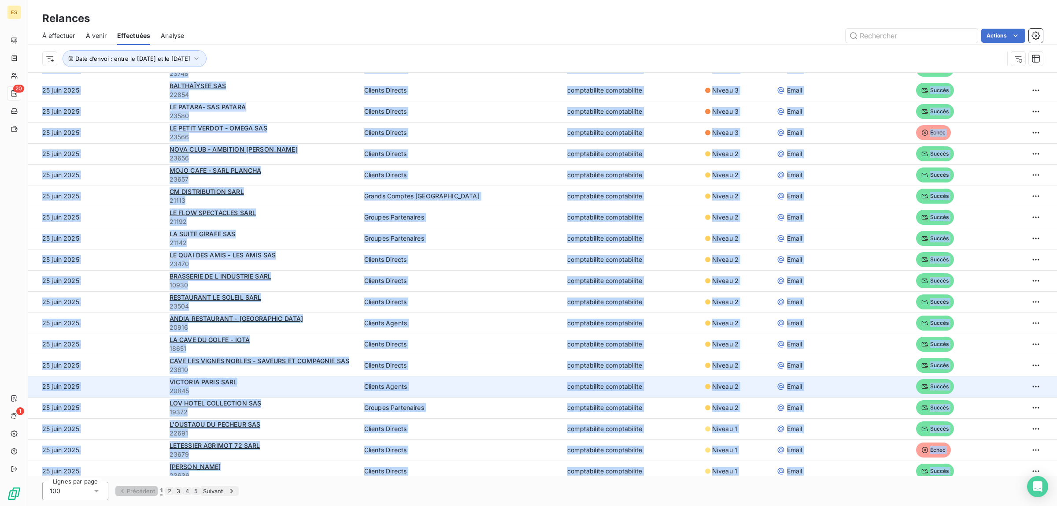
scroll to position [0, 0]
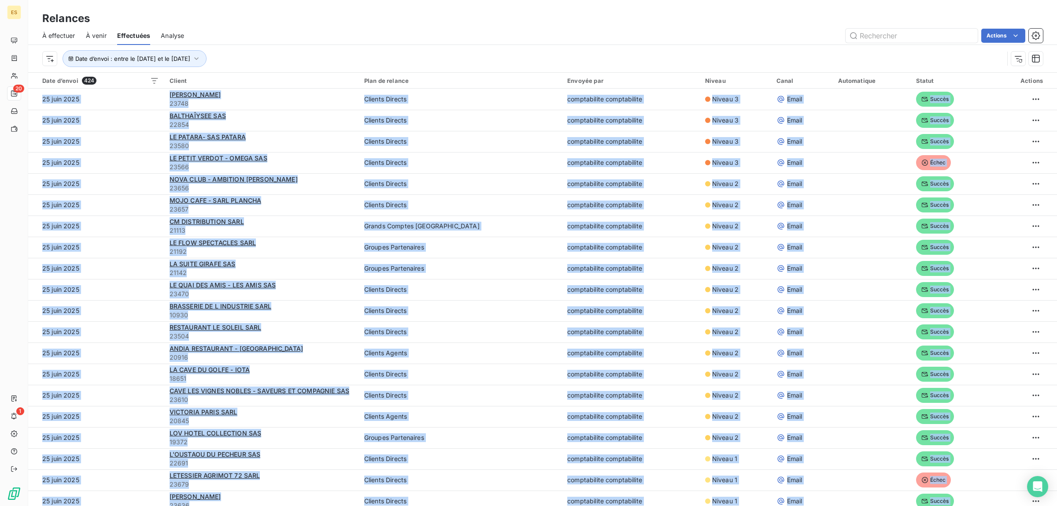
click at [48, 58] on html "ES 20 1 Relances À effectuer À venir Effectuées Analyse Actions Date d’envoi : …" at bounding box center [528, 253] width 1057 height 506
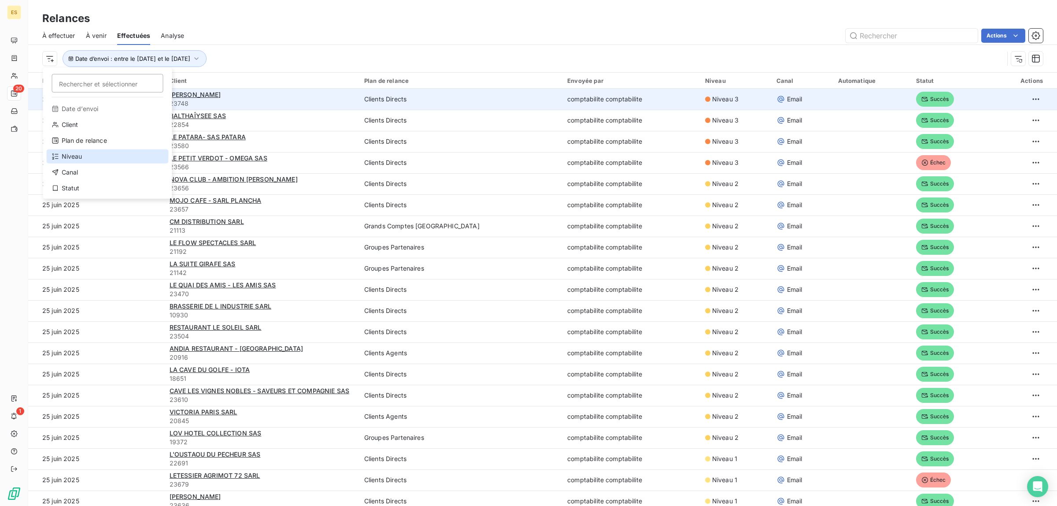
drag, startPoint x: 80, startPoint y: 151, endPoint x: 280, endPoint y: 94, distance: 208.4
click at [80, 151] on div "Niveau" at bounding box center [108, 156] width 122 height 14
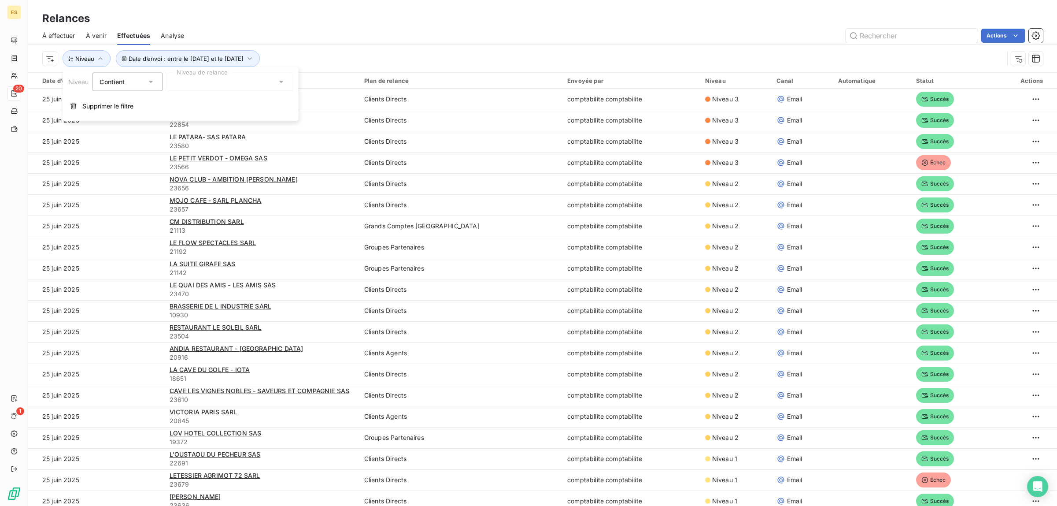
click at [274, 80] on div at bounding box center [229, 82] width 127 height 19
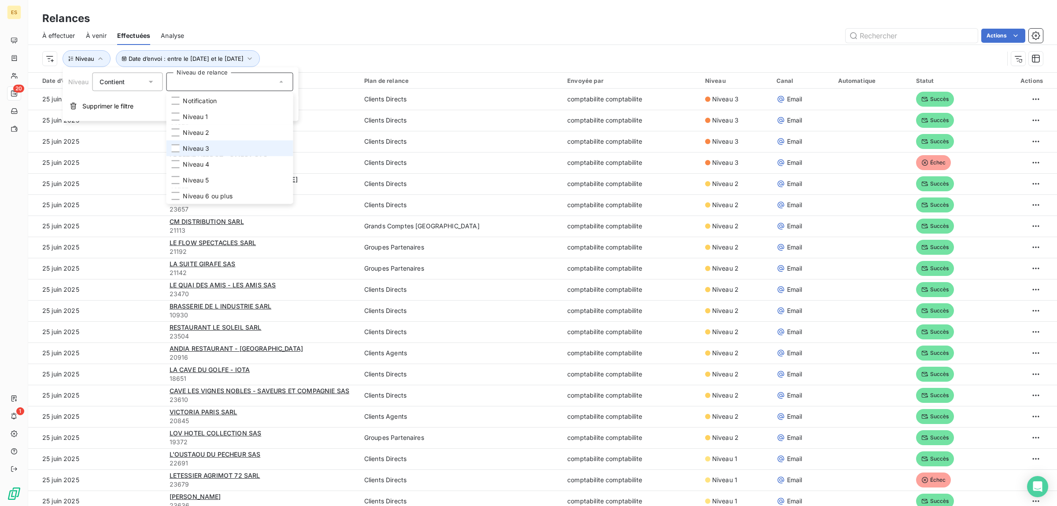
click at [221, 148] on li "Niveau 3" at bounding box center [229, 149] width 127 height 16
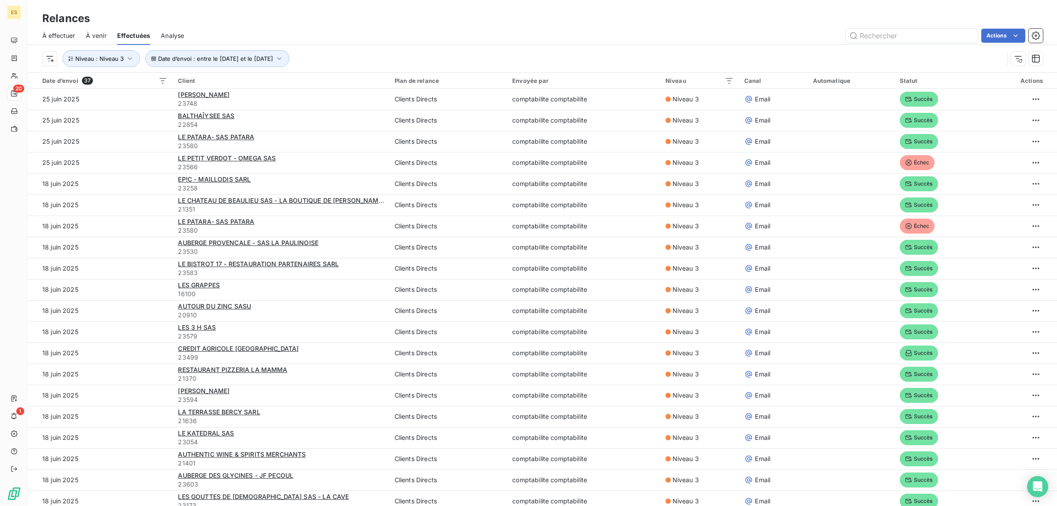
click at [374, 51] on div "Date d’envoi : entre le [DATE] et le [DATE] Niveau : Niveau 3" at bounding box center [523, 58] width 962 height 17
